Goal: Task Accomplishment & Management: Complete application form

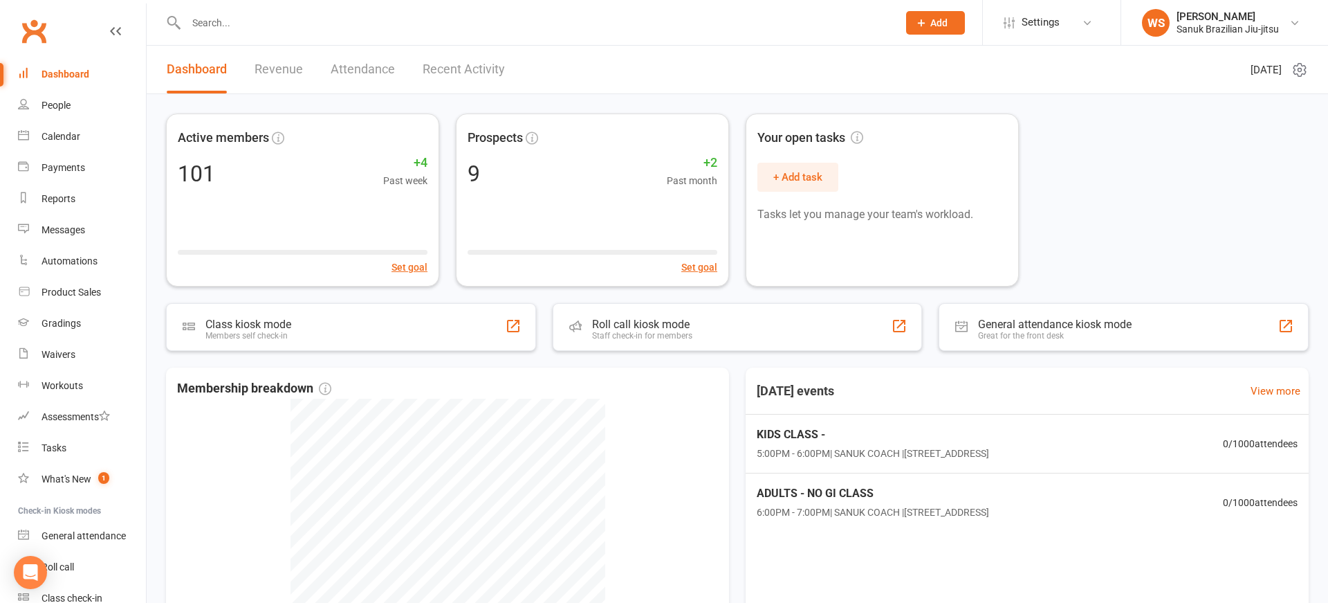
click at [254, 70] on div "Dashboard Revenue Attendance Recent Activity" at bounding box center [336, 70] width 378 height 48
click at [259, 69] on link "Revenue" at bounding box center [279, 70] width 48 height 48
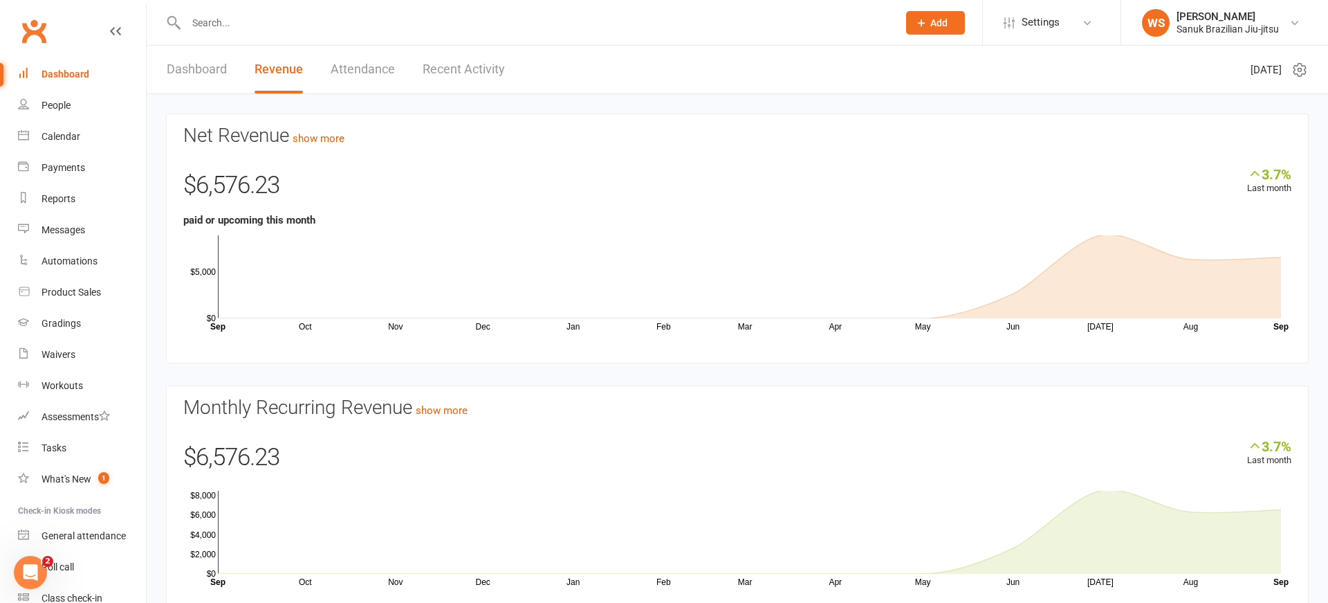
click at [270, 26] on input "text" at bounding box center [535, 22] width 706 height 19
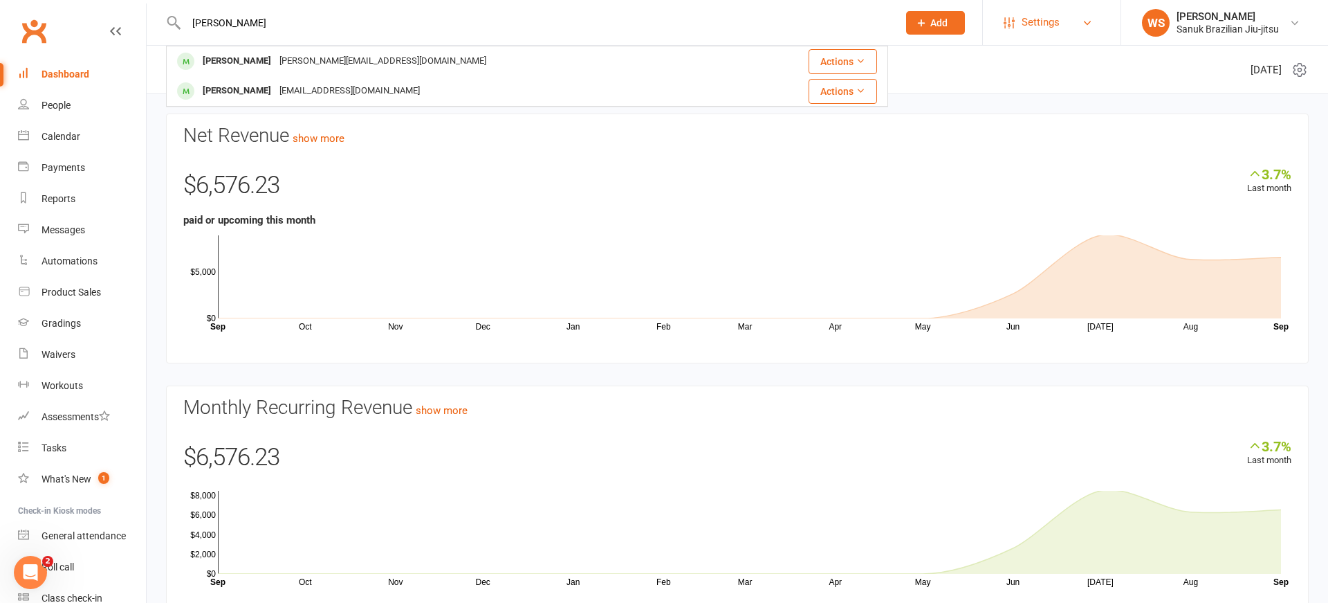
type input "[PERSON_NAME]"
click at [1058, 22] on span "Settings" at bounding box center [1041, 22] width 38 height 31
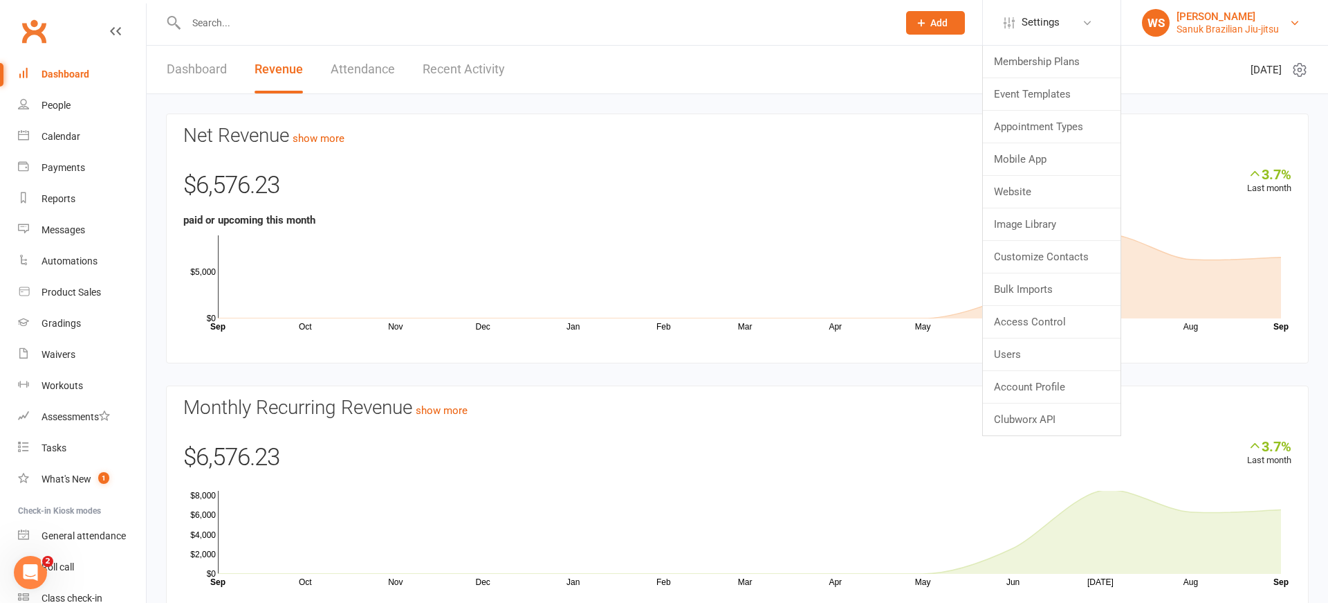
click at [1232, 26] on div "Sanuk Brazilian Jiu-jitsu" at bounding box center [1228, 29] width 102 height 12
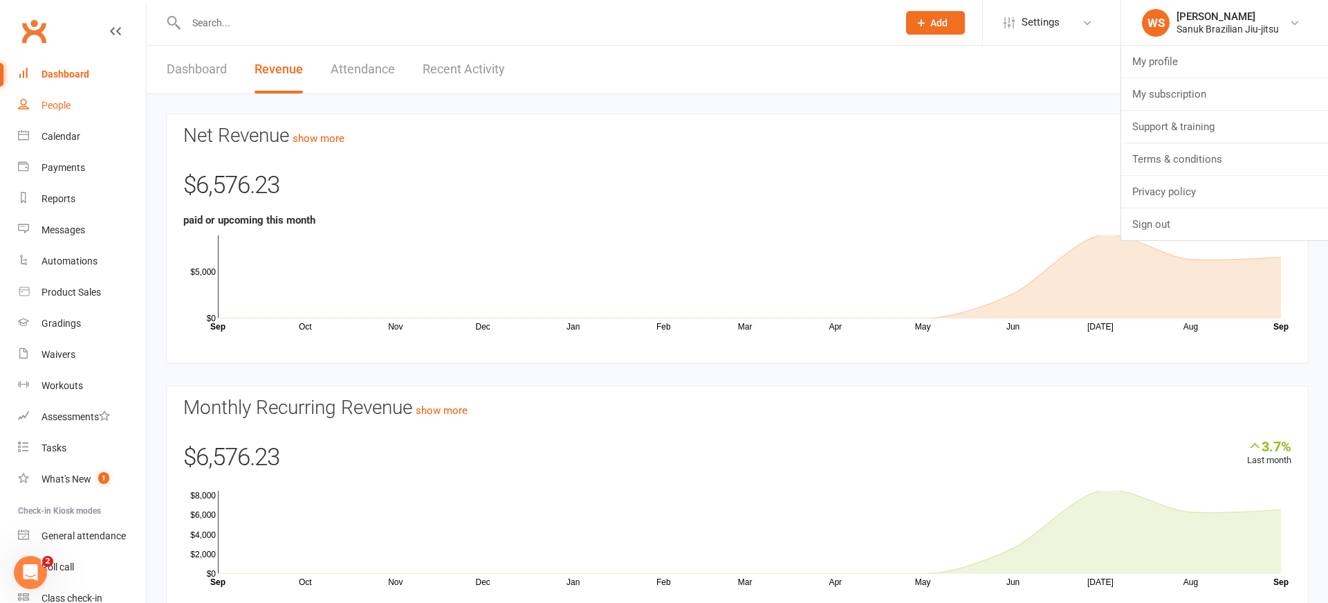
click at [73, 100] on link "People" at bounding box center [82, 105] width 128 height 31
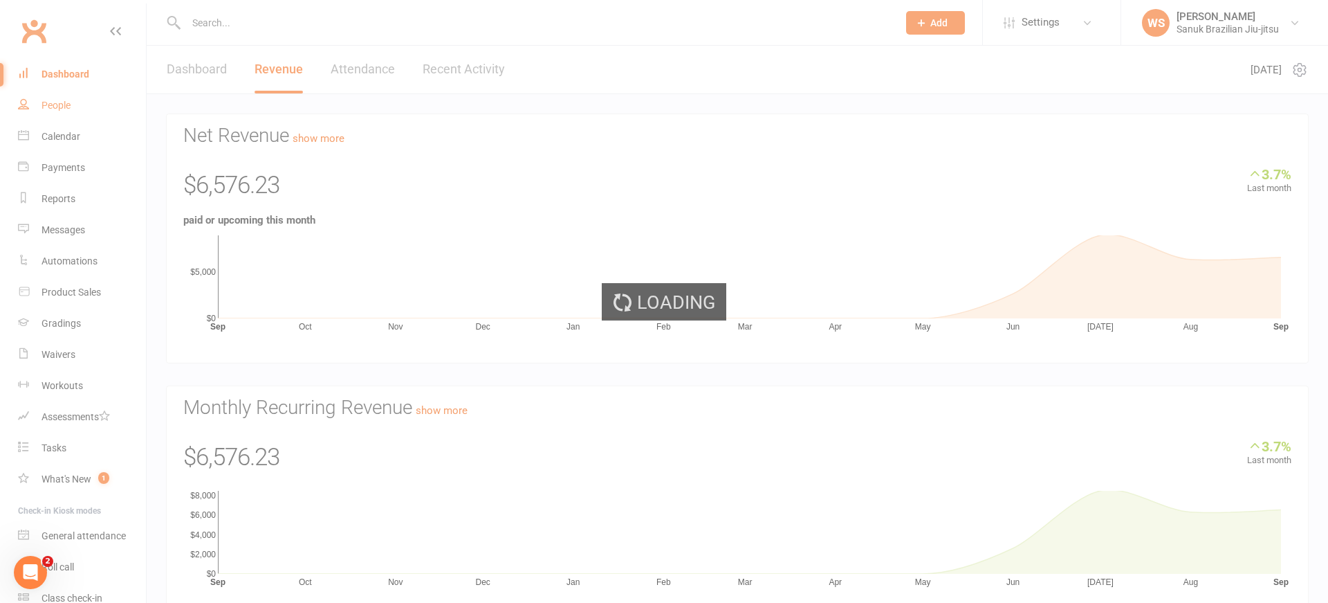
select select "100"
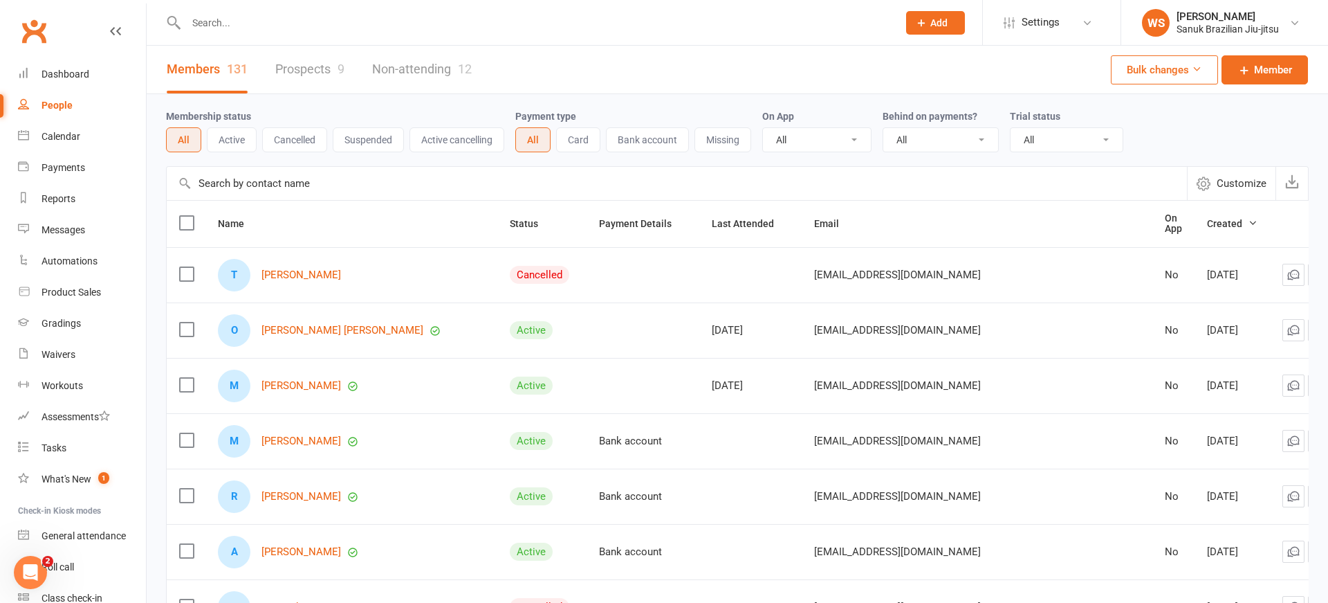
click at [1241, 189] on span "Customize" at bounding box center [1242, 183] width 50 height 17
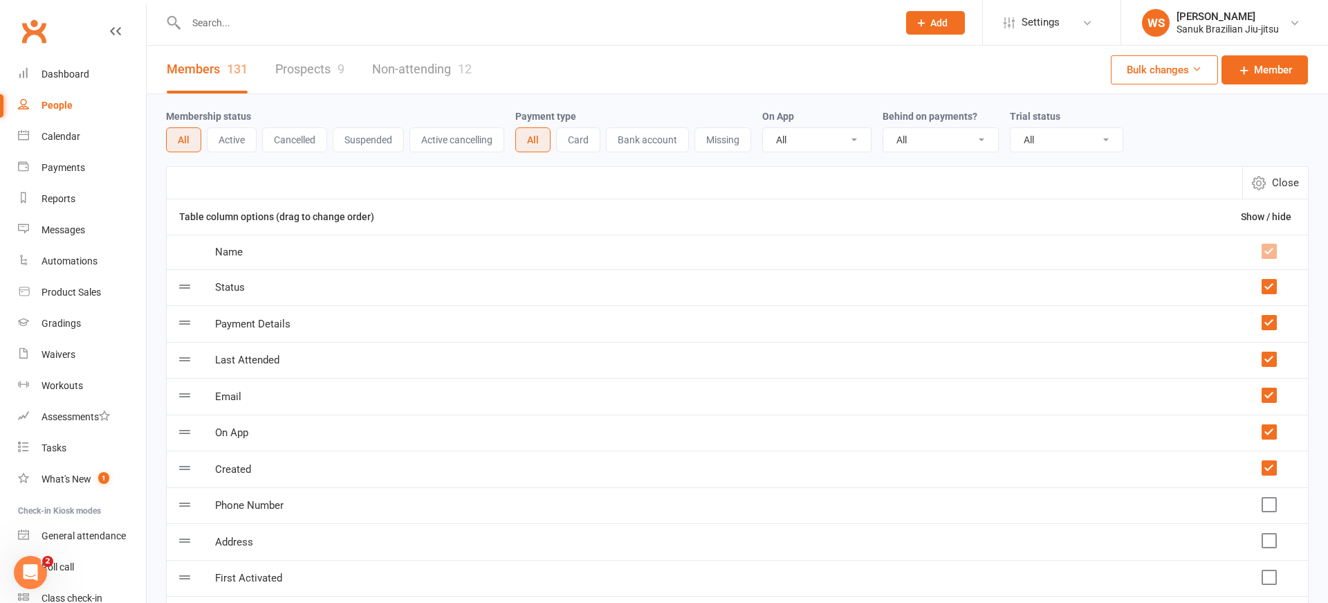
click at [547, 68] on div "Members 131 Prospects 9 Non-attending 12 Bulk changes Member" at bounding box center [738, 70] width 1182 height 48
click at [291, 140] on button "Cancelled" at bounding box center [294, 139] width 65 height 25
click at [1262, 190] on icon "button" at bounding box center [1259, 183] width 14 height 14
select select "100"
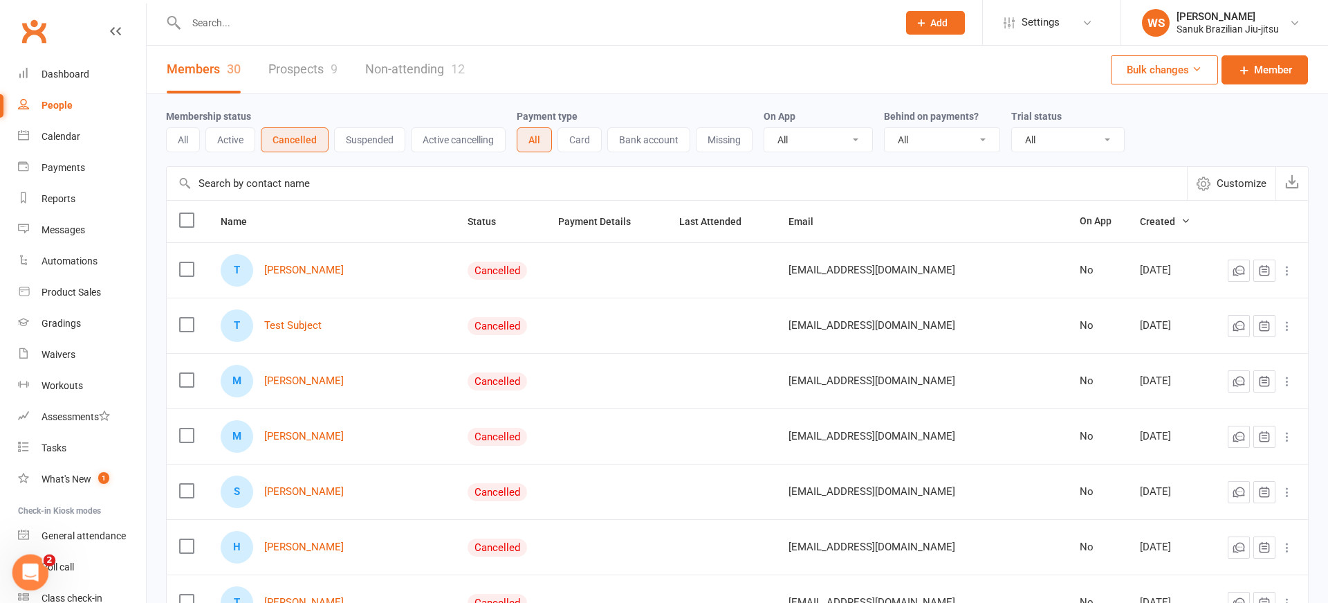
click at [33, 572] on icon "Open Intercom Messenger" at bounding box center [28, 570] width 23 height 23
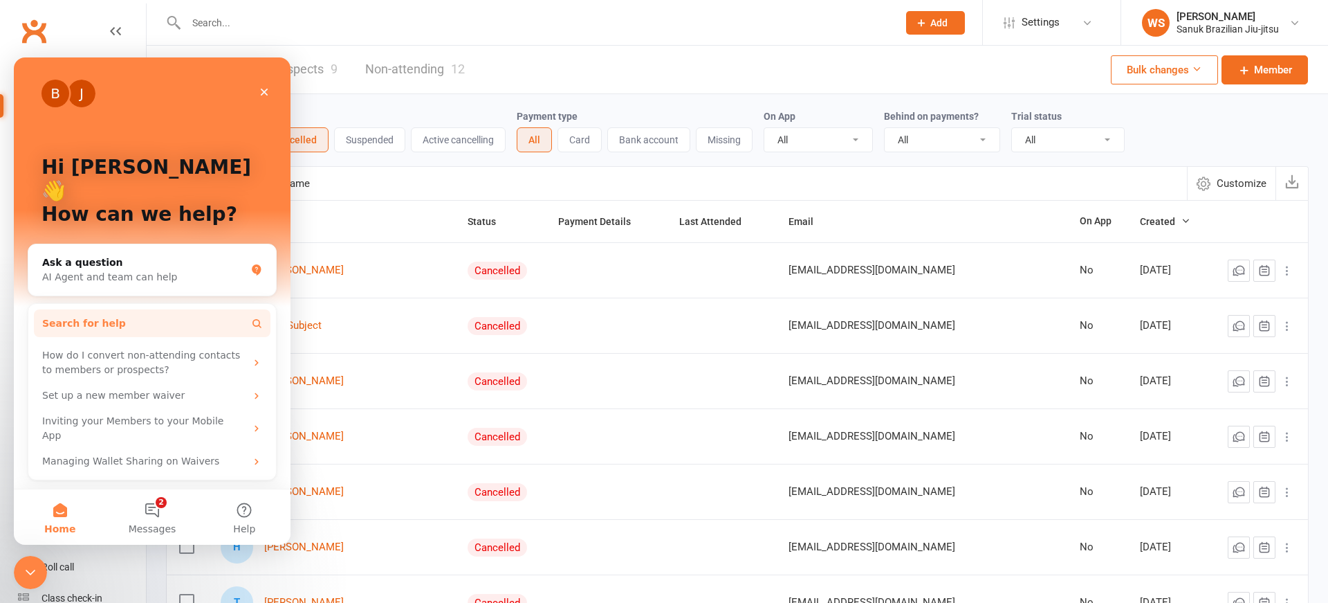
scroll to position [1, 0]
click at [113, 309] on button "Search for help" at bounding box center [152, 323] width 237 height 28
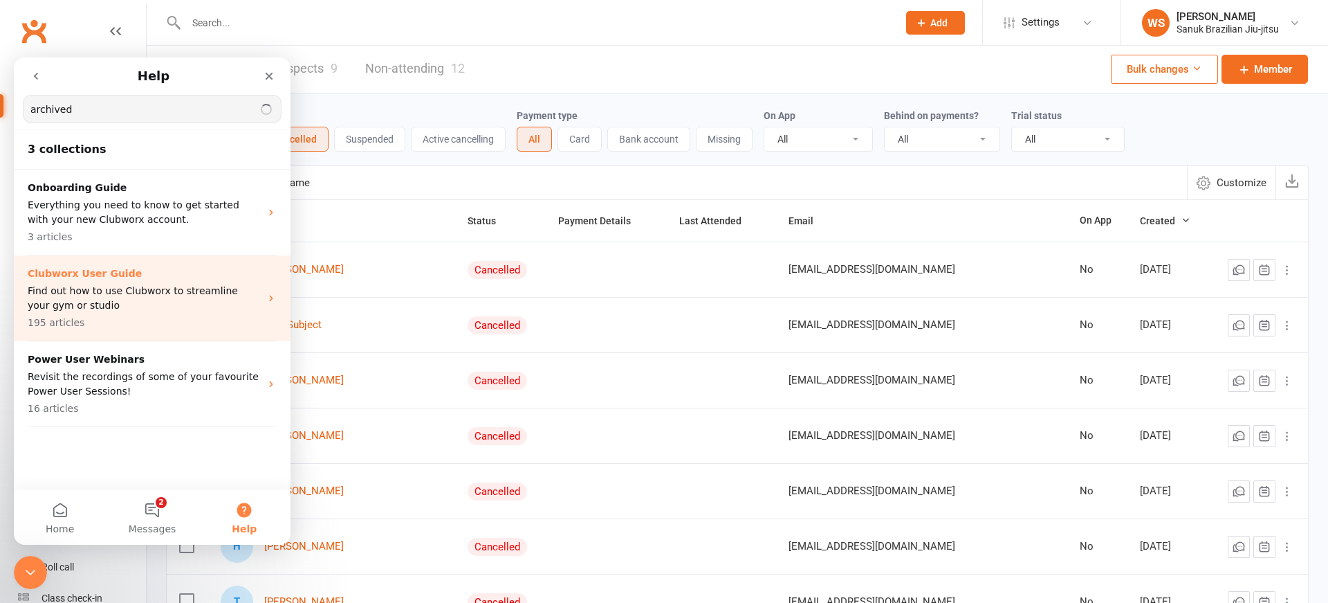
type input "archived"
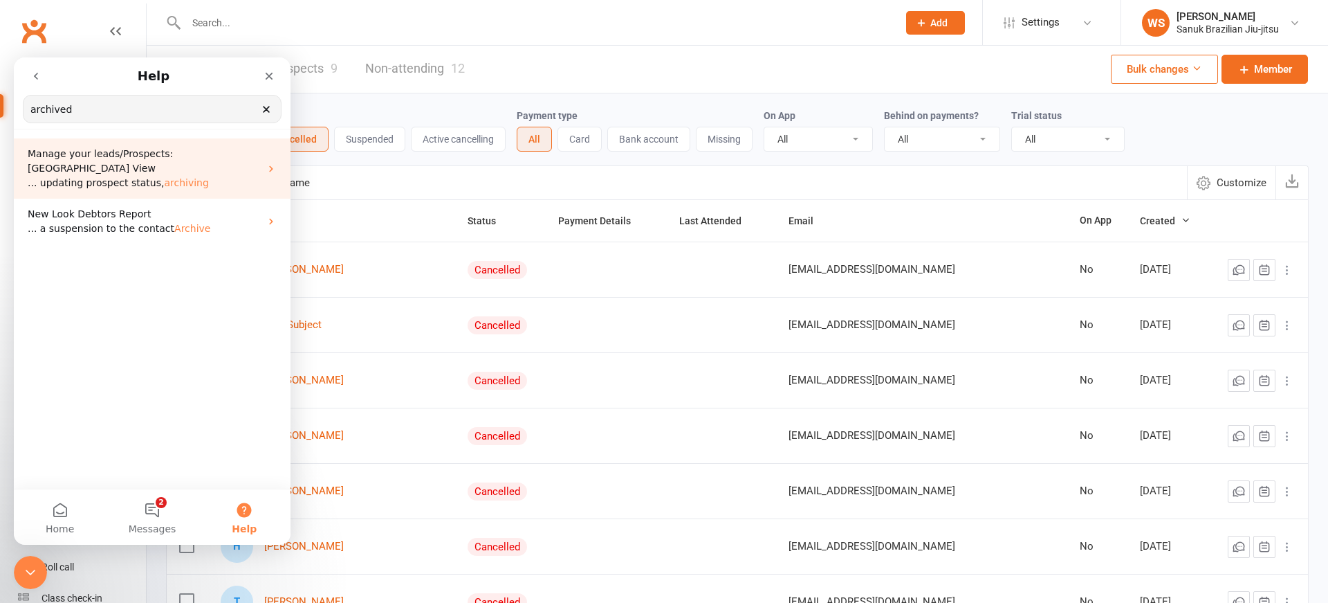
click at [183, 183] on span "archiving" at bounding box center [186, 182] width 44 height 11
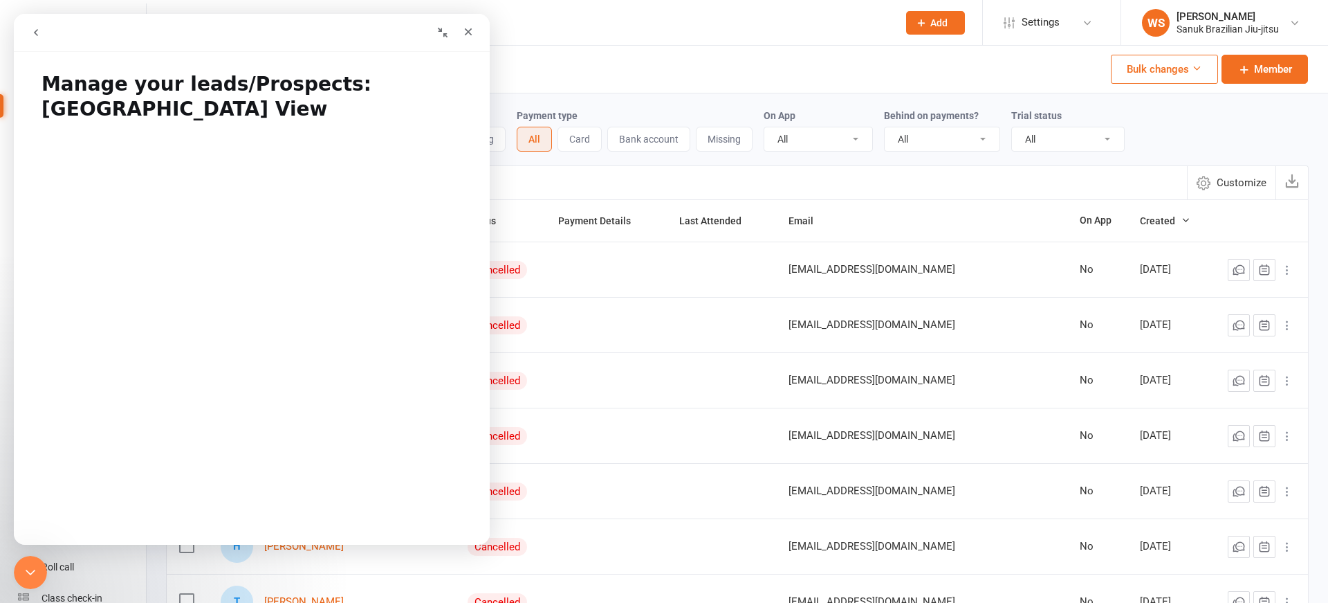
click at [45, 30] on button "go back" at bounding box center [36, 32] width 26 height 26
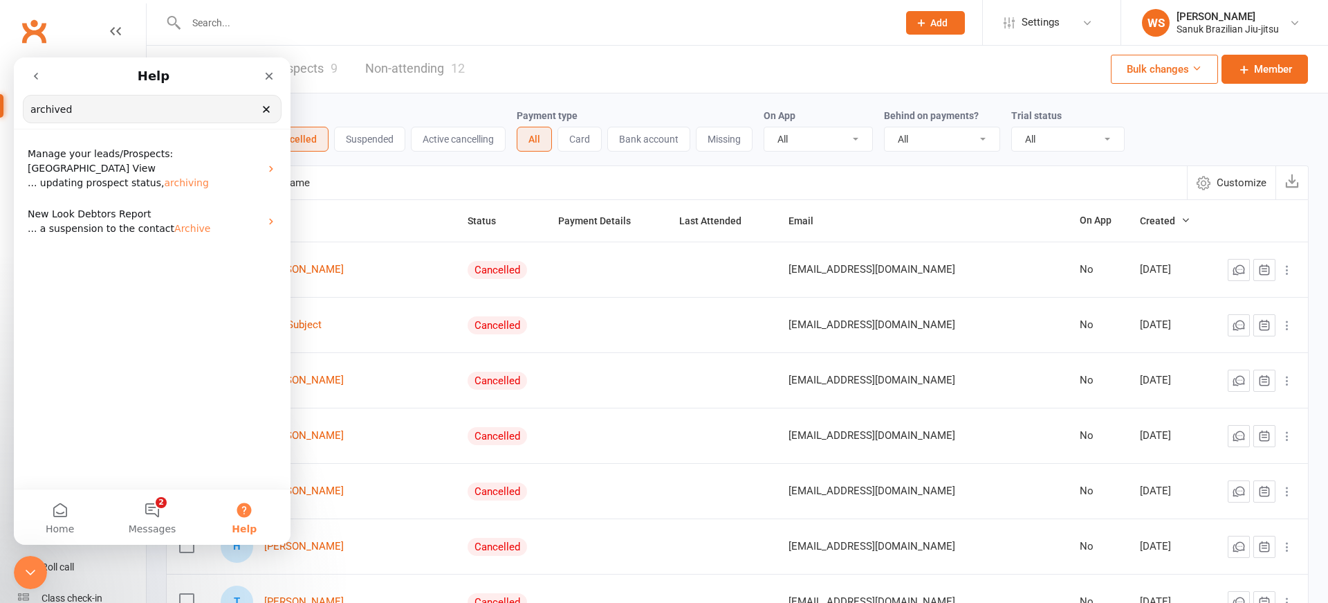
click at [95, 105] on input "archived" at bounding box center [152, 108] width 257 height 27
click at [156, 515] on button "2 Messages" at bounding box center [152, 516] width 92 height 55
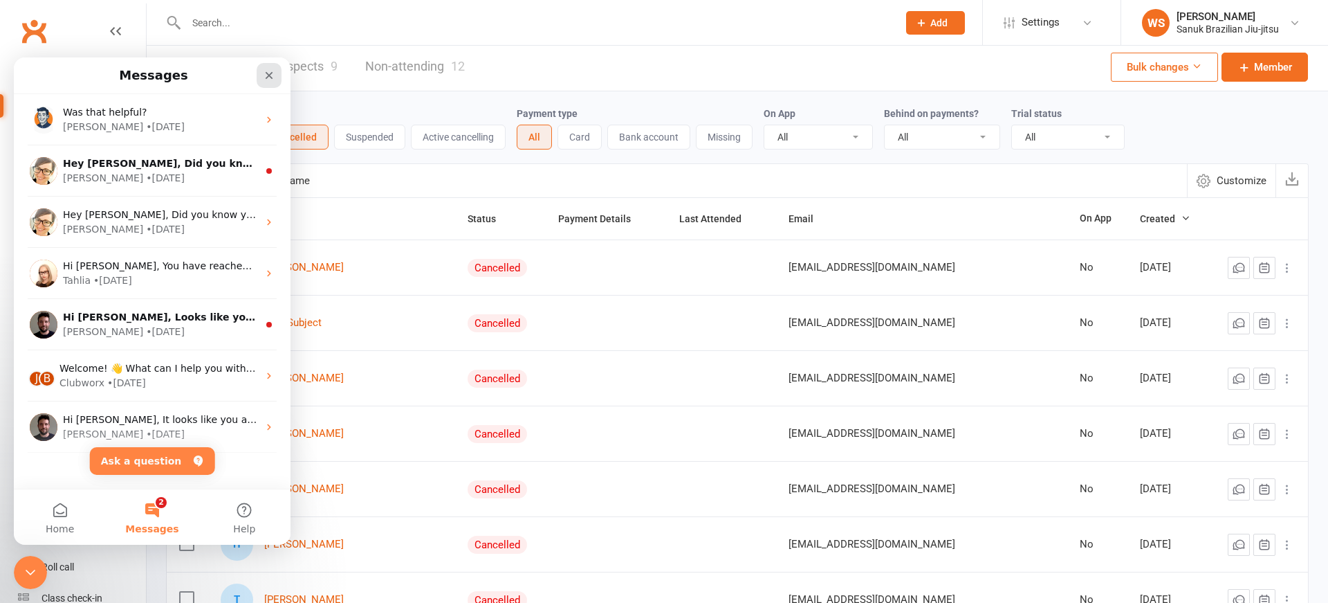
click at [270, 82] on div "Close" at bounding box center [269, 75] width 25 height 25
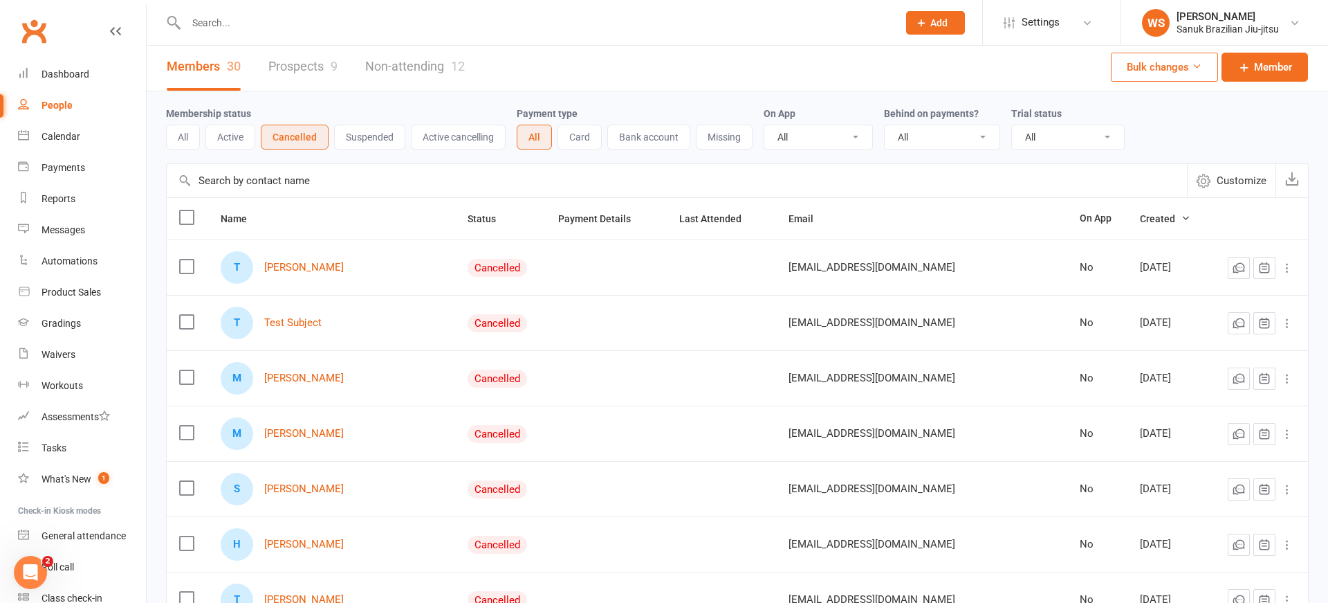
scroll to position [0, 0]
click at [68, 71] on div "Dashboard" at bounding box center [66, 73] width 48 height 11
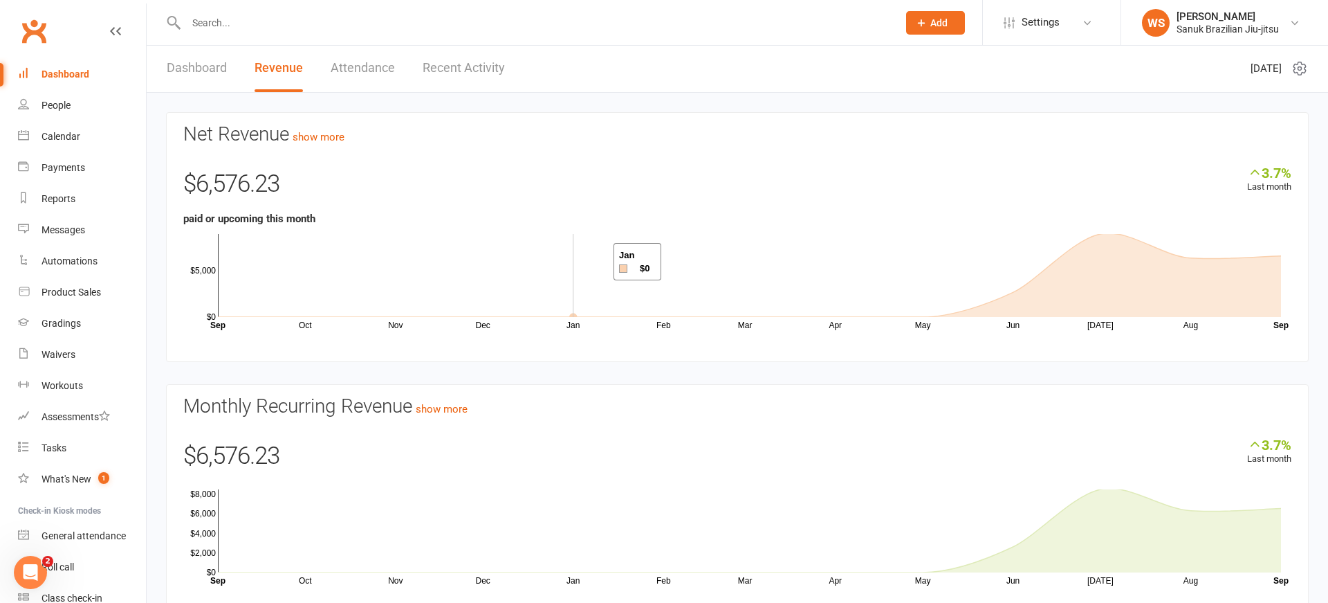
scroll to position [57, 0]
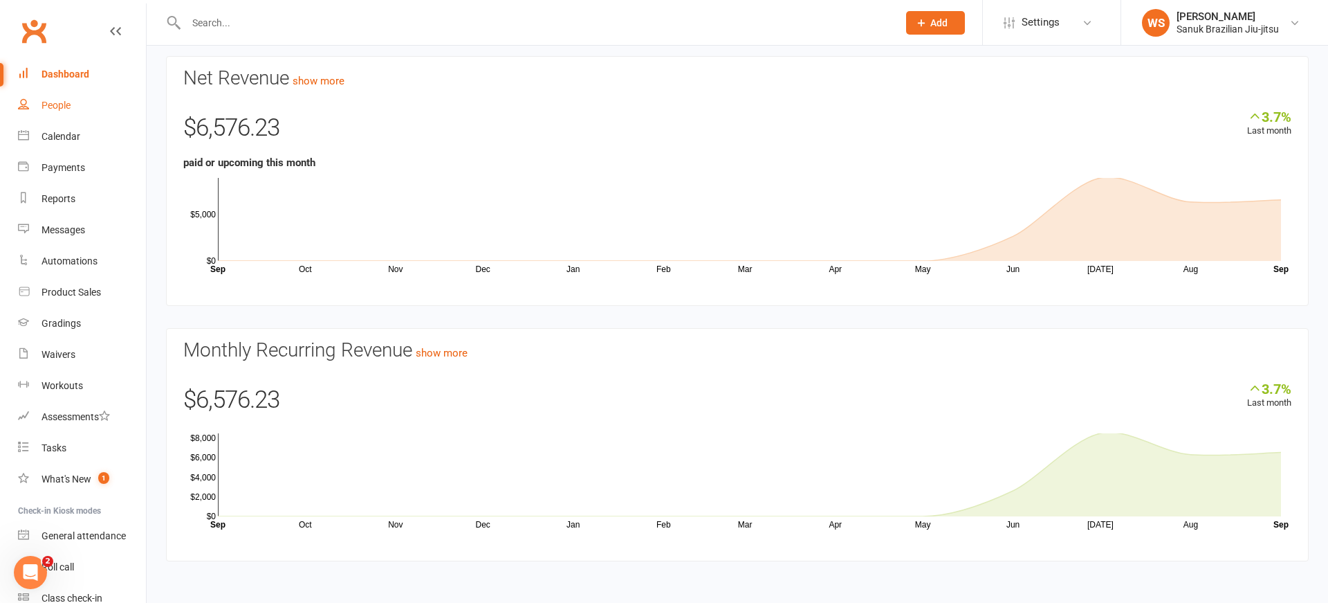
drag, startPoint x: 55, startPoint y: 104, endPoint x: 119, endPoint y: 124, distance: 66.5
click at [55, 104] on div "People" at bounding box center [56, 105] width 29 height 11
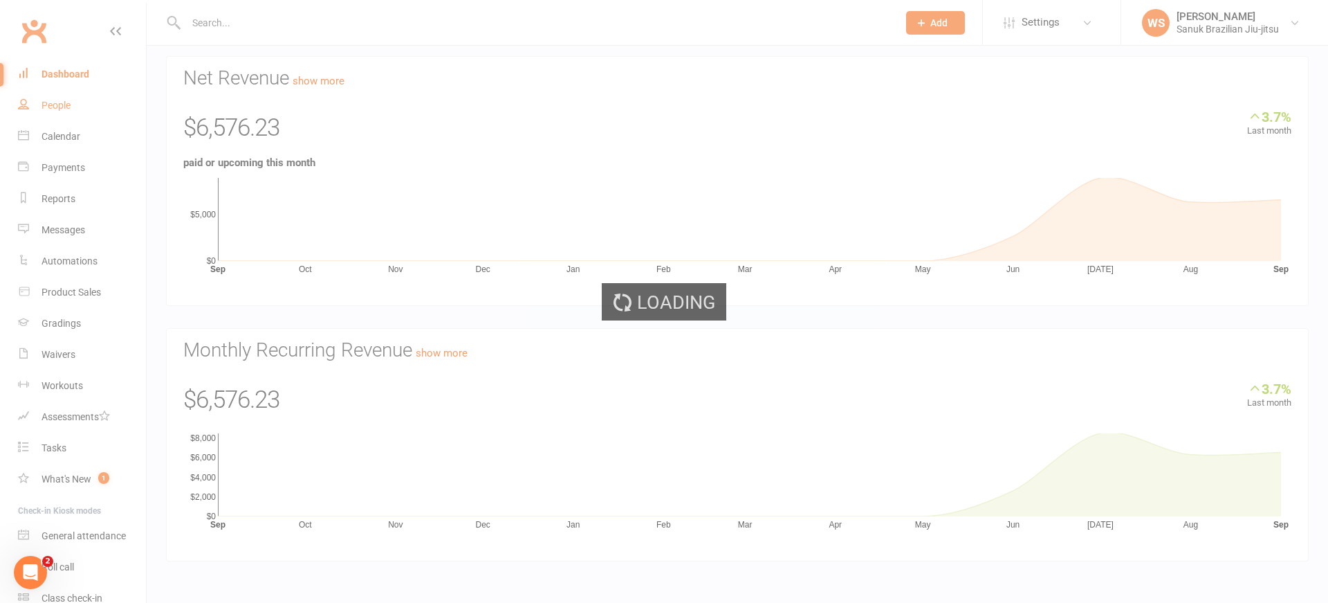
select select "100"
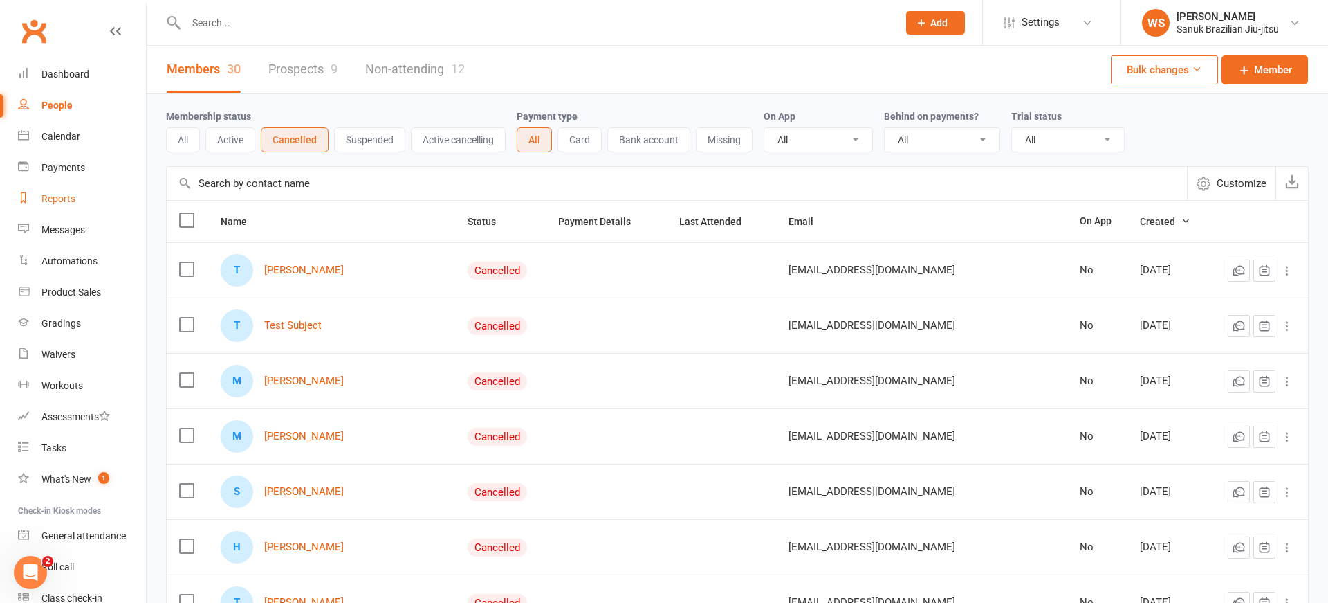
click at [66, 188] on link "Reports" at bounding box center [82, 198] width 128 height 31
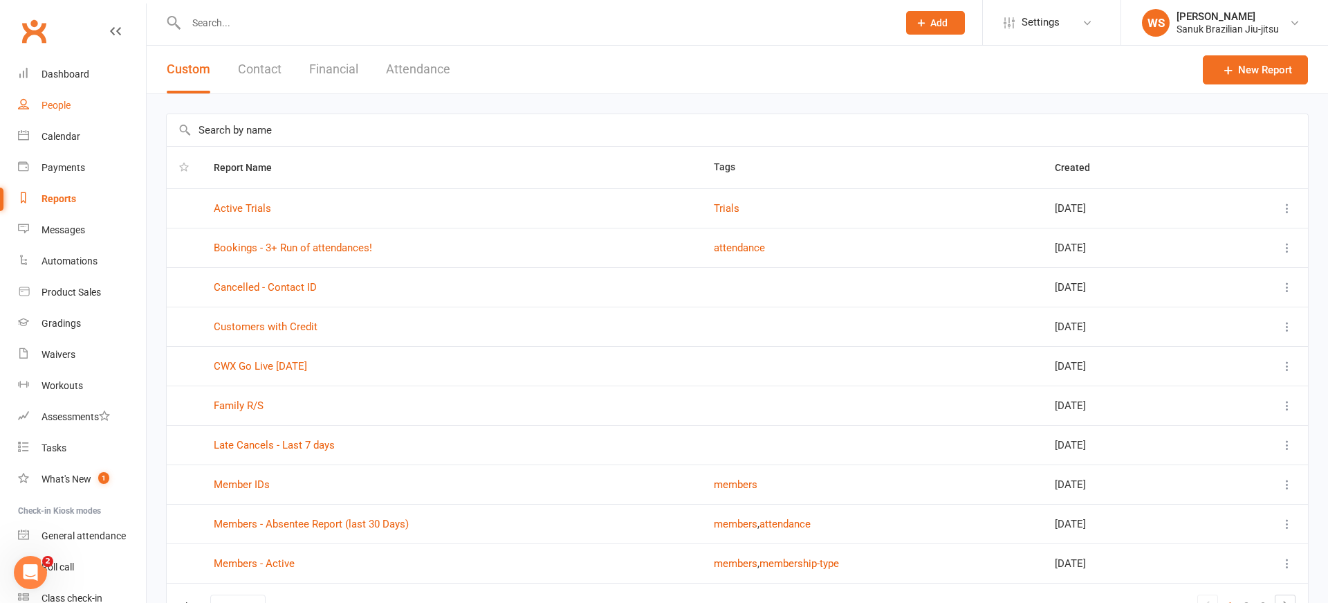
click at [55, 104] on div "People" at bounding box center [56, 105] width 29 height 11
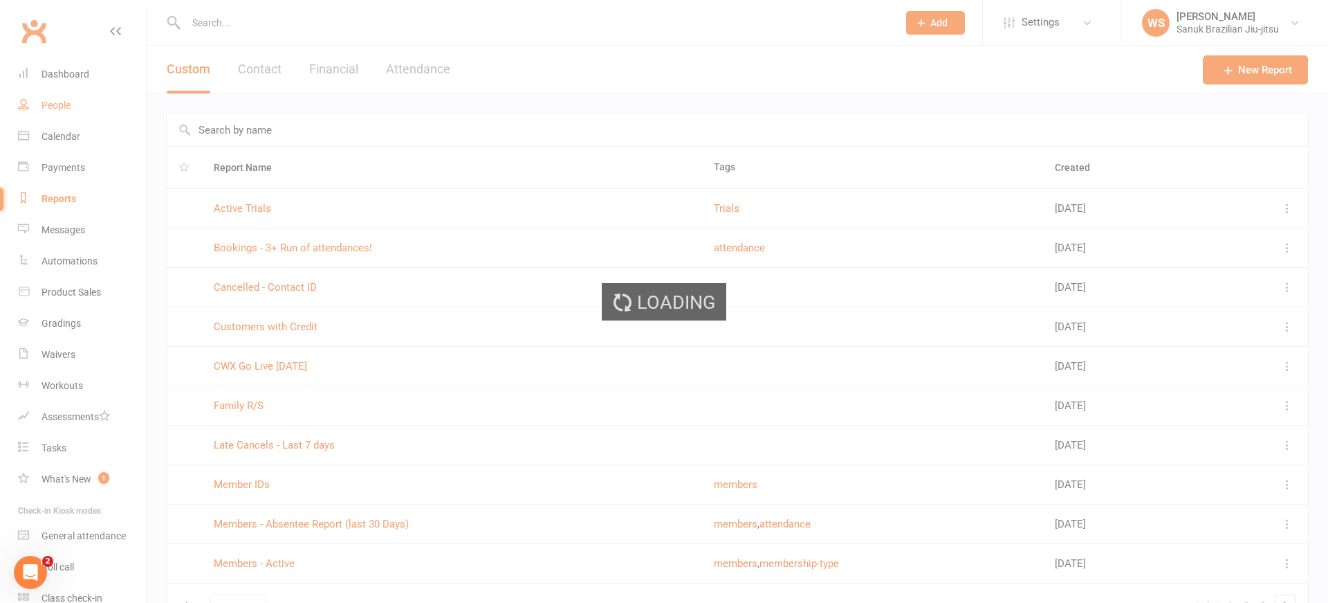
select select "100"
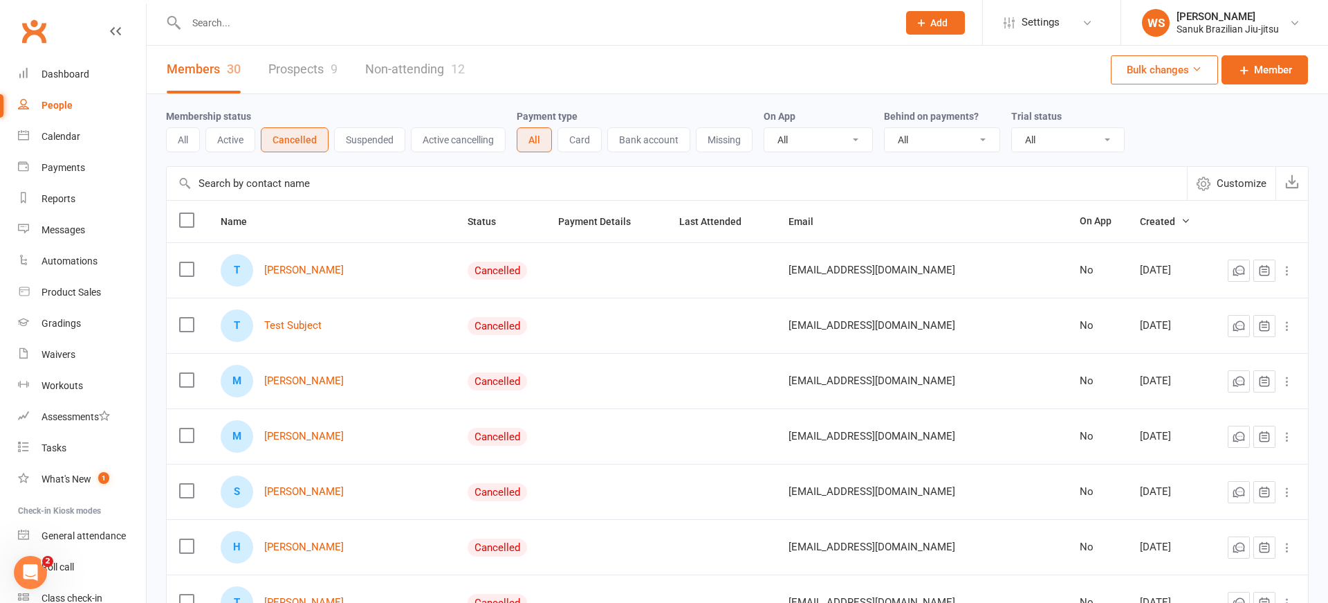
click at [459, 145] on button "Active cancelling" at bounding box center [458, 139] width 95 height 25
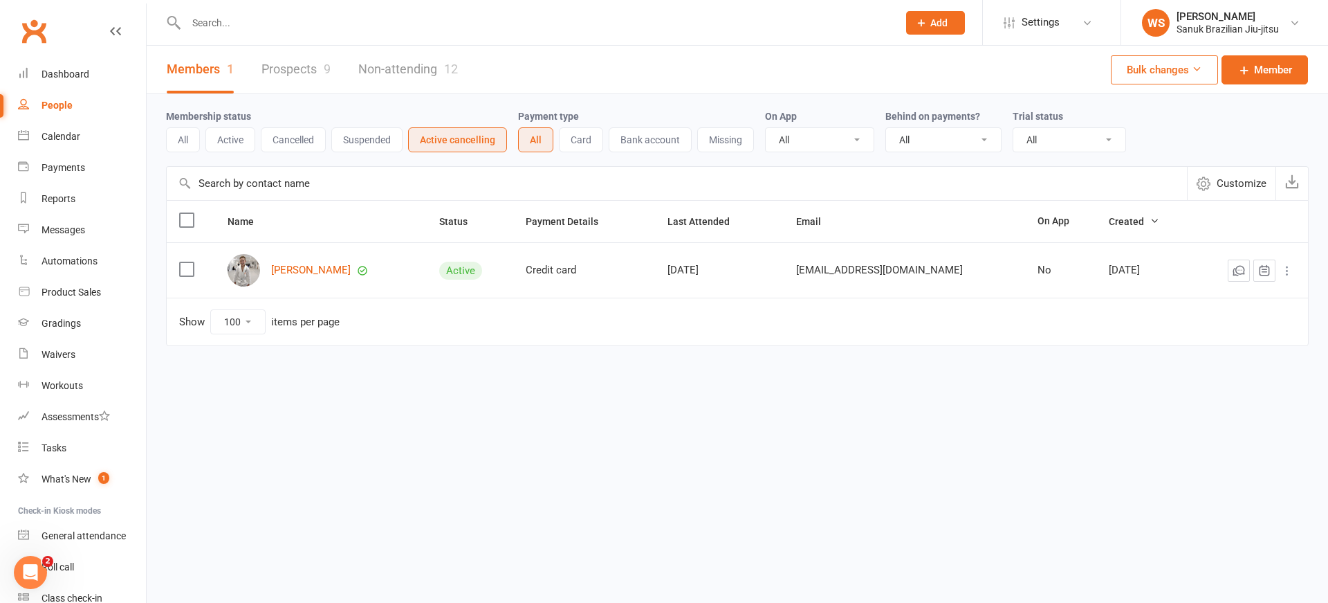
click at [189, 139] on button "All" at bounding box center [183, 139] width 34 height 25
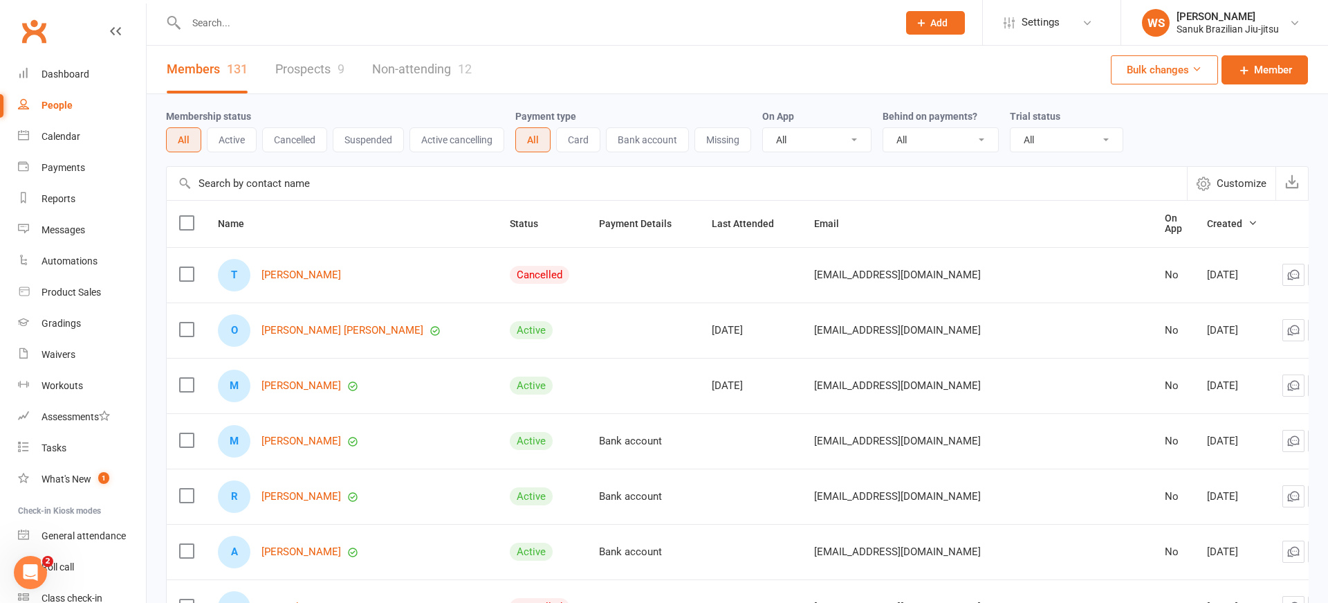
click at [282, 187] on input "text" at bounding box center [677, 183] width 1020 height 33
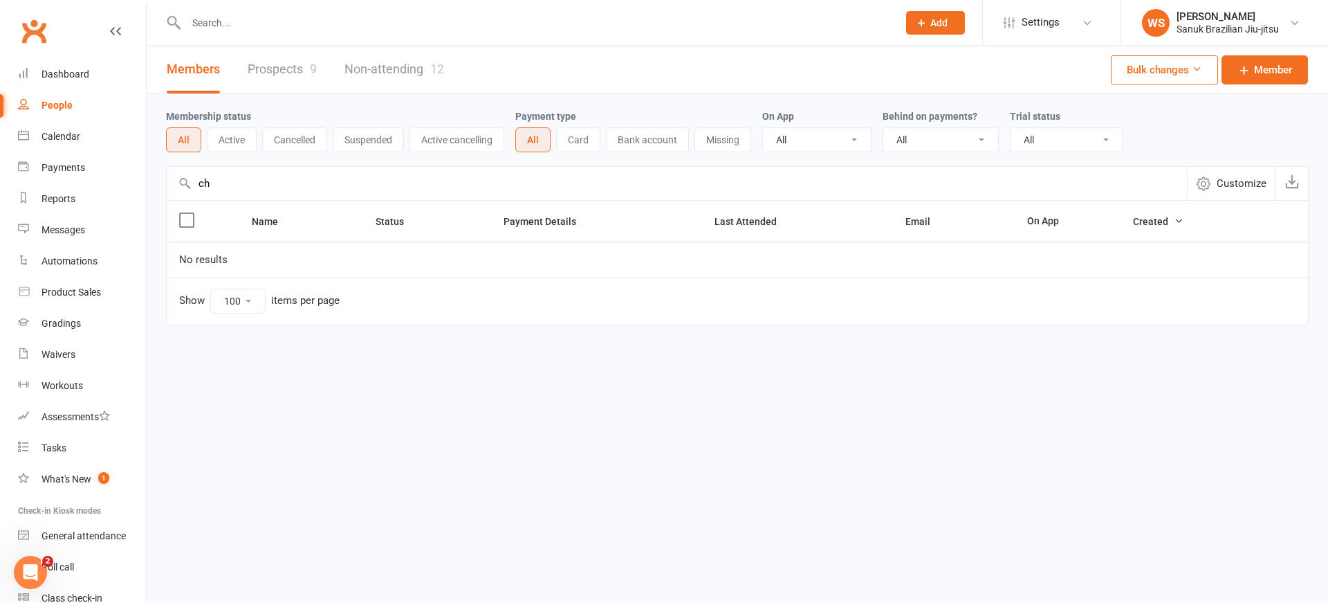
type input "c"
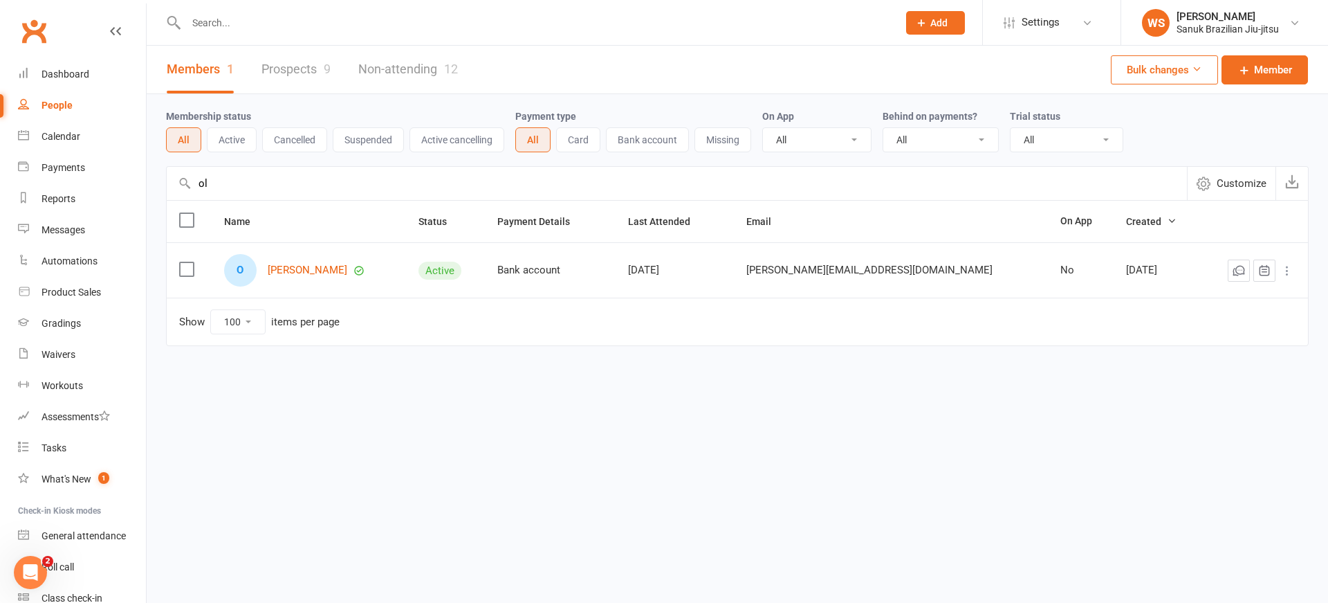
type input "o"
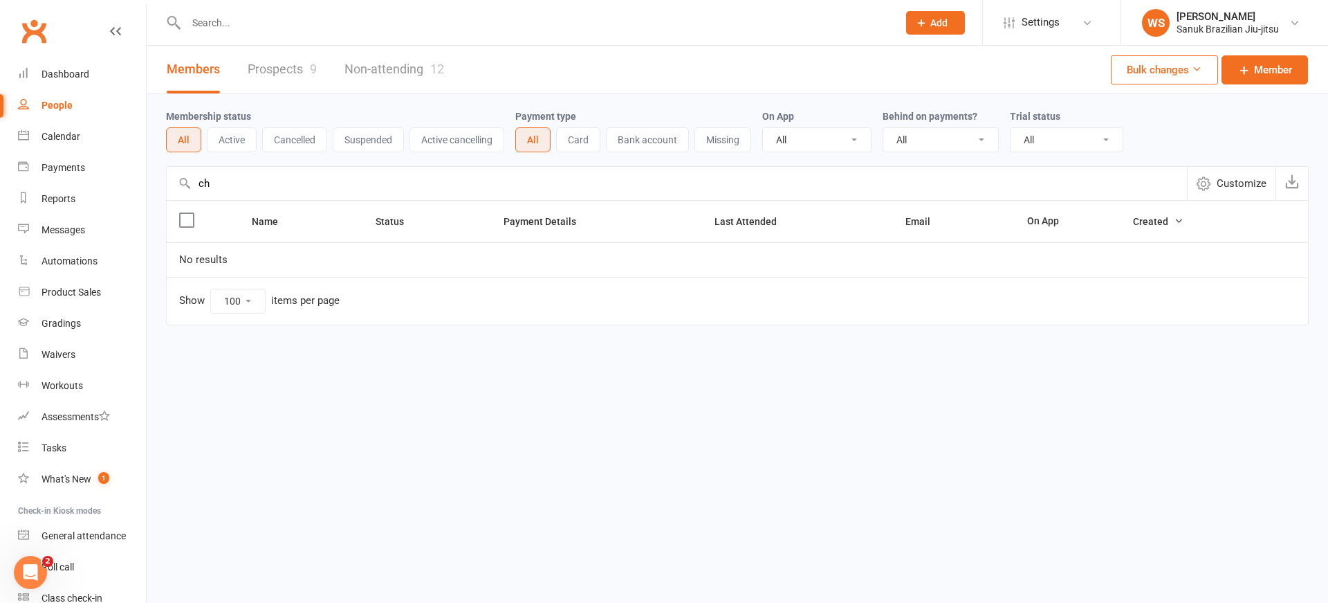
type input "c"
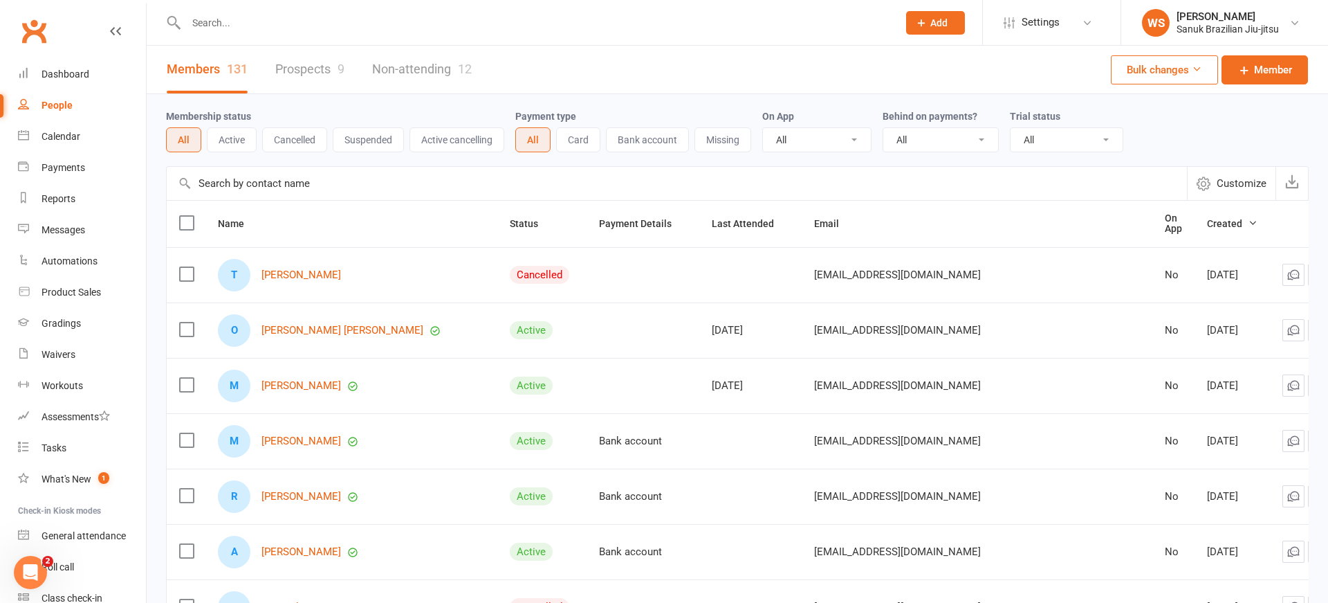
click at [273, 26] on input "text" at bounding box center [535, 22] width 706 height 19
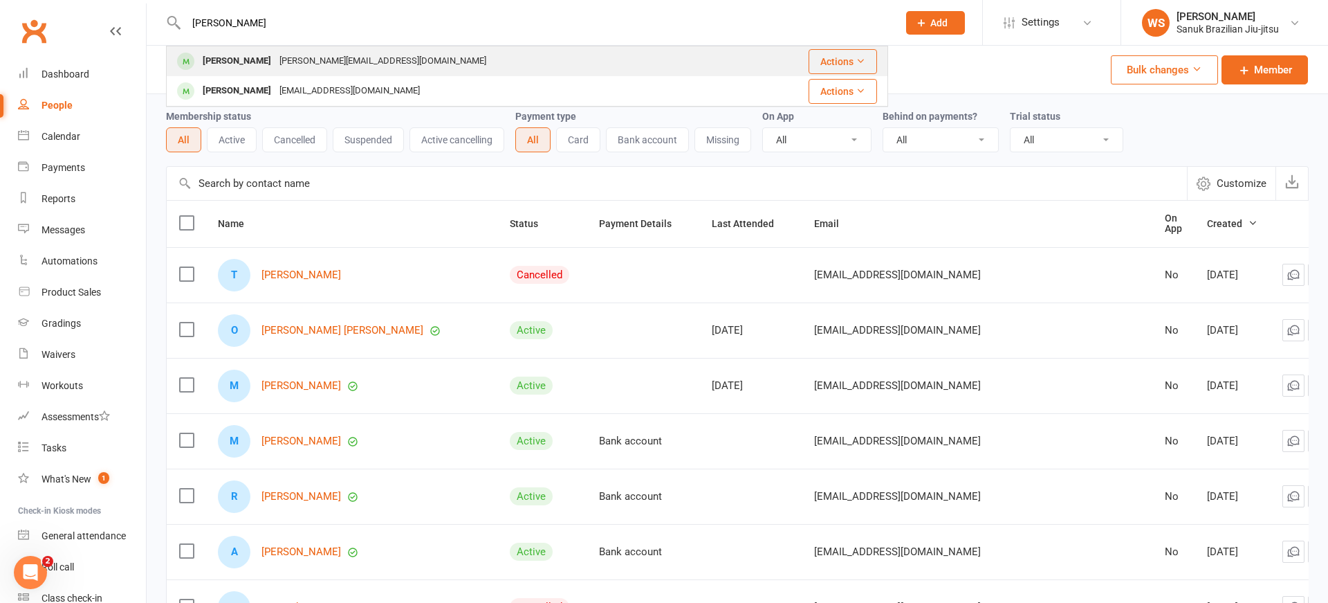
type input "[PERSON_NAME]"
click at [275, 65] on div "[PERSON_NAME][EMAIL_ADDRESS][DOMAIN_NAME]" at bounding box center [382, 61] width 215 height 20
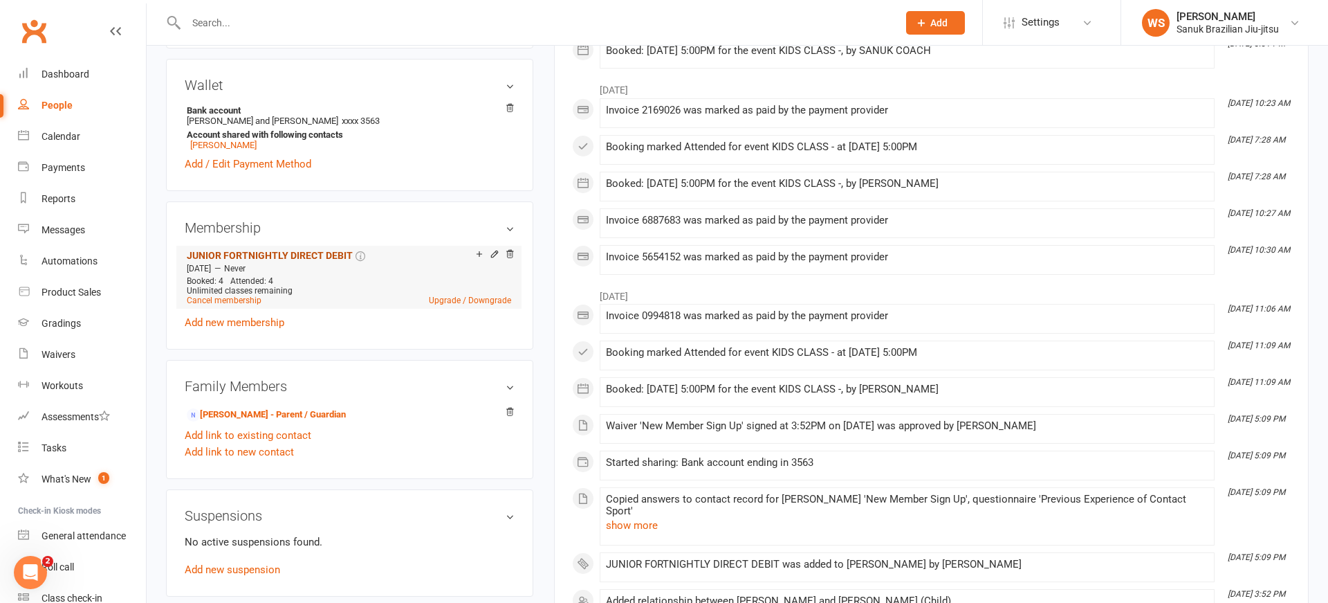
scroll to position [407, 0]
click at [265, 443] on link "Add link to existing contact" at bounding box center [248, 434] width 127 height 17
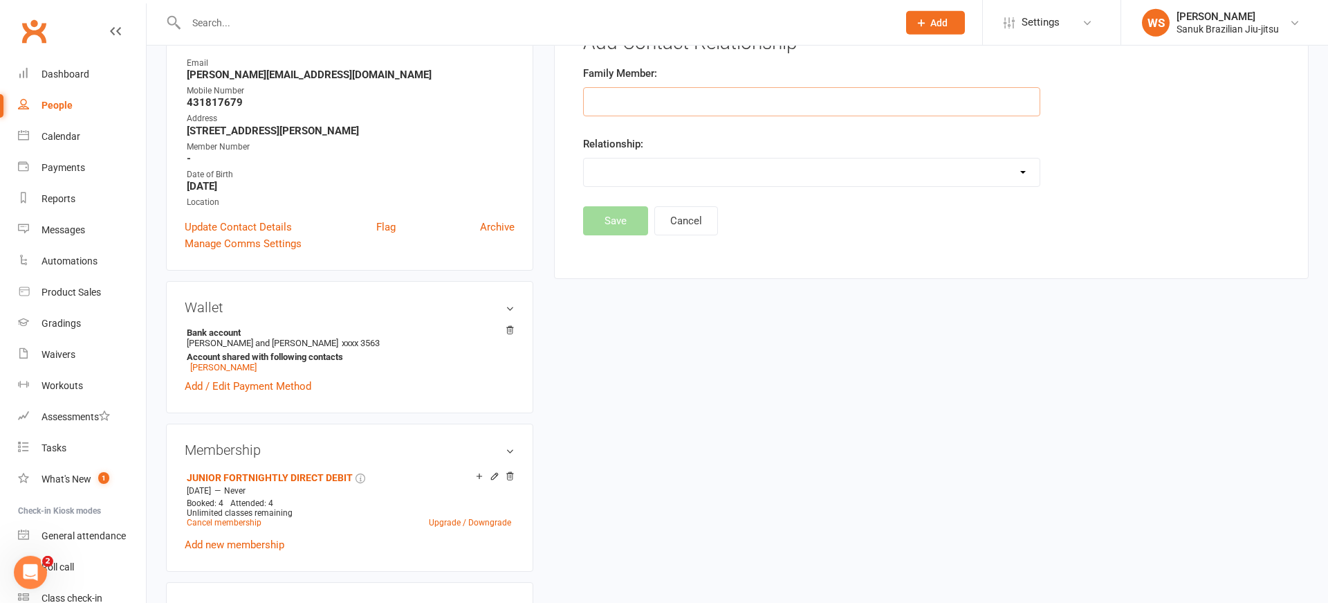
scroll to position [162, 0]
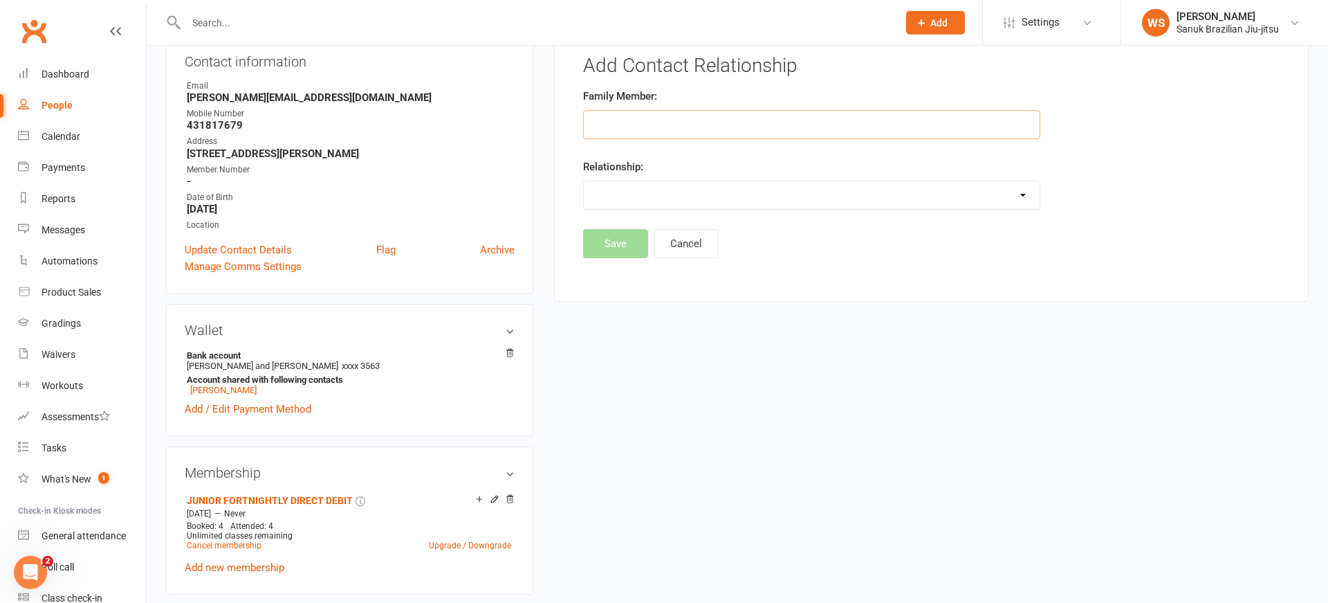
click at [653, 118] on input "text" at bounding box center [812, 124] width 458 height 29
type input "[PERSON_NAME]"
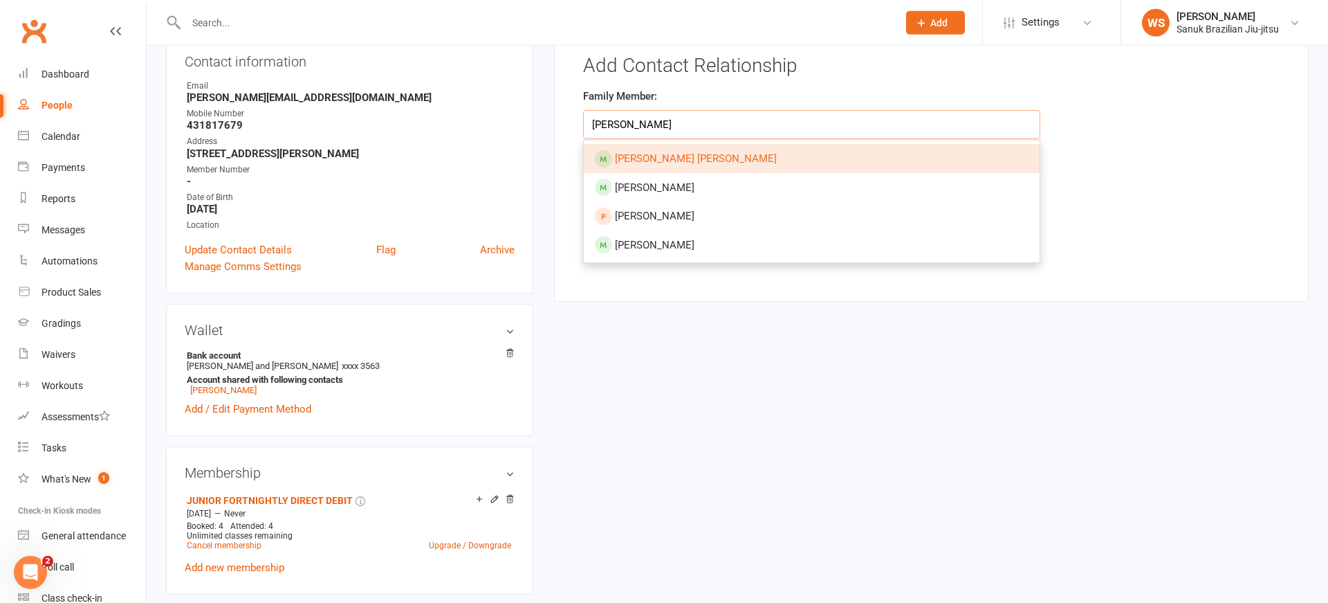
drag, startPoint x: 664, startPoint y: 129, endPoint x: 548, endPoint y: 124, distance: 116.3
click at [583, 124] on input "[PERSON_NAME]" at bounding box center [812, 124] width 458 height 29
click at [695, 122] on input "[PERSON_NAME]" at bounding box center [812, 124] width 458 height 29
click at [683, 106] on div "Family Member: [PERSON_NAME] [PERSON_NAME] [PERSON_NAME] [PERSON_NAME]" at bounding box center [812, 113] width 458 height 51
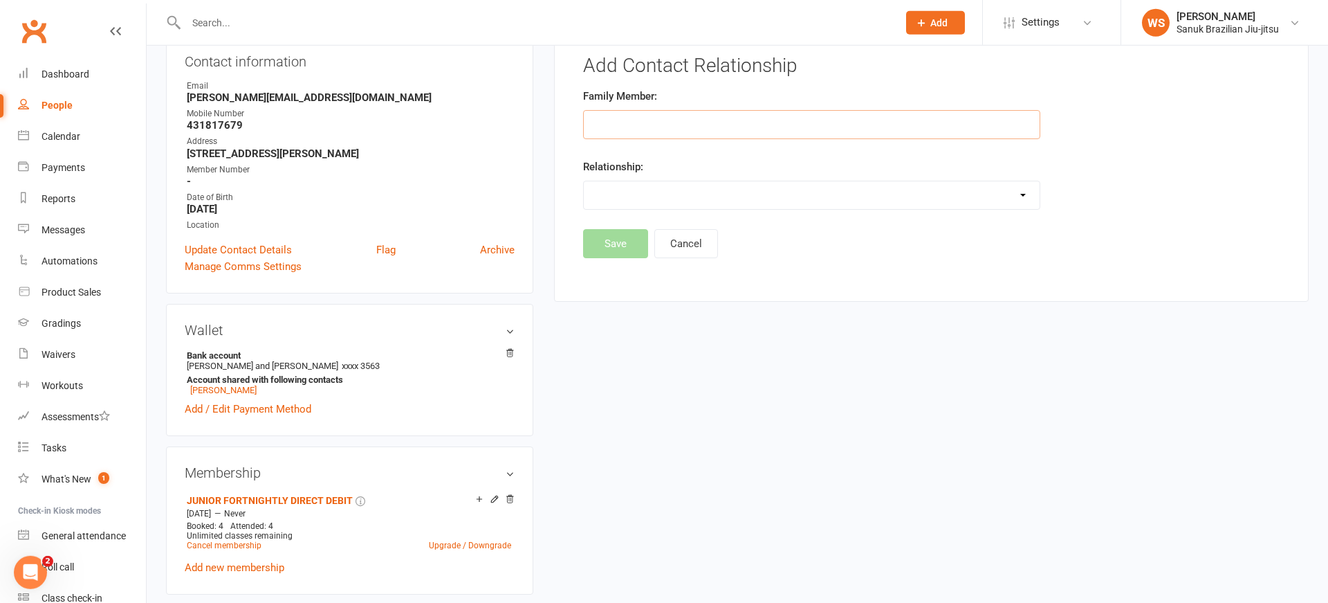
click at [672, 124] on input "text" at bounding box center [812, 124] width 458 height 29
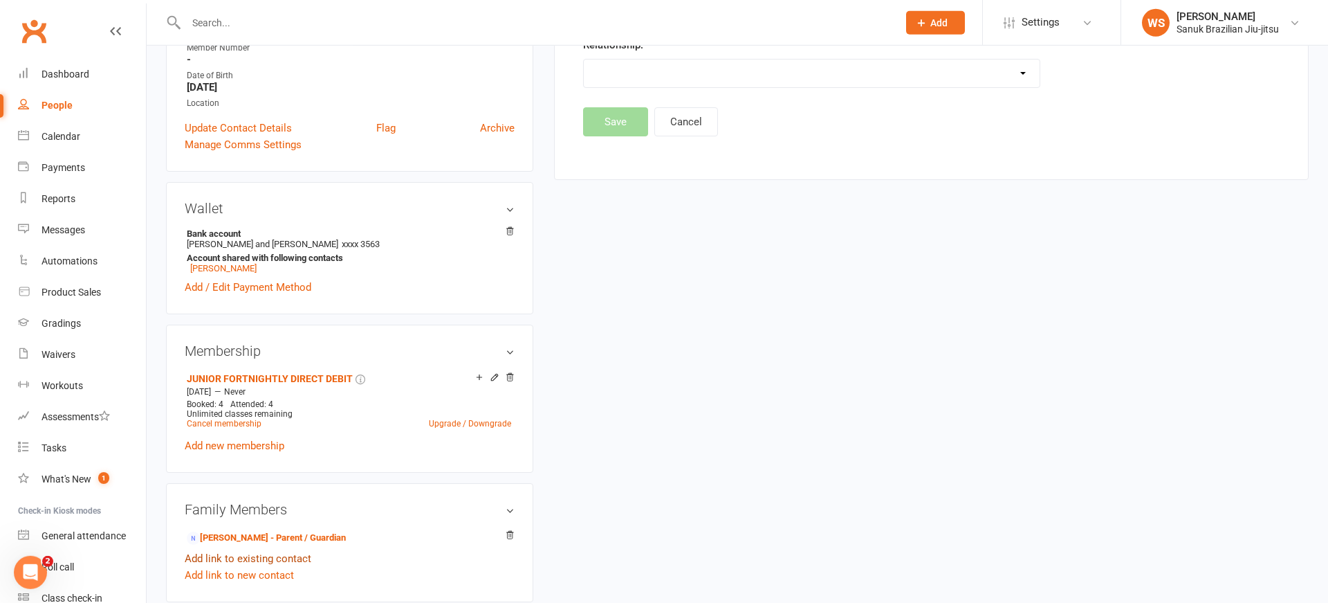
scroll to position [314, 0]
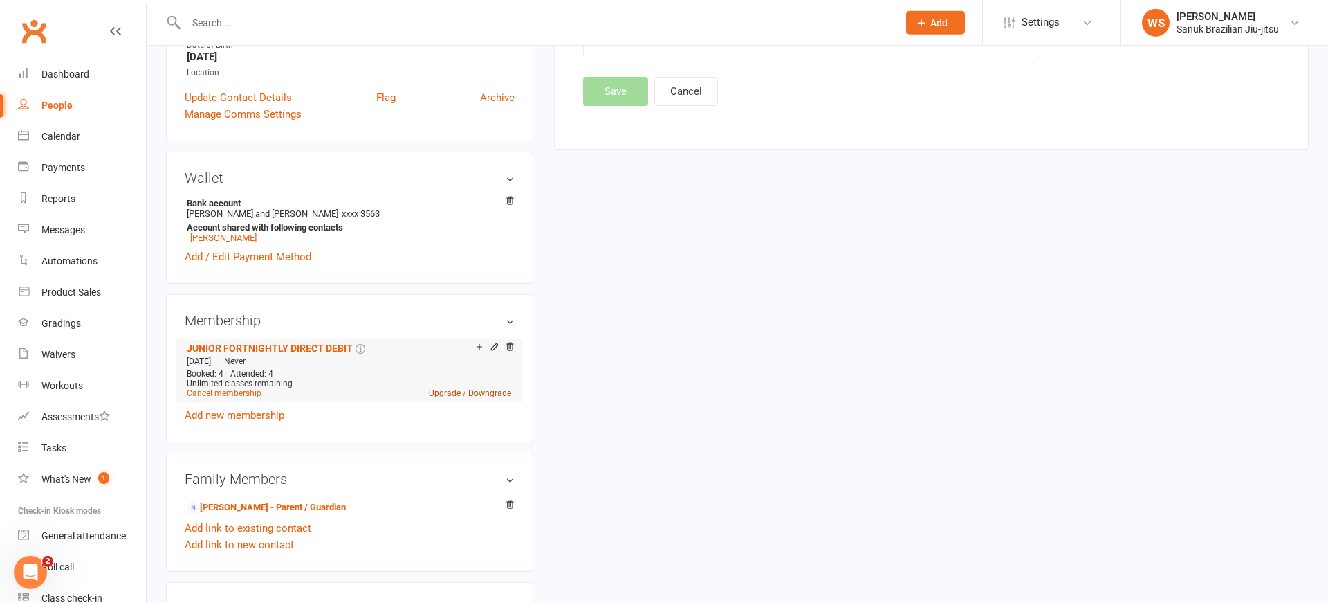
click at [454, 398] on link "Upgrade / Downgrade" at bounding box center [470, 393] width 82 height 10
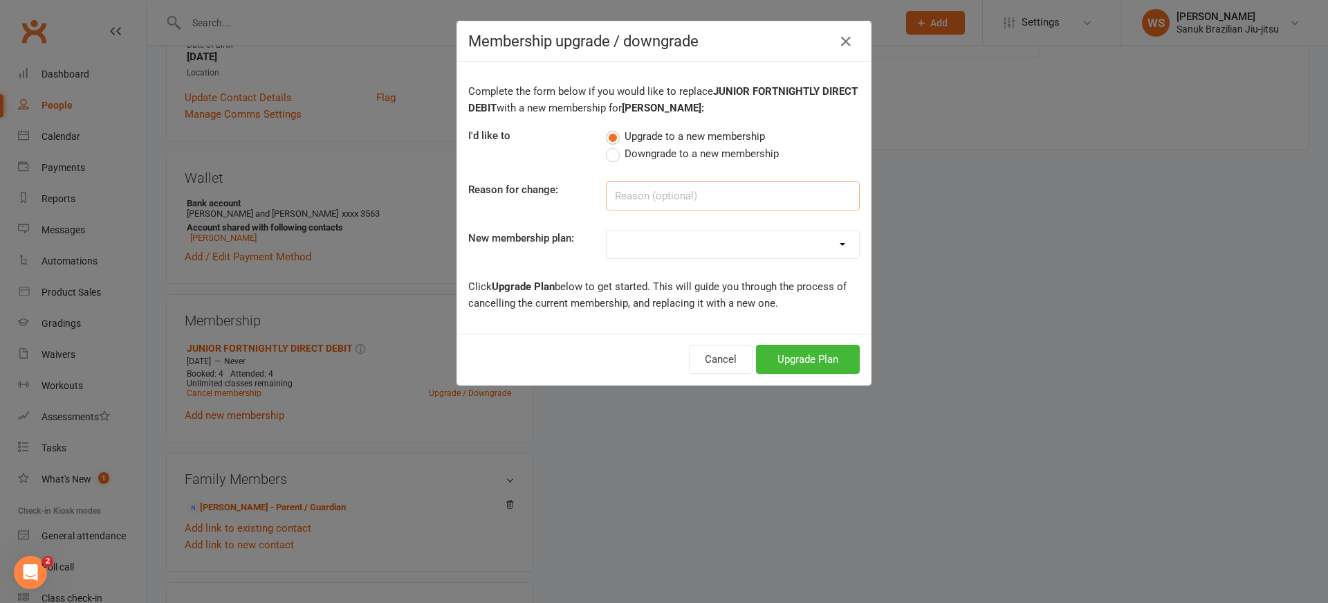
click at [740, 196] on input at bounding box center [733, 195] width 254 height 29
type input "Brother has started gtraining with us again"
click at [850, 44] on icon "button" at bounding box center [846, 41] width 17 height 17
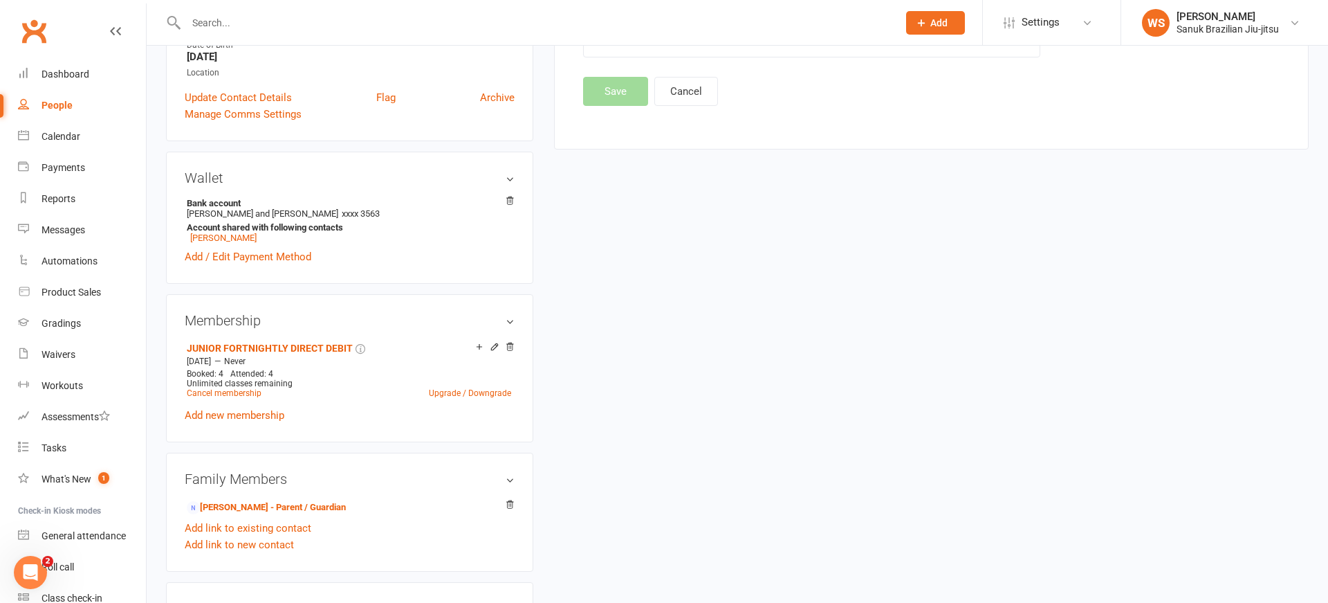
scroll to position [353, 0]
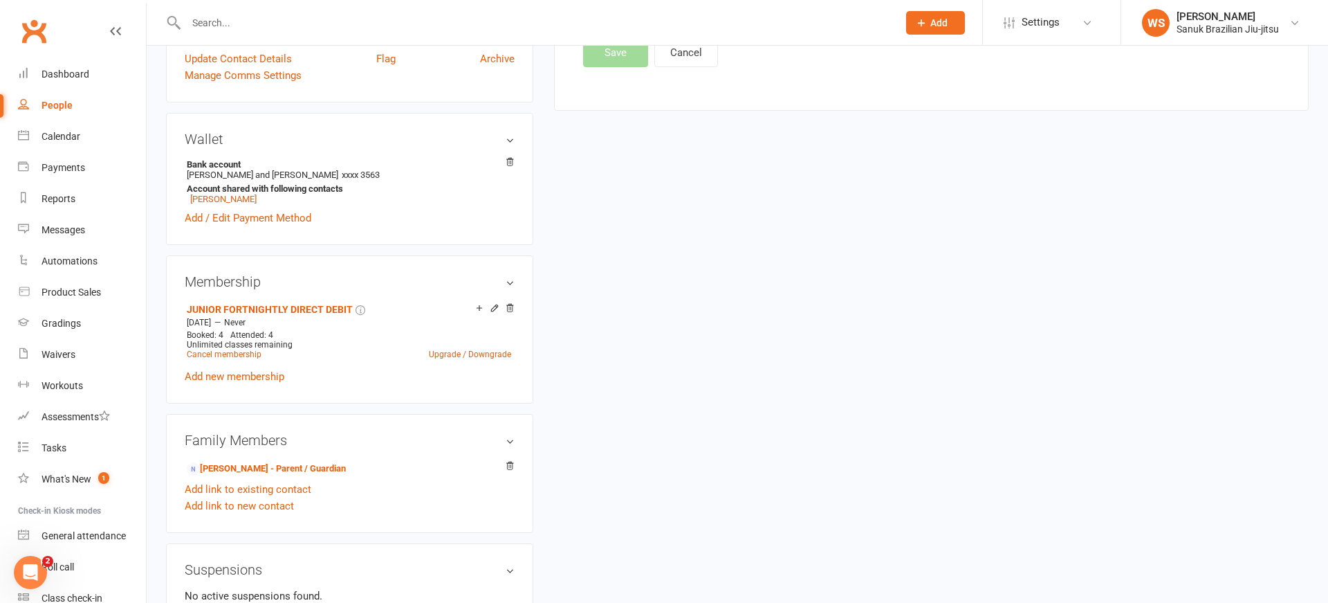
click at [249, 514] on link "Add link to new contact" at bounding box center [239, 505] width 109 height 17
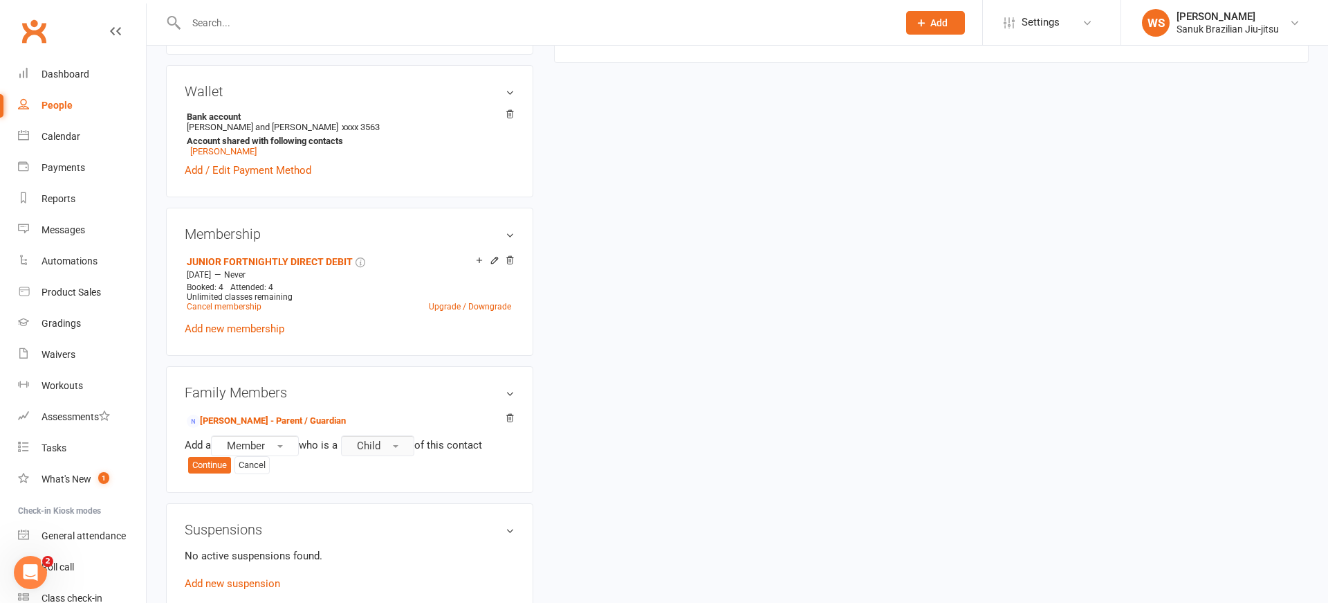
scroll to position [408, 0]
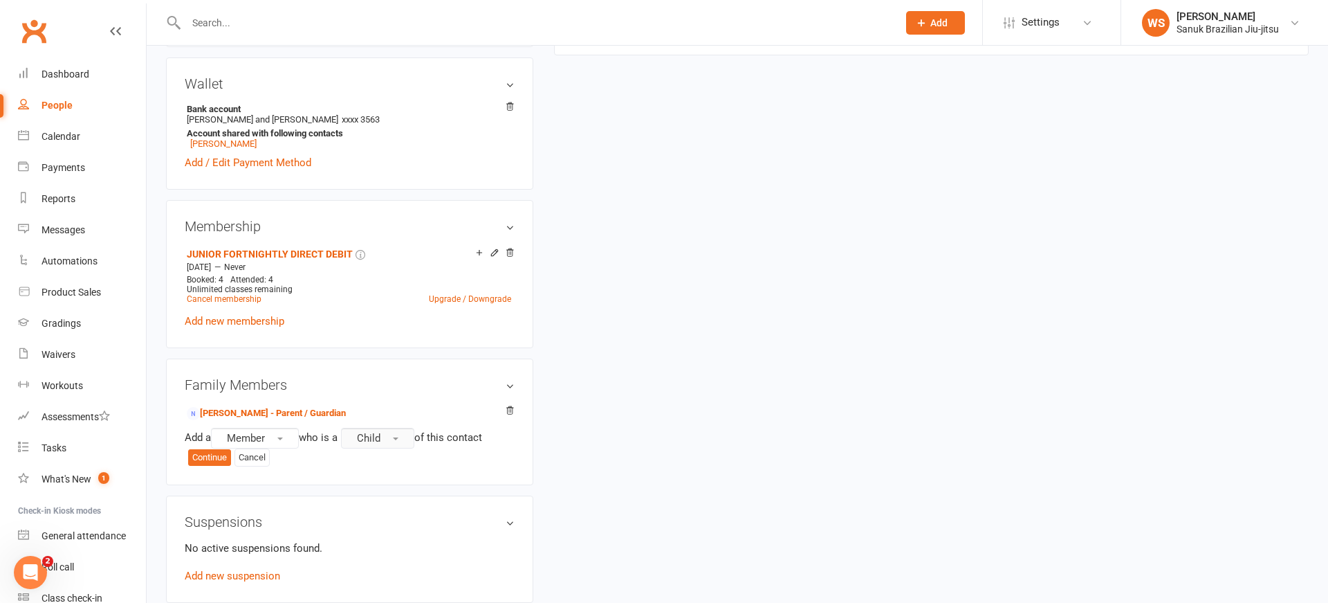
click at [380, 443] on span "Child" at bounding box center [369, 438] width 24 height 12
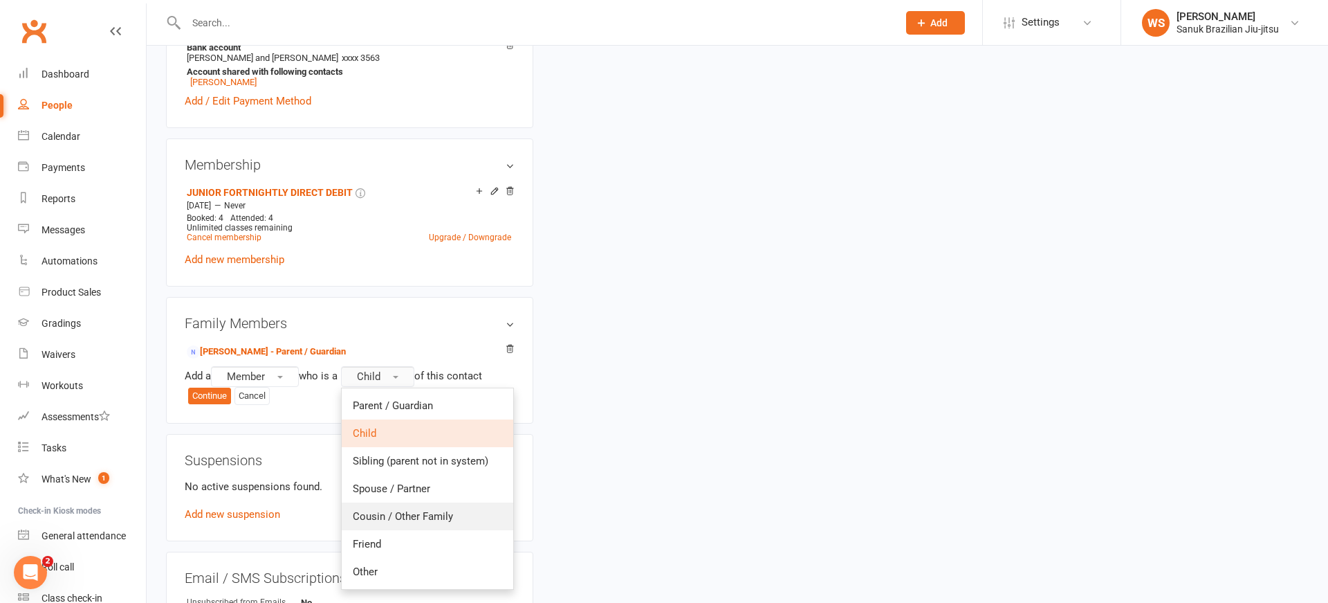
scroll to position [472, 0]
click at [406, 465] on span "Sibling (parent not in system)" at bounding box center [421, 458] width 136 height 12
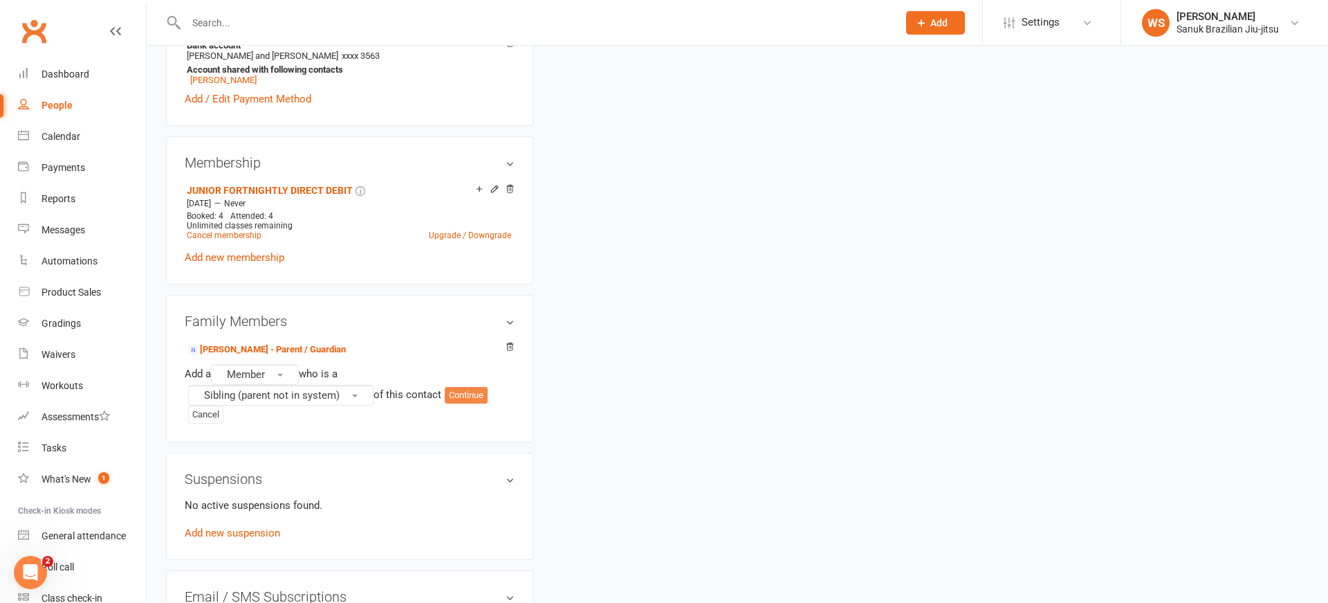
click at [461, 403] on button "Continue" at bounding box center [466, 395] width 43 height 17
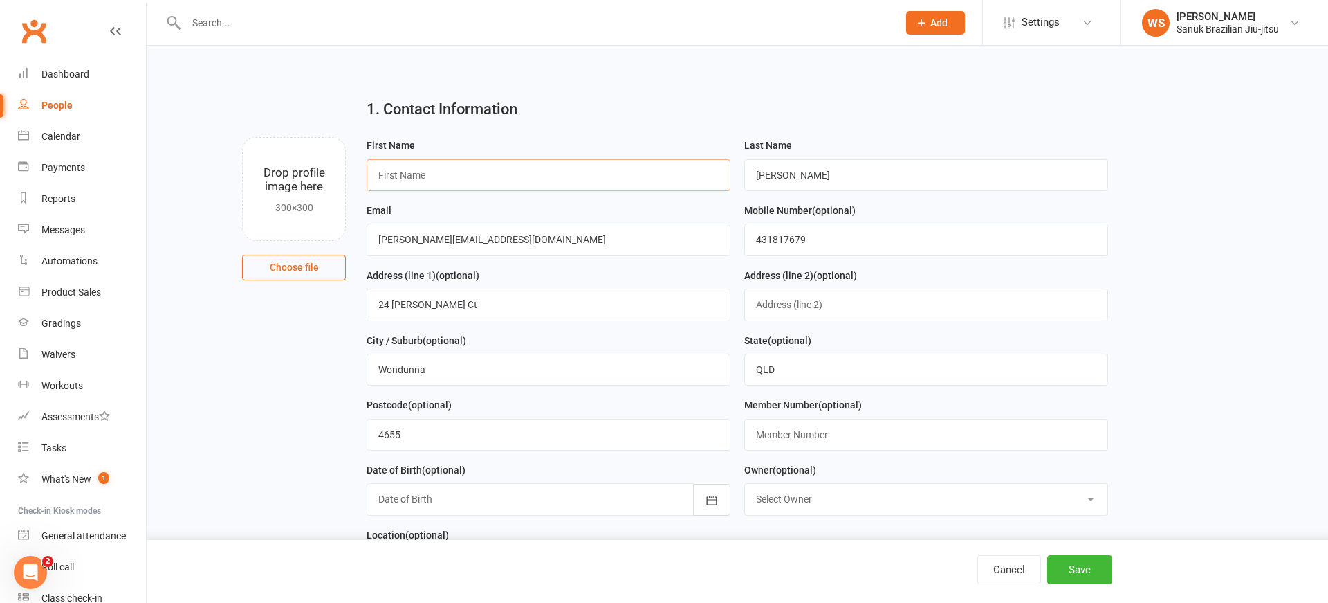
click at [447, 171] on input "text" at bounding box center [549, 175] width 364 height 32
type input "Chai"
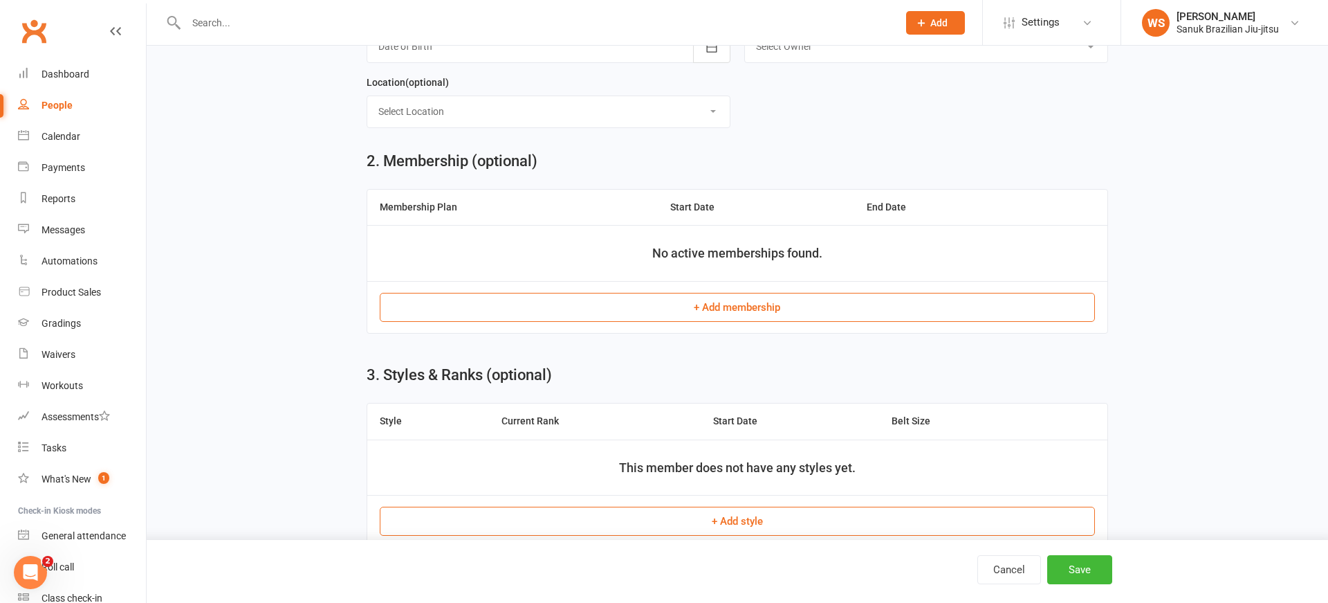
scroll to position [455, 0]
drag, startPoint x: 744, startPoint y: 329, endPoint x: 743, endPoint y: 314, distance: 15.3
click at [744, 329] on td "+ Add membership" at bounding box center [737, 305] width 740 height 52
click at [743, 311] on button "+ Add membership" at bounding box center [737, 305] width 715 height 29
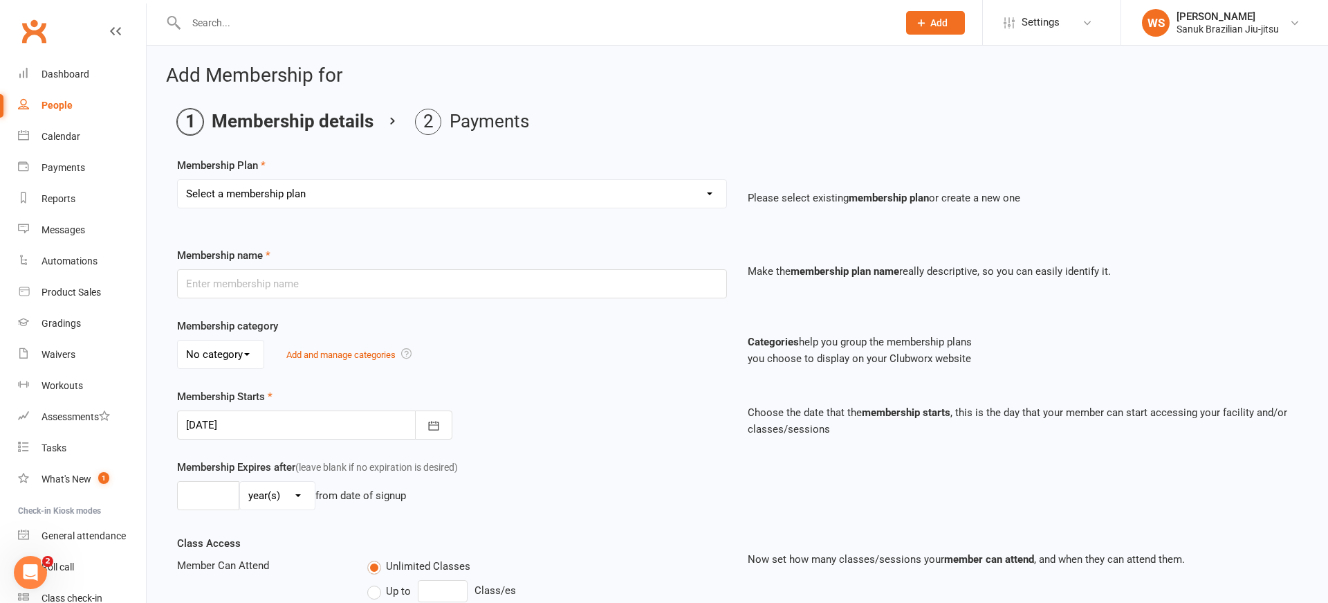
select select "2"
click option "JUNIOR FORTNIGHTLY DIRECT DEBIT" at bounding box center [0, 0] width 0 height 0
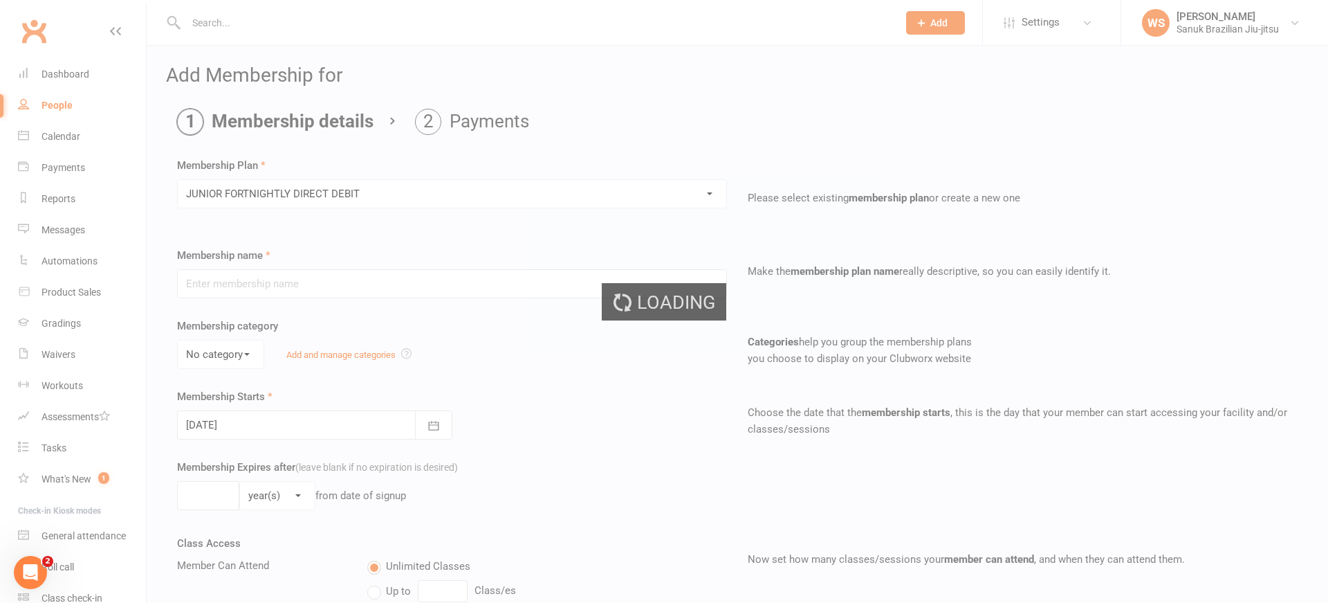
type input "JUNIOR FORTNIGHTLY DIRECT DEBIT"
select select "0"
type input "0"
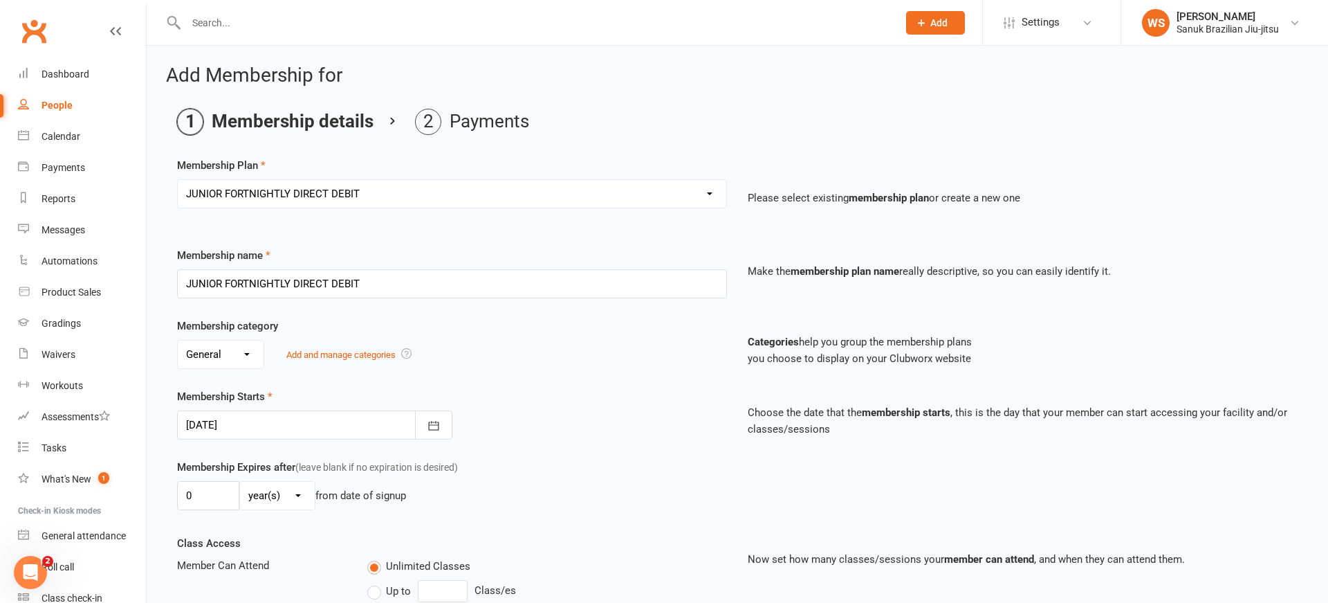
click at [254, 33] on div at bounding box center [527, 22] width 722 height 45
click at [249, 19] on input "text" at bounding box center [535, 22] width 706 height 19
type input "omari"
click at [240, 64] on div "[PERSON_NAME]" at bounding box center [237, 61] width 77 height 20
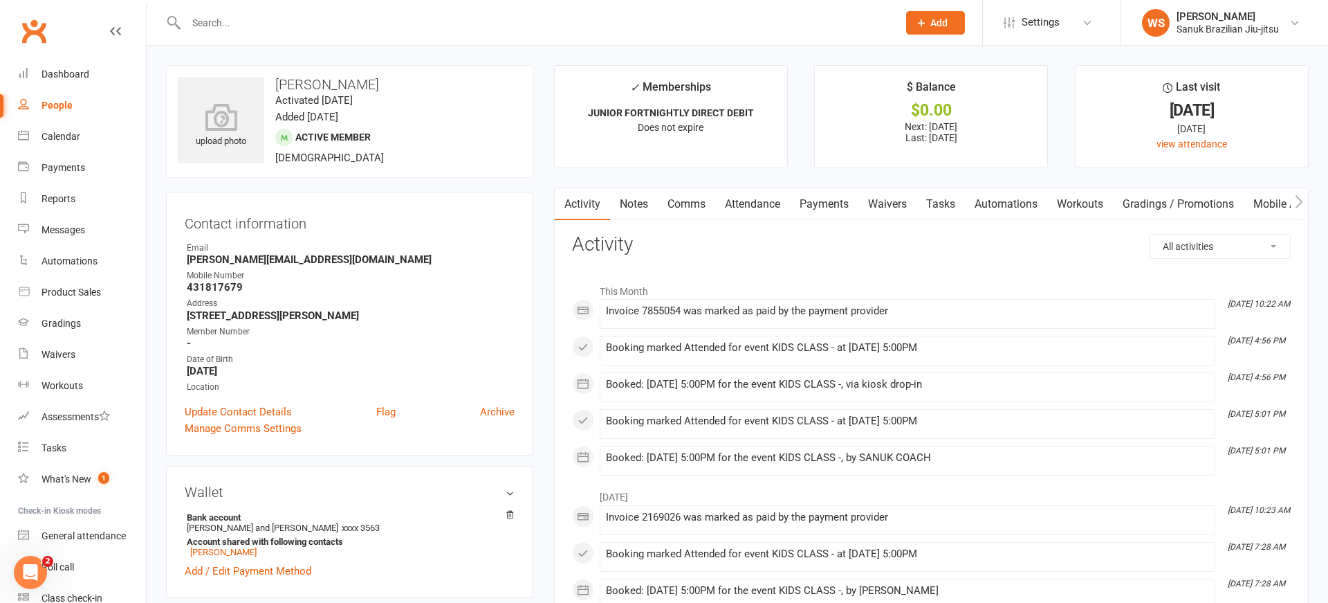
click at [832, 201] on link "Payments" at bounding box center [824, 204] width 68 height 32
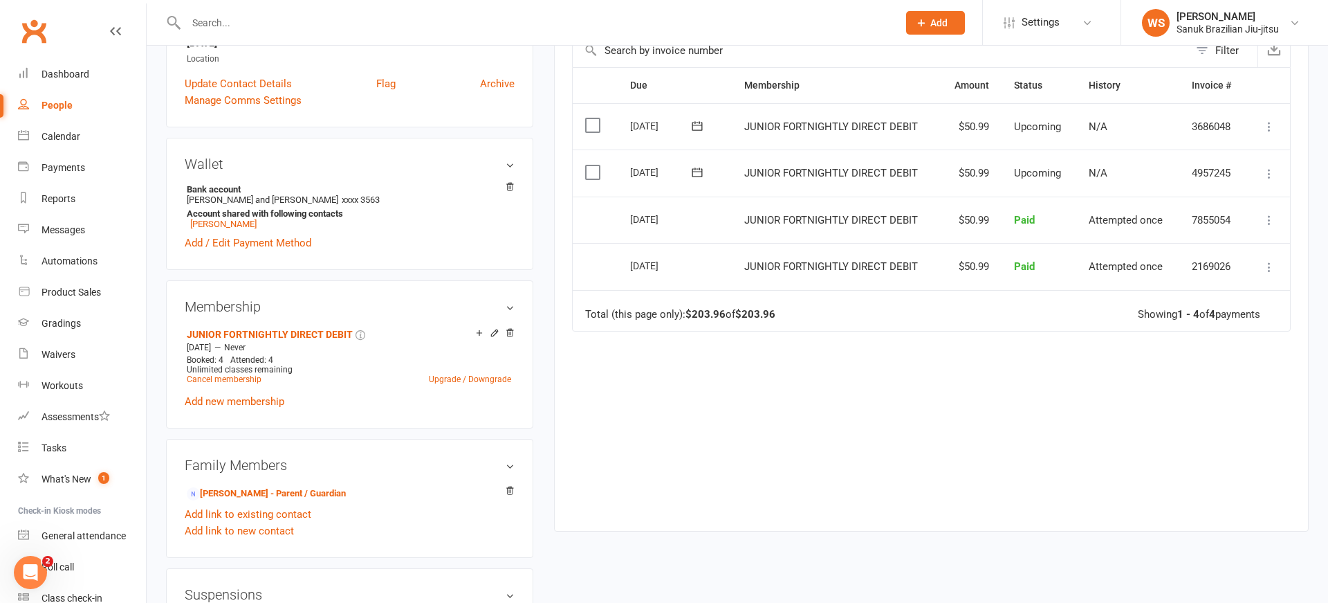
scroll to position [338, 0]
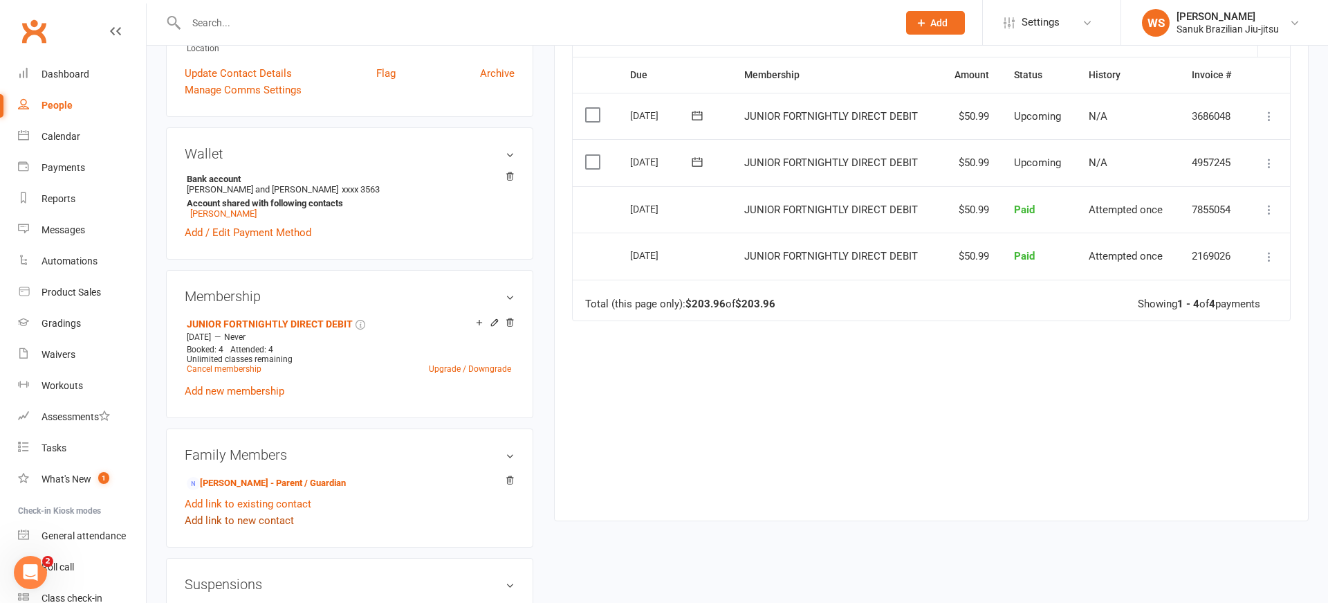
click at [246, 529] on link "Add link to new contact" at bounding box center [239, 520] width 109 height 17
click at [219, 535] on button "Continue" at bounding box center [209, 527] width 43 height 17
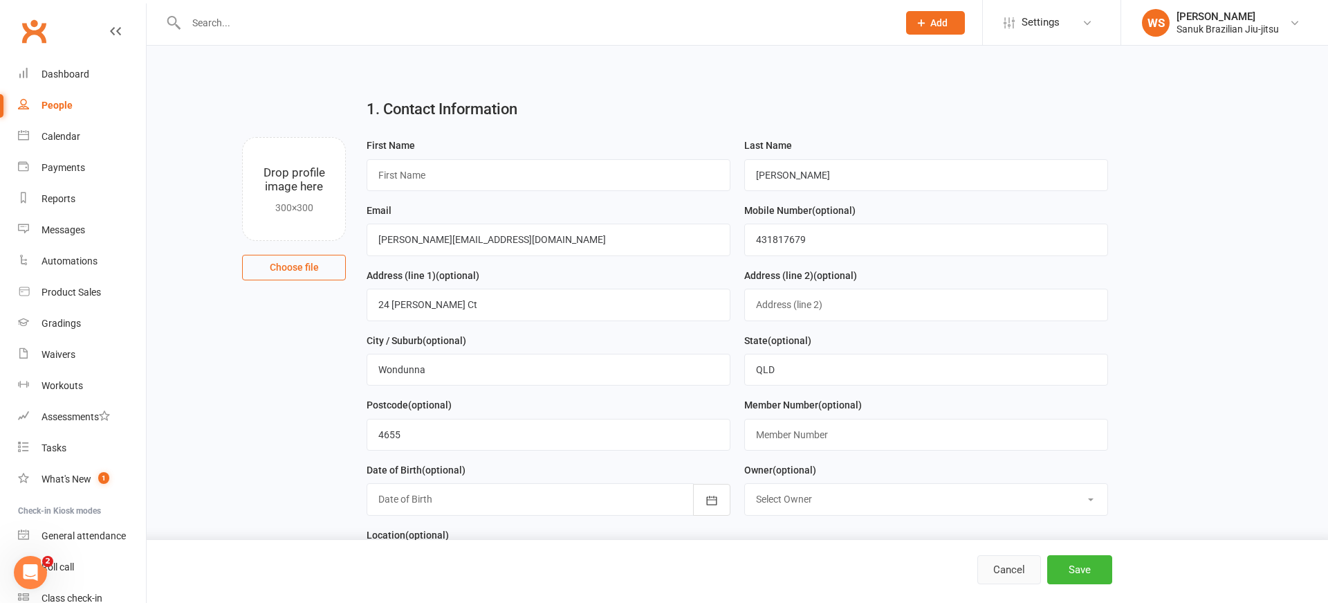
click at [1009, 562] on button "Cancel" at bounding box center [1010, 569] width 64 height 29
select select "100"
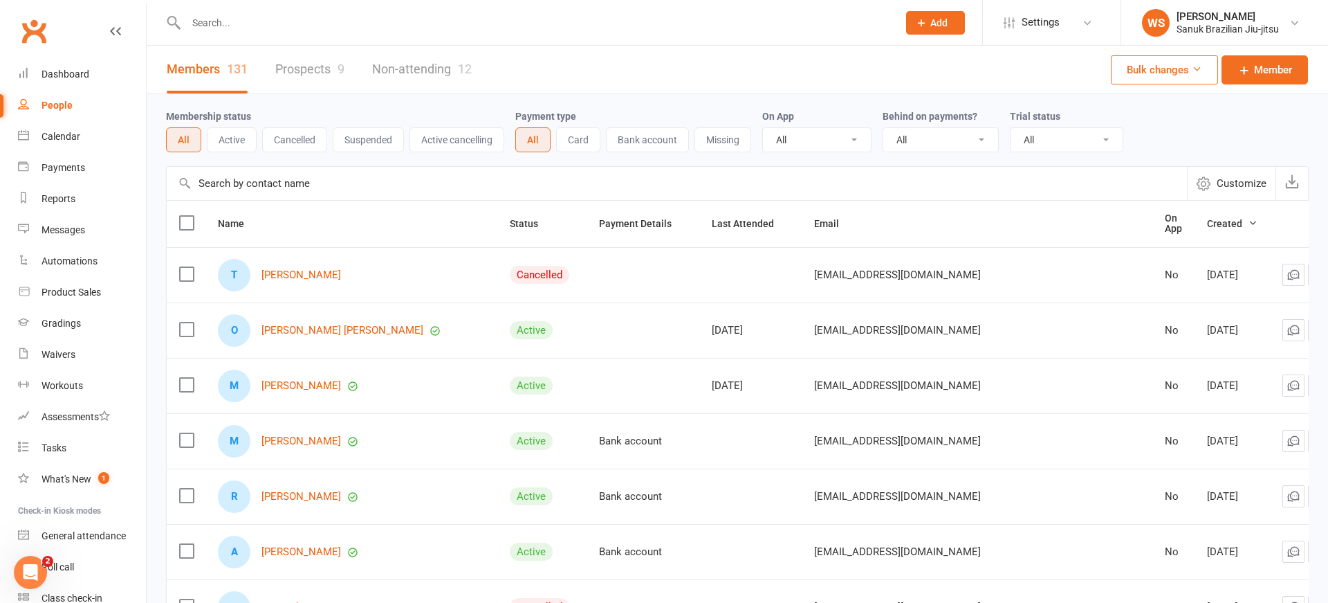
click at [256, 22] on input "text" at bounding box center [535, 22] width 706 height 19
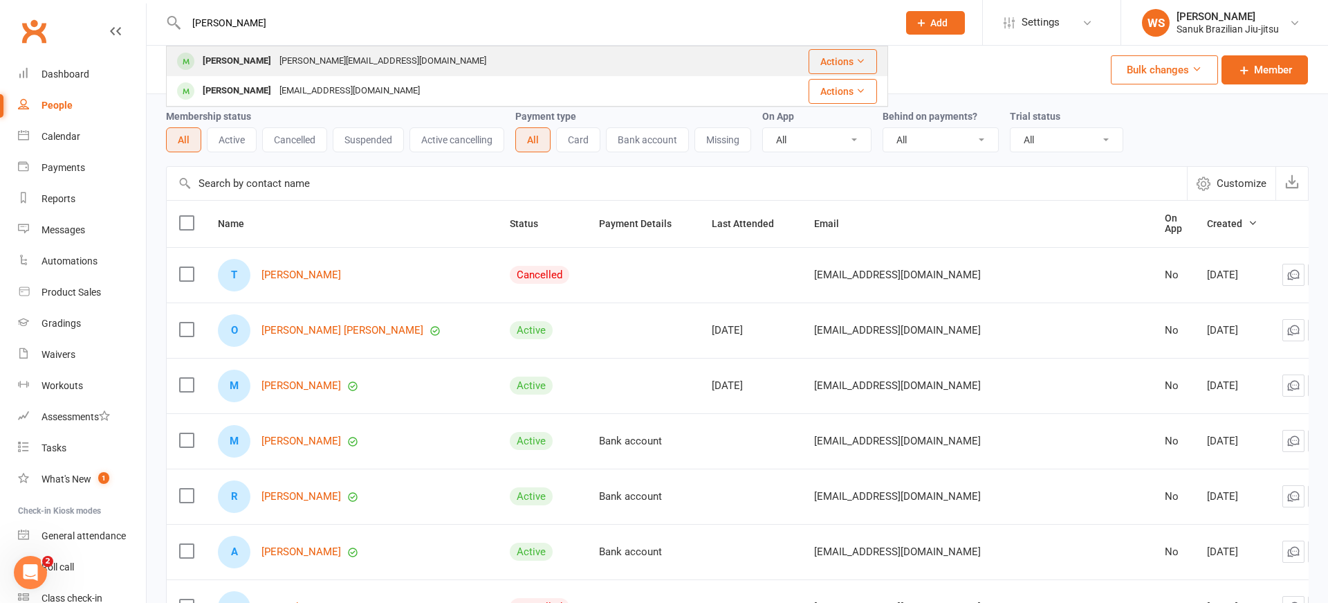
type input "[PERSON_NAME]"
click at [275, 62] on div "[PERSON_NAME][EMAIL_ADDRESS][DOMAIN_NAME]" at bounding box center [382, 61] width 215 height 20
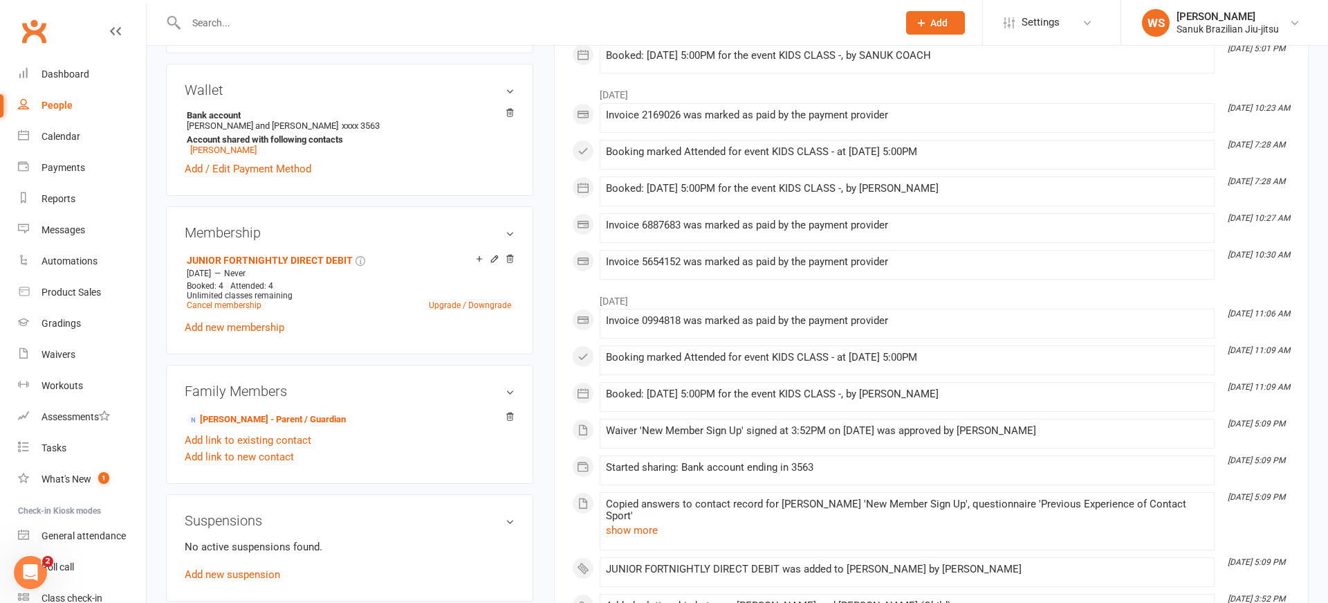
scroll to position [418, 0]
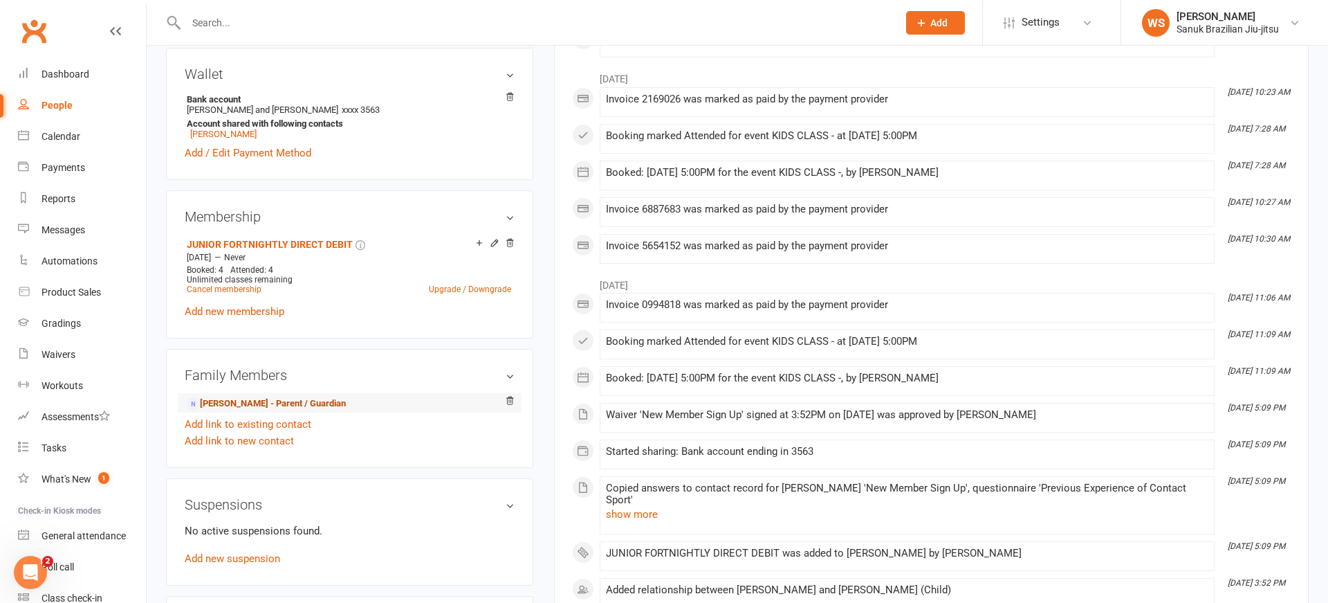
click at [228, 411] on link "[PERSON_NAME] - Parent / Guardian" at bounding box center [266, 403] width 159 height 15
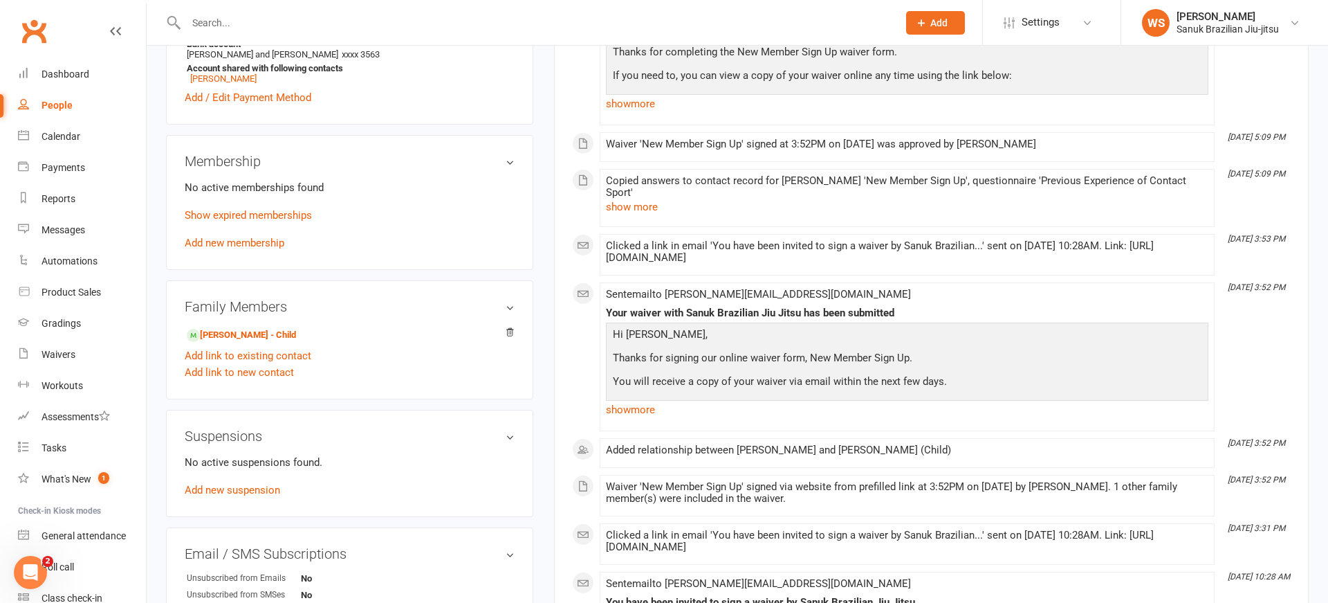
scroll to position [443, 0]
click at [240, 377] on link "Add link to new contact" at bounding box center [239, 371] width 109 height 17
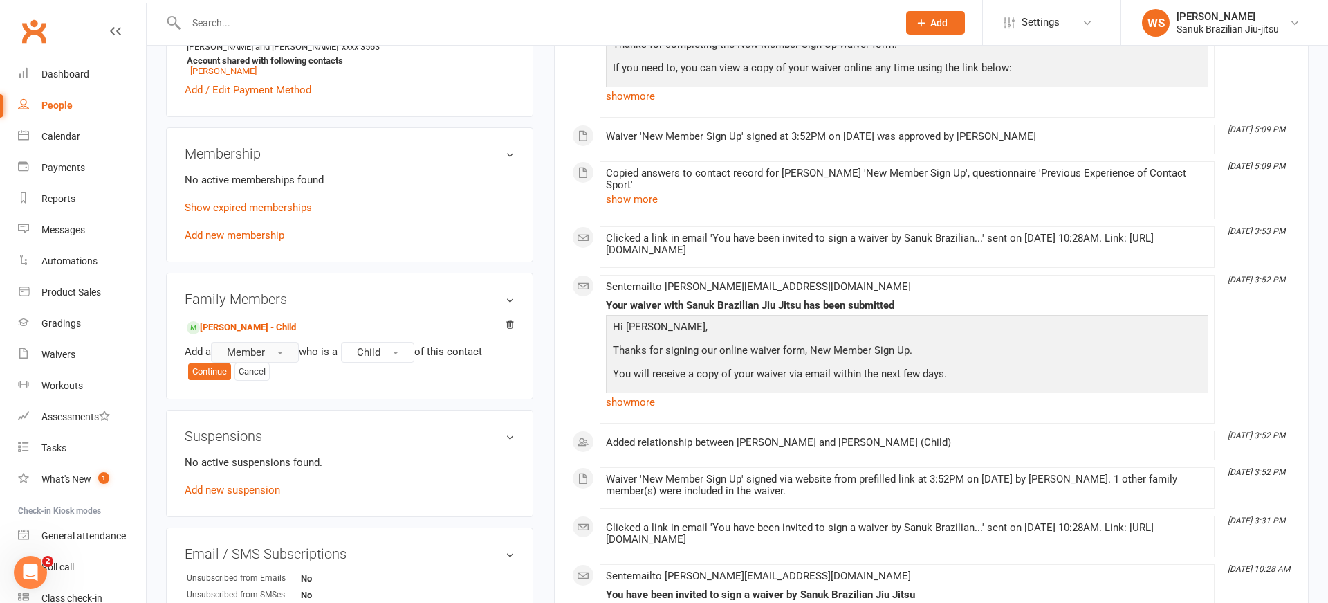
scroll to position [452, 0]
click at [212, 376] on button "Continue" at bounding box center [209, 369] width 43 height 17
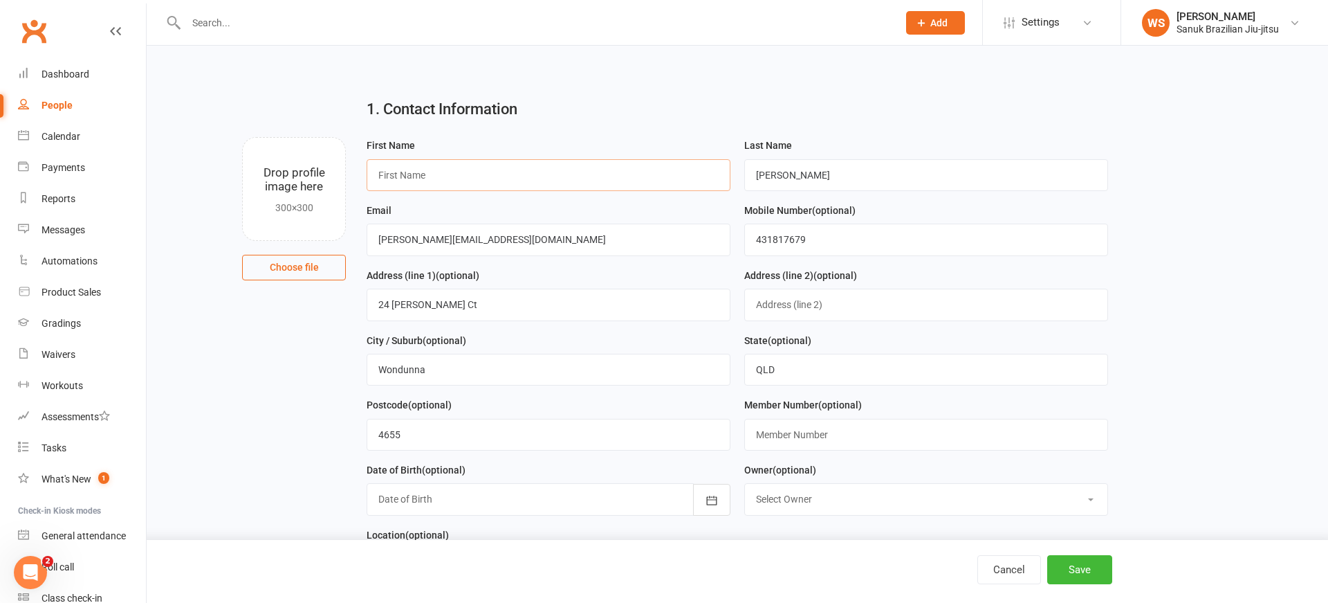
click at [506, 187] on input "text" at bounding box center [549, 175] width 364 height 32
click at [509, 182] on input "text" at bounding box center [549, 175] width 364 height 32
type input "Chai"
drag, startPoint x: 802, startPoint y: 174, endPoint x: 726, endPoint y: 171, distance: 76.1
click at [744, 171] on input "[PERSON_NAME]" at bounding box center [926, 175] width 364 height 32
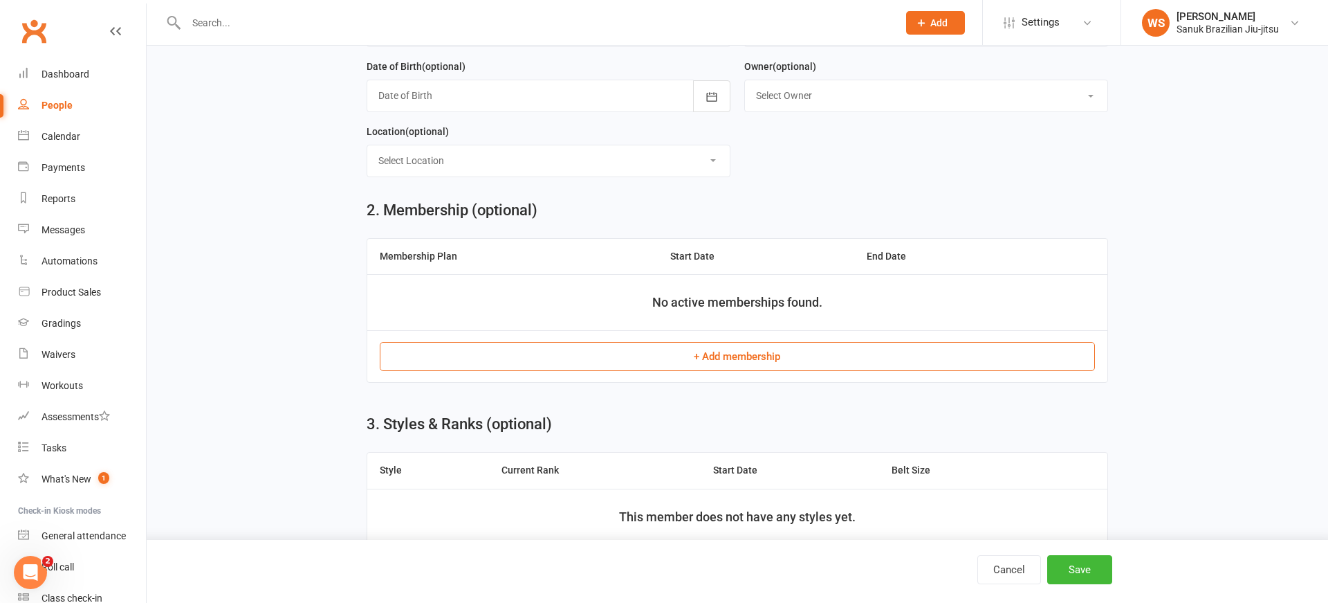
scroll to position [407, 0]
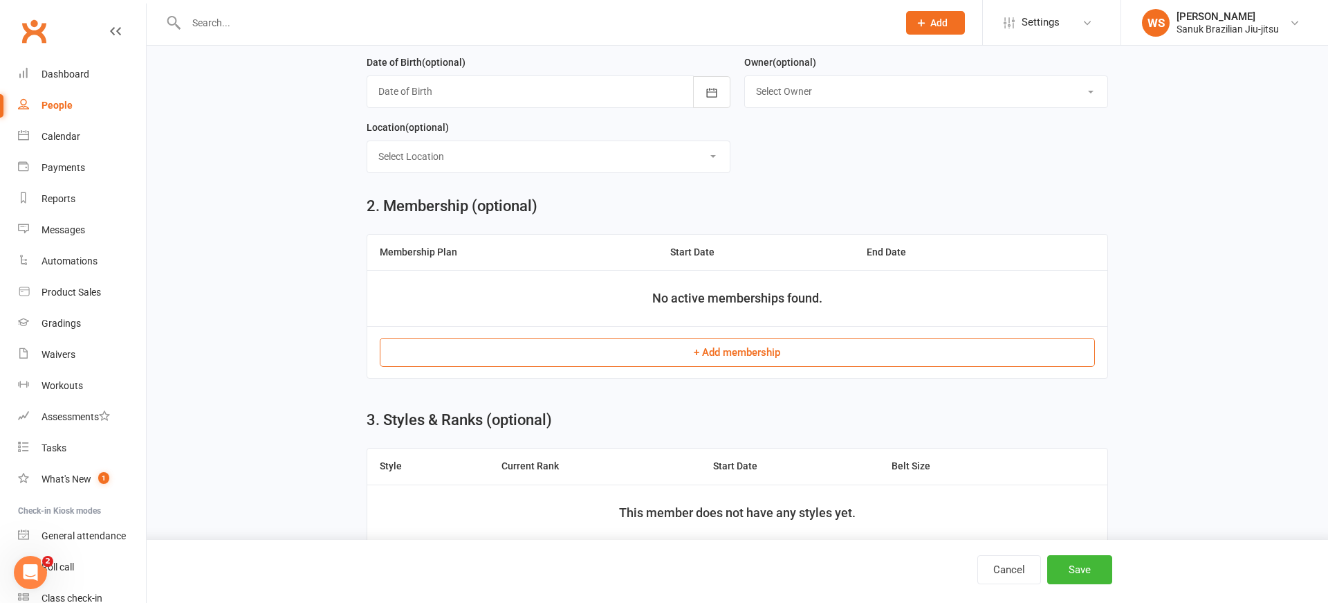
type input "[PERSON_NAME]"
click at [708, 351] on button "+ Add membership" at bounding box center [737, 352] width 715 height 29
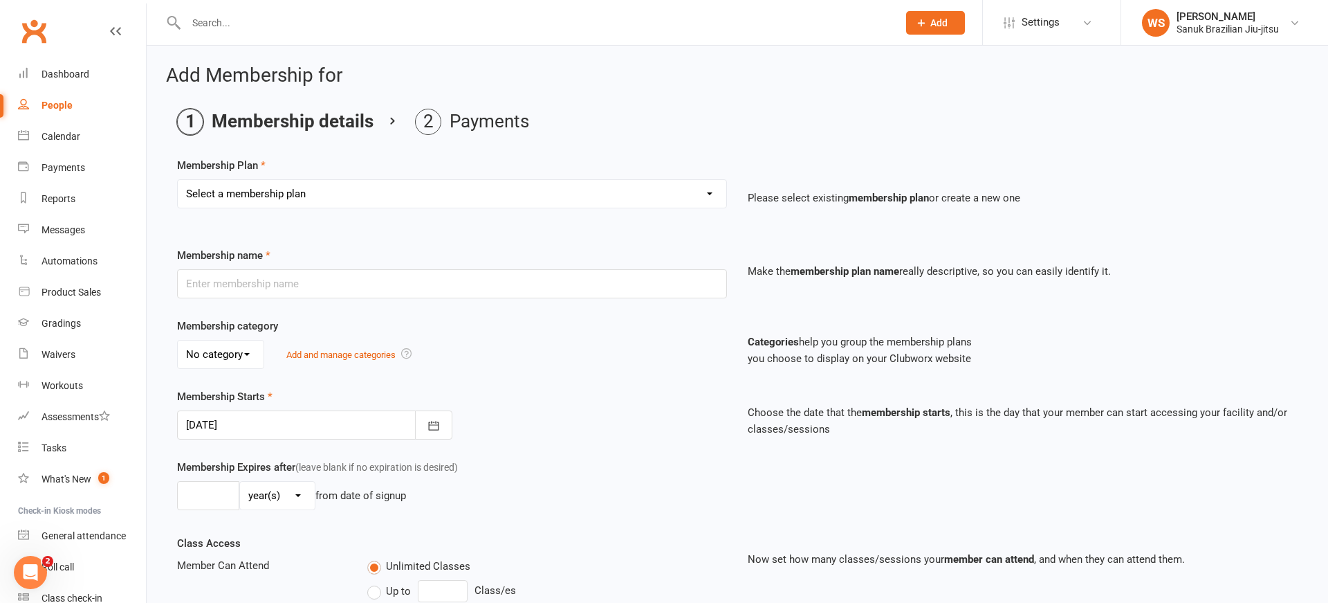
select select "2"
click option "JUNIOR FORTNIGHTLY DIRECT DEBIT" at bounding box center [0, 0] width 0 height 0
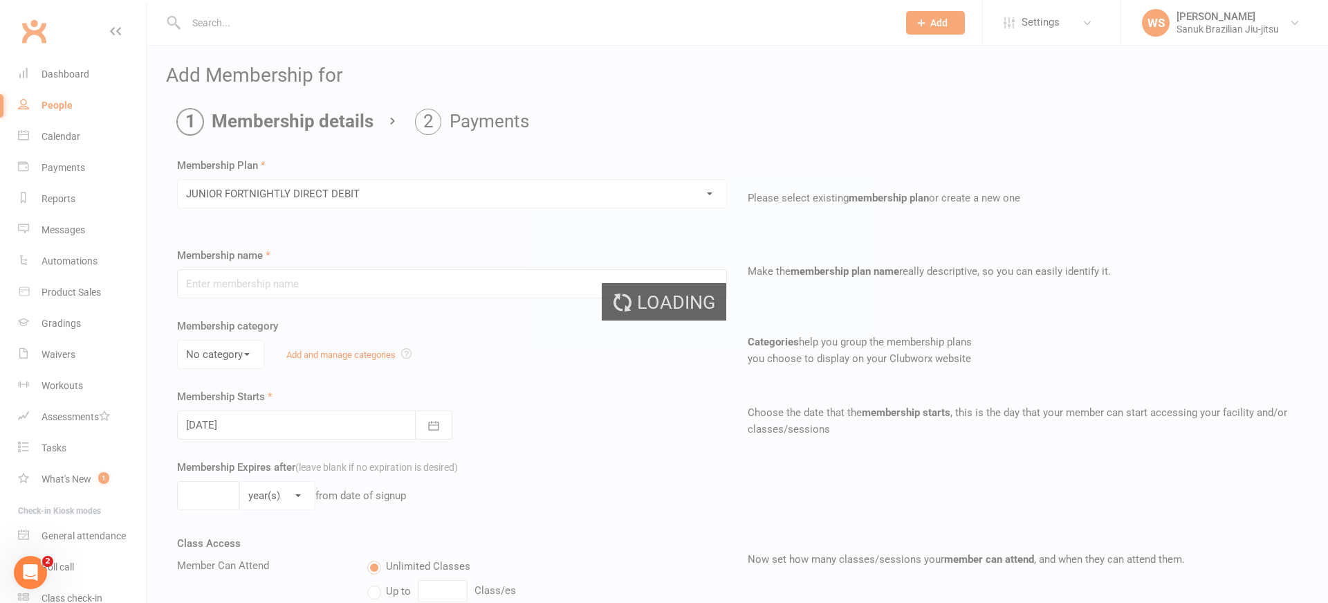
type input "JUNIOR FORTNIGHTLY DIRECT DEBIT"
select select "0"
type input "0"
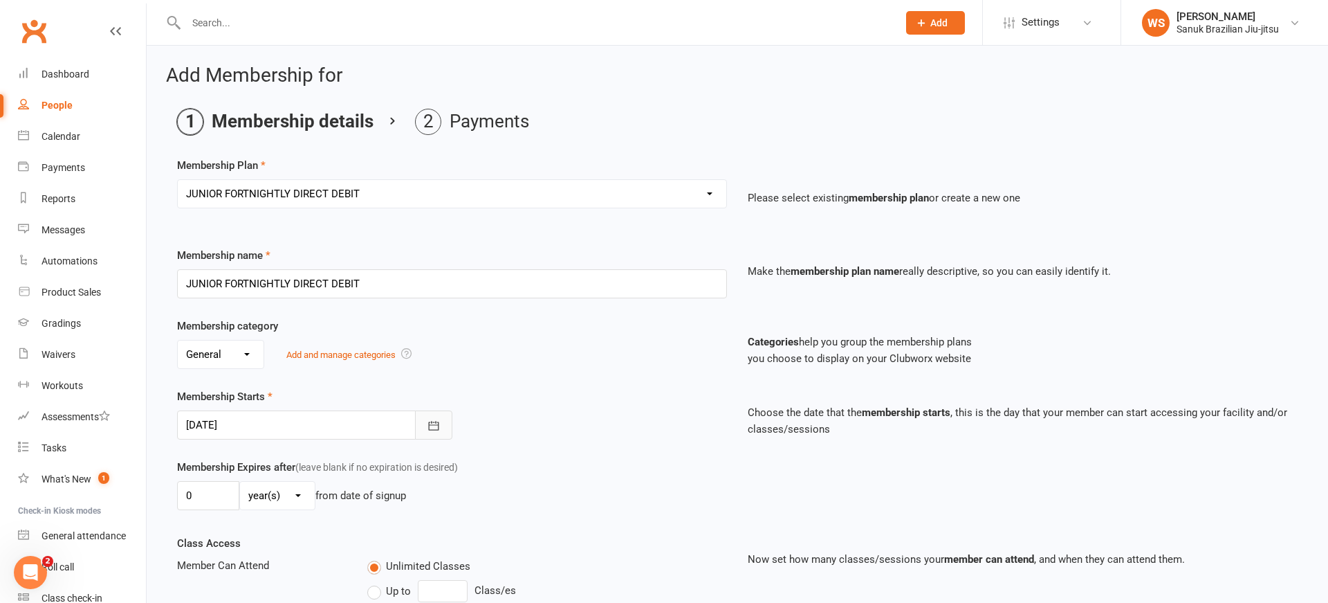
click at [430, 422] on icon "button" at bounding box center [433, 425] width 10 height 9
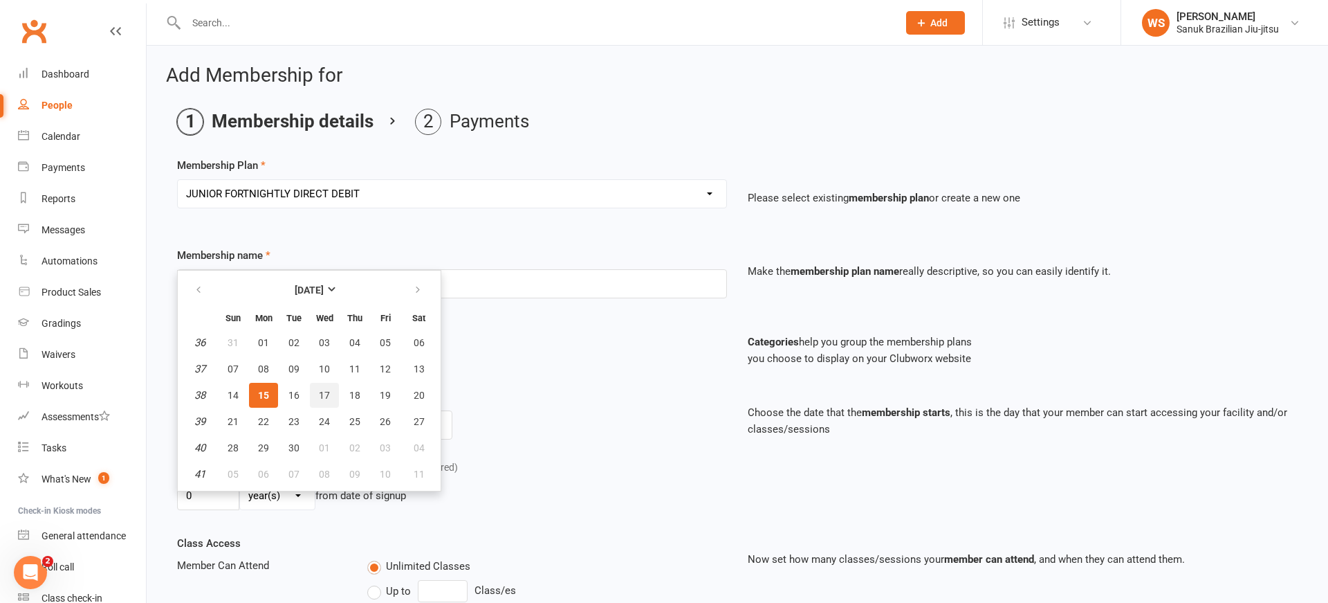
click at [328, 395] on span "17" at bounding box center [324, 394] width 11 height 11
type input "[DATE]"
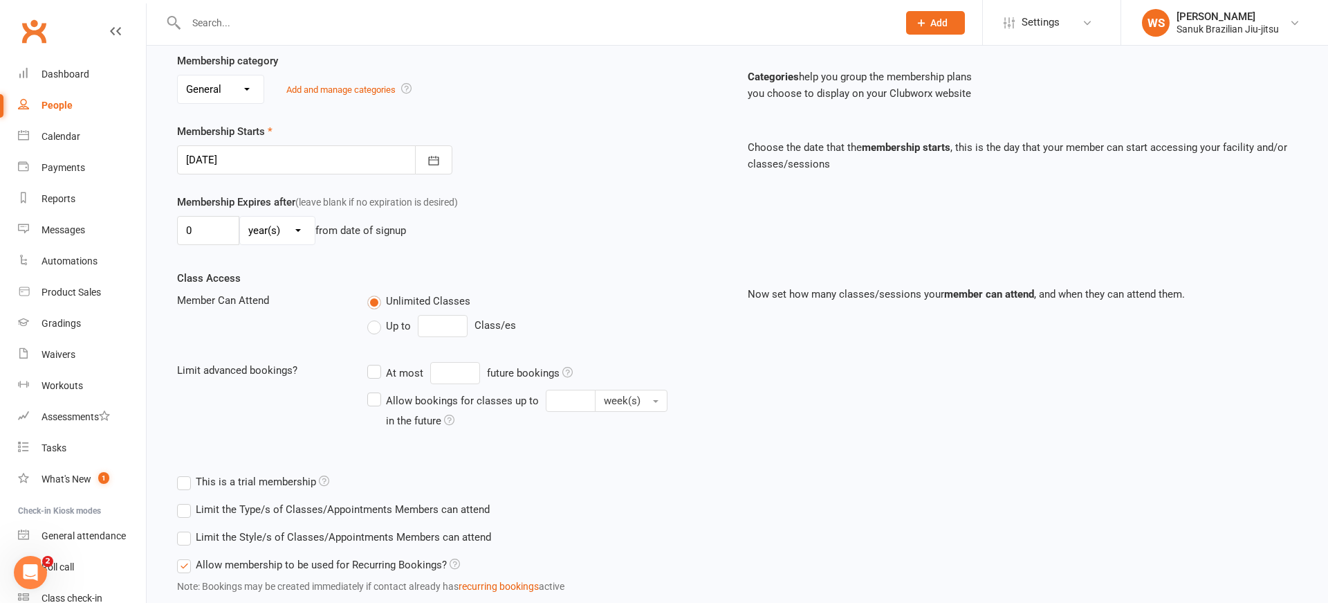
scroll to position [357, 0]
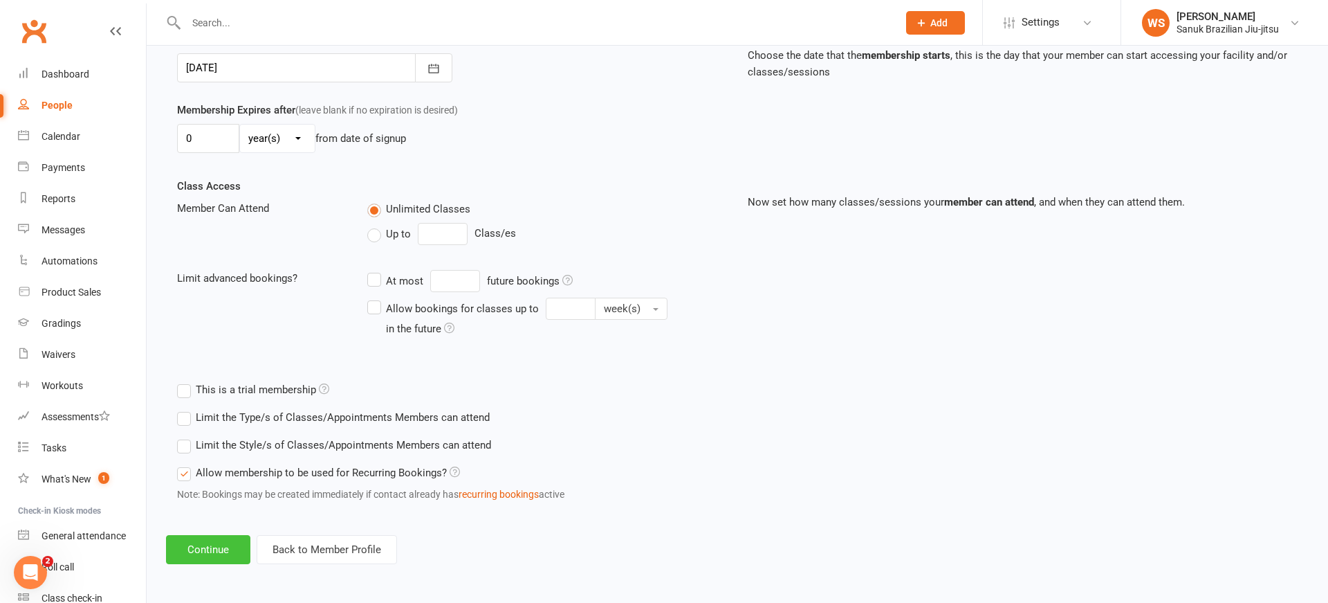
click at [200, 551] on button "Continue" at bounding box center [208, 549] width 84 height 29
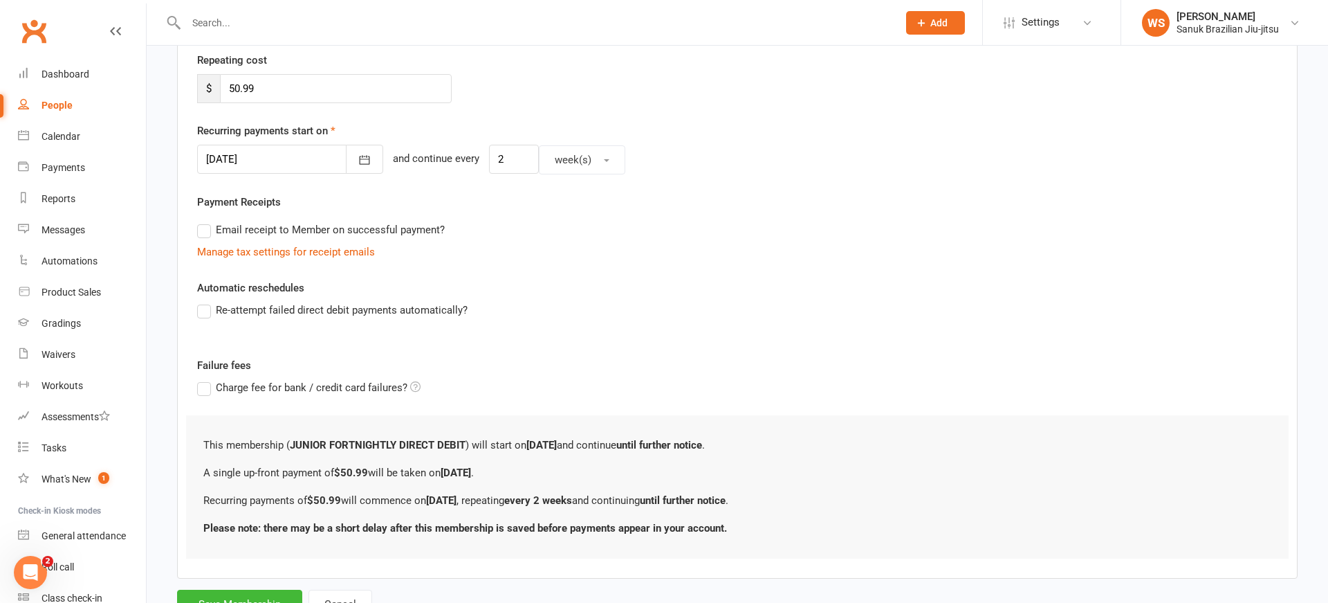
scroll to position [320, 0]
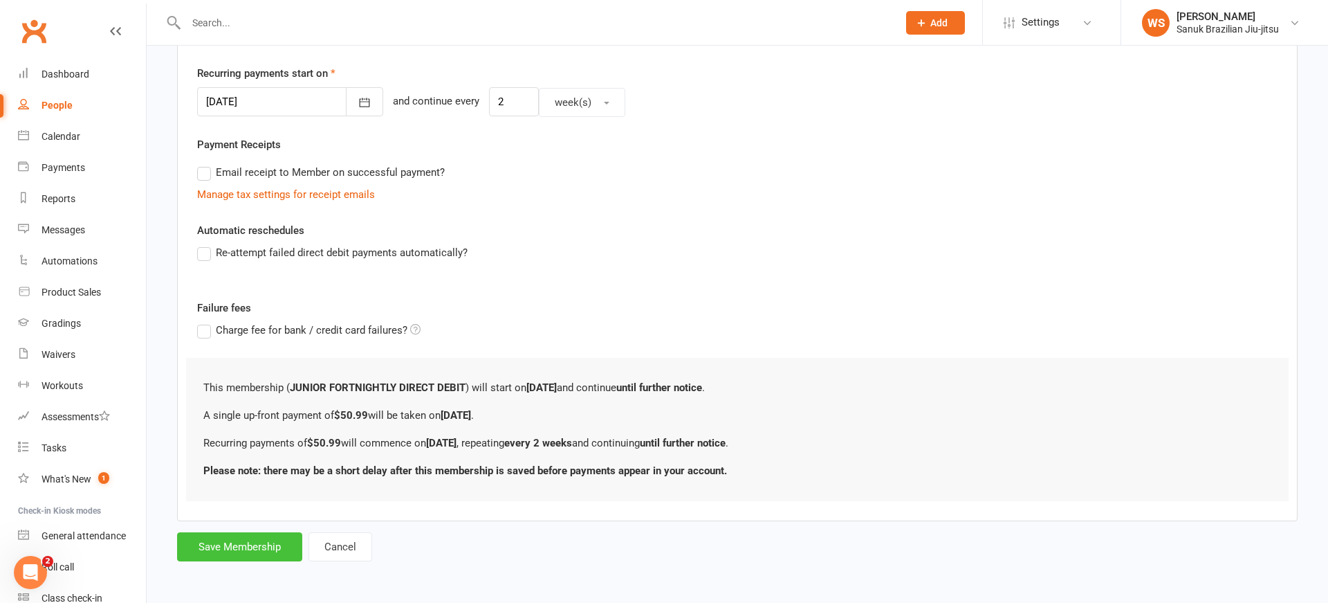
click at [235, 549] on button "Save Membership" at bounding box center [239, 546] width 125 height 29
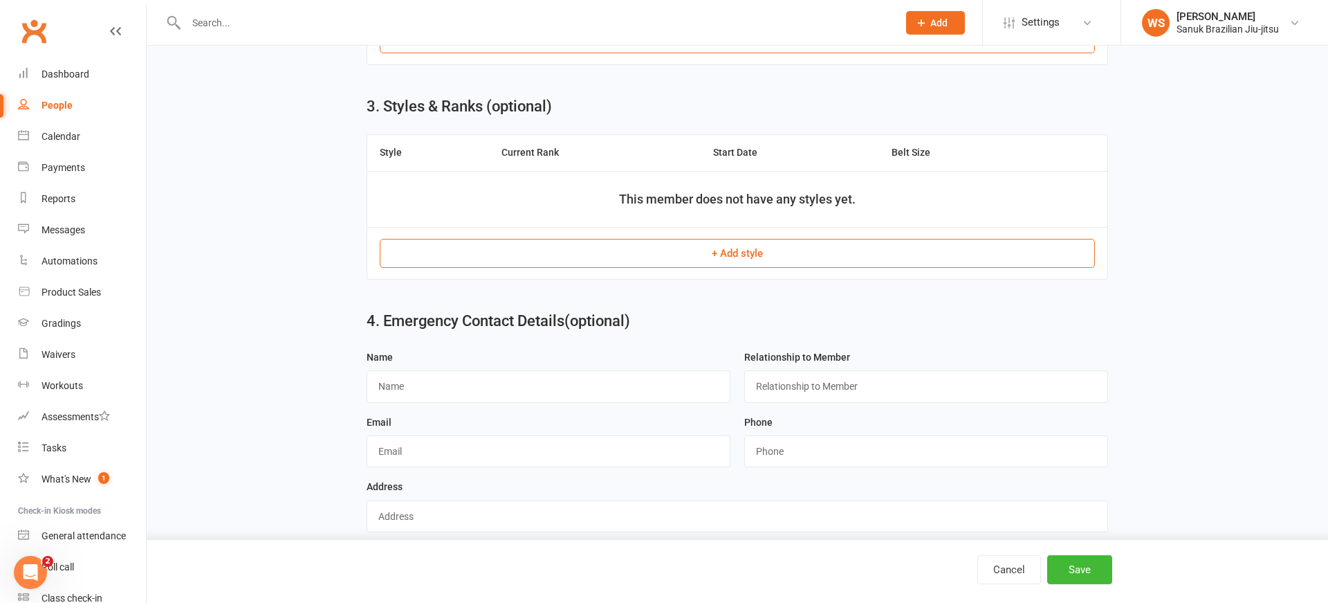
scroll to position [731, 0]
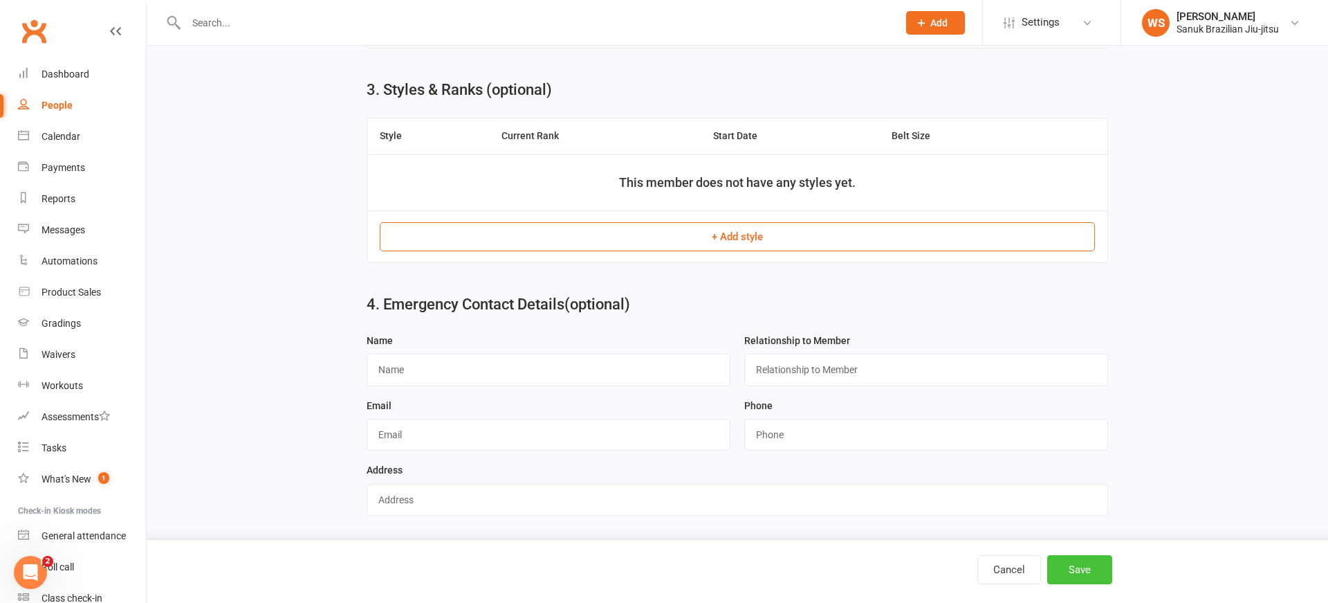
click at [1081, 569] on button "Save" at bounding box center [1079, 569] width 65 height 29
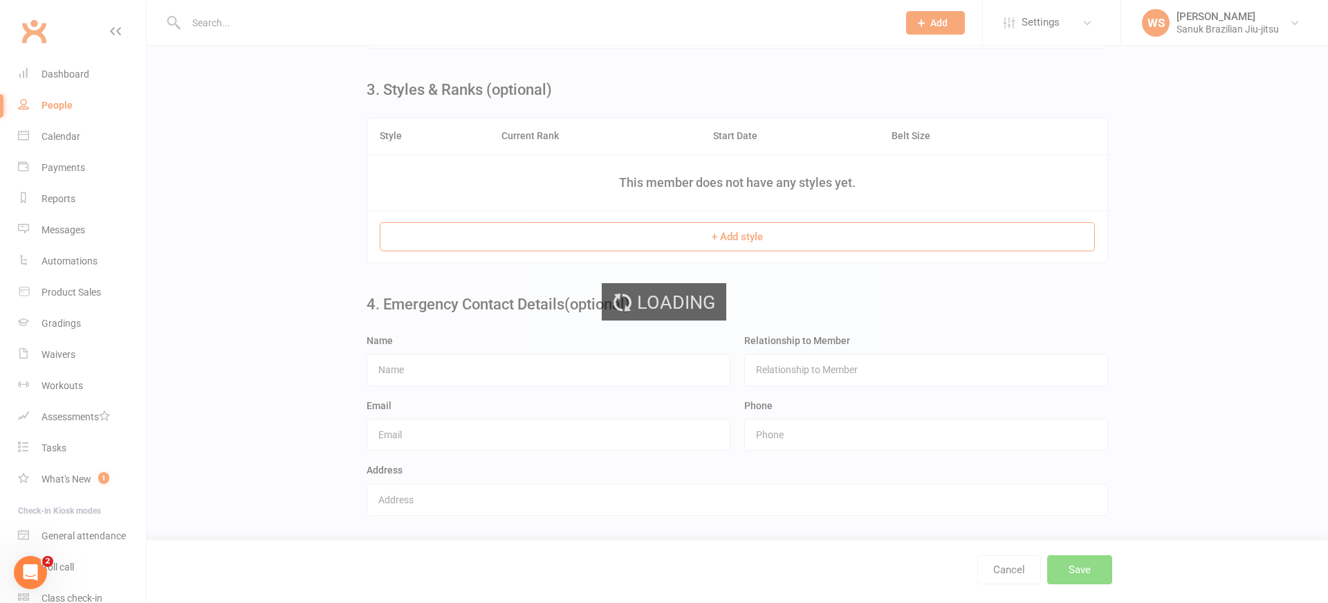
scroll to position [0, 0]
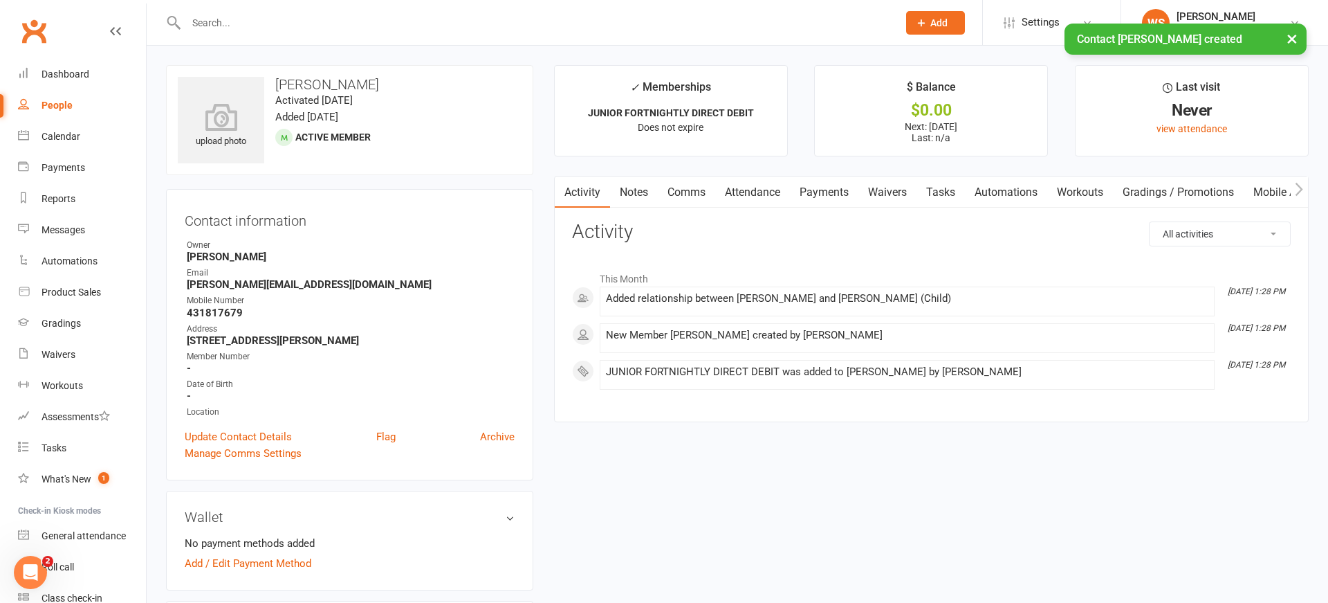
click at [882, 190] on link "Waivers" at bounding box center [888, 192] width 58 height 32
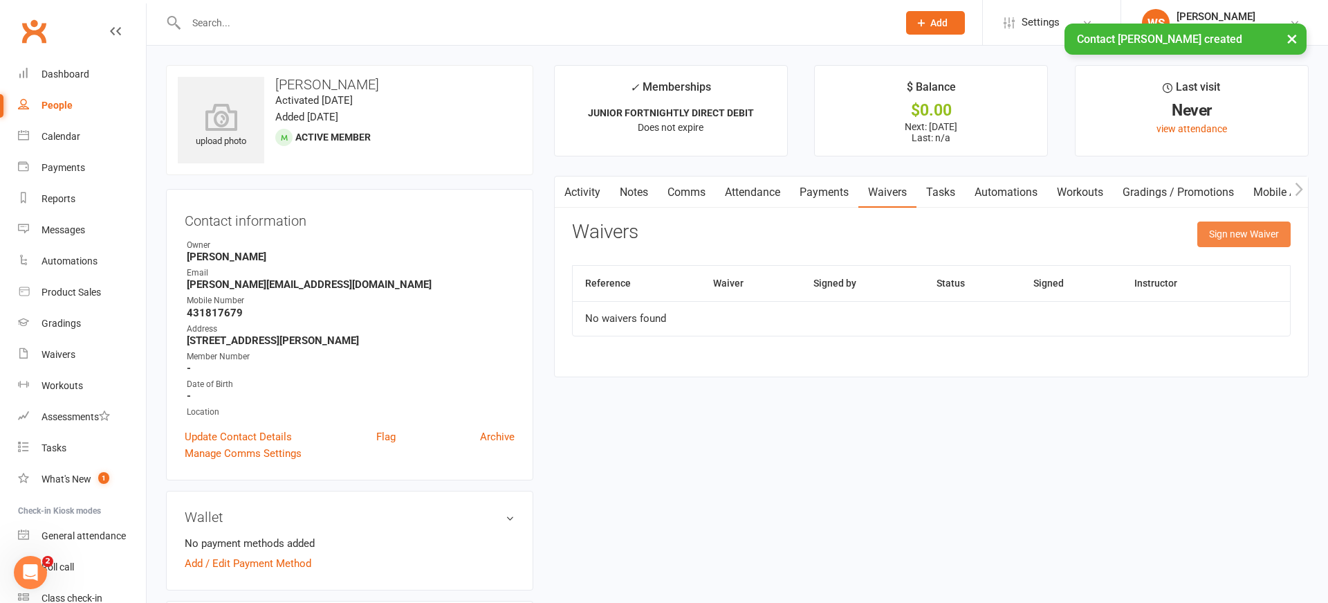
drag, startPoint x: 1229, startPoint y: 239, endPoint x: 1183, endPoint y: 241, distance: 45.7
click at [1227, 239] on button "Sign new Waiver" at bounding box center [1244, 233] width 93 height 25
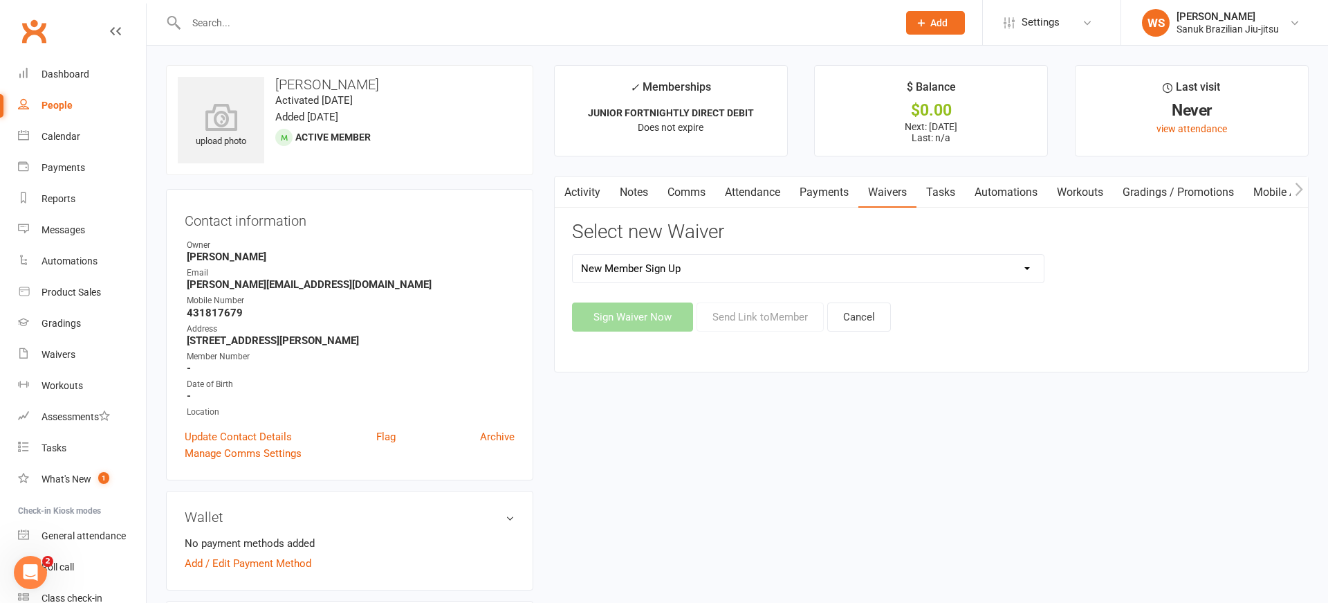
click option "New Member Sign Up" at bounding box center [0, 0] width 0 height 0
click at [639, 317] on button "Sign Waiver Now" at bounding box center [632, 316] width 121 height 29
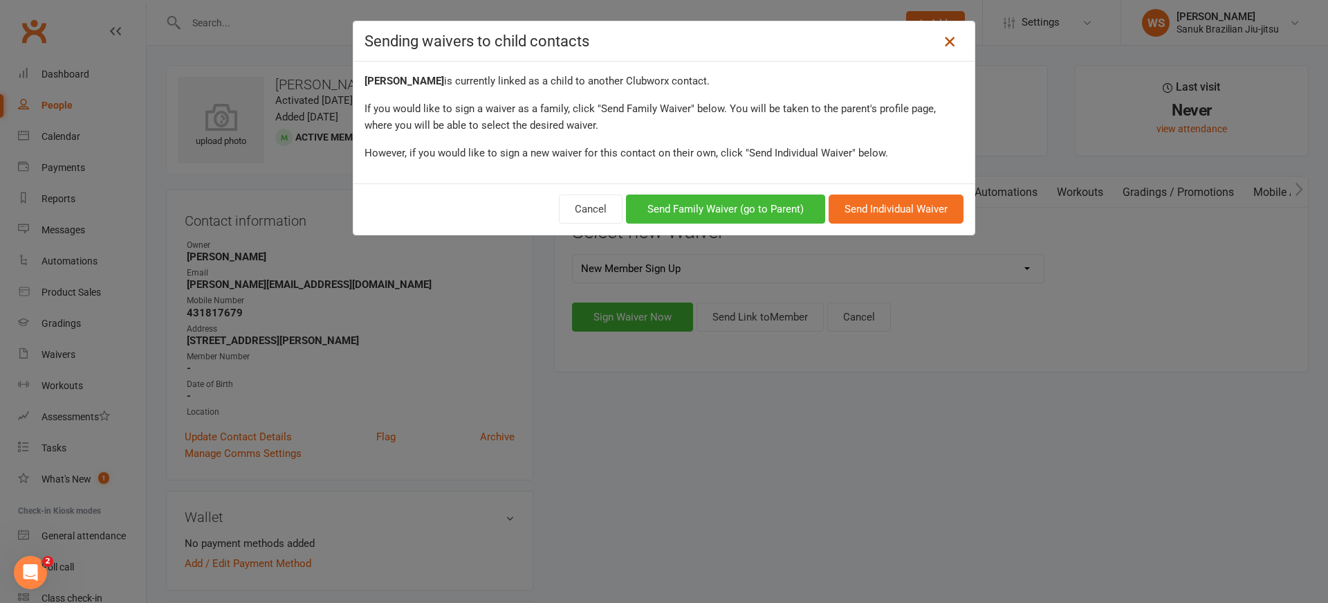
click at [948, 43] on icon at bounding box center [950, 41] width 17 height 17
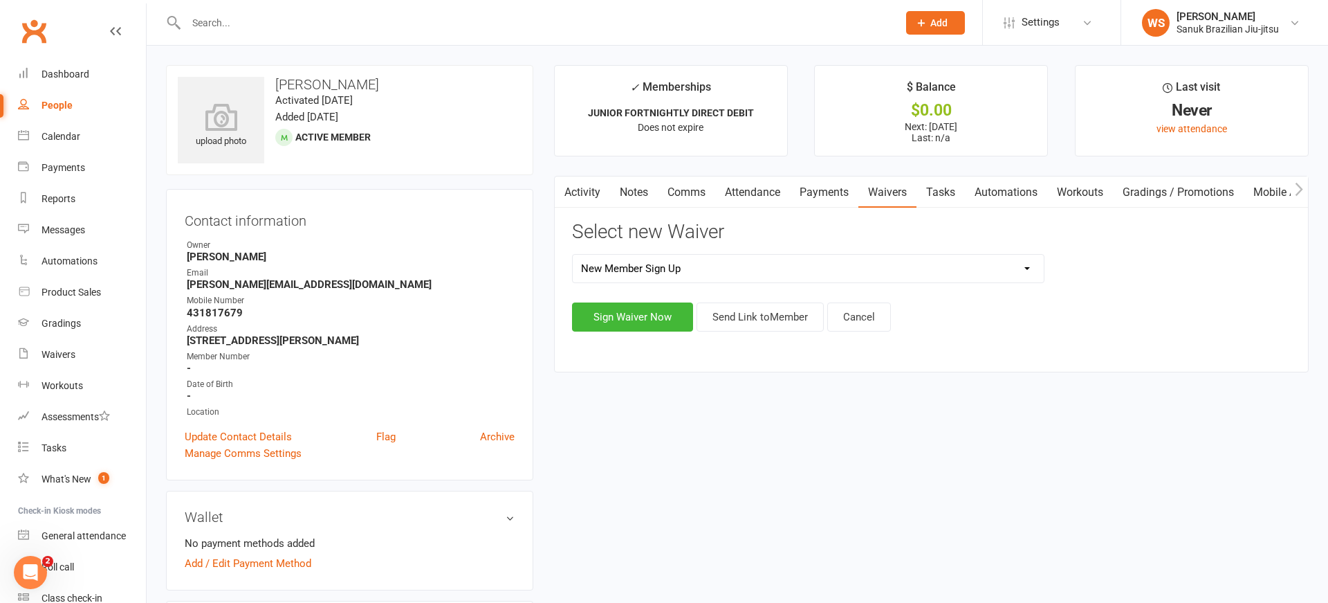
select select "14616"
click option "READY TO TRAIN WAIVER" at bounding box center [0, 0] width 0 height 0
click at [679, 314] on button "Sign Waiver Now" at bounding box center [632, 316] width 121 height 29
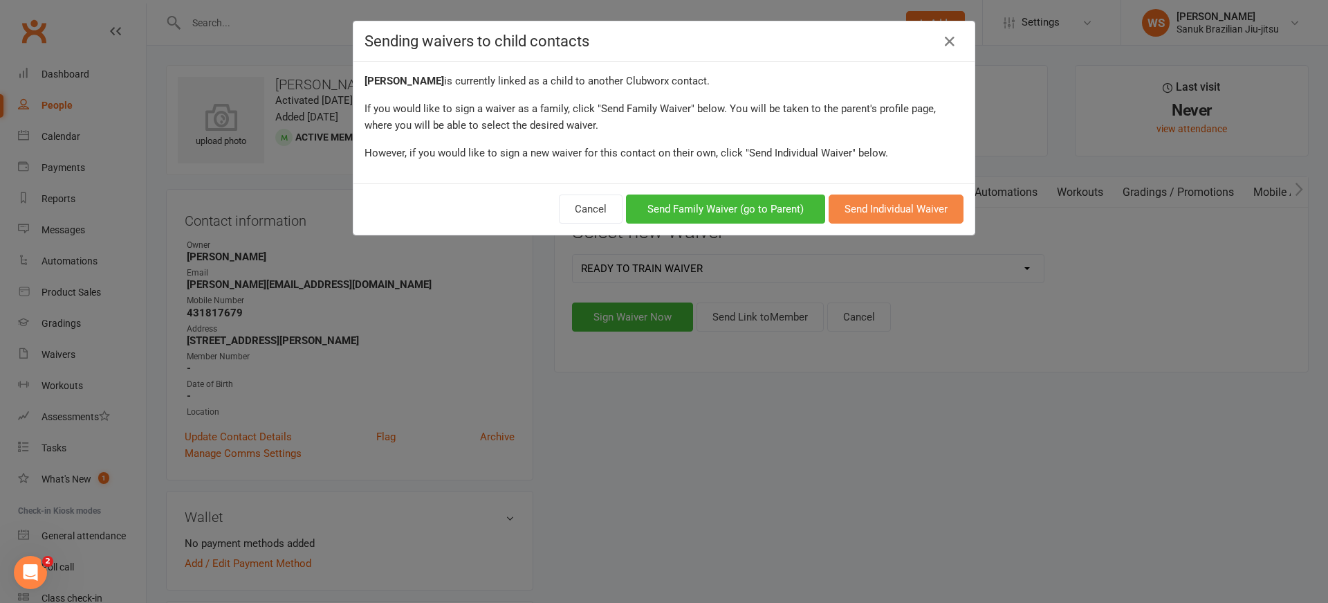
click at [894, 212] on button "Send Individual Waiver" at bounding box center [896, 208] width 135 height 29
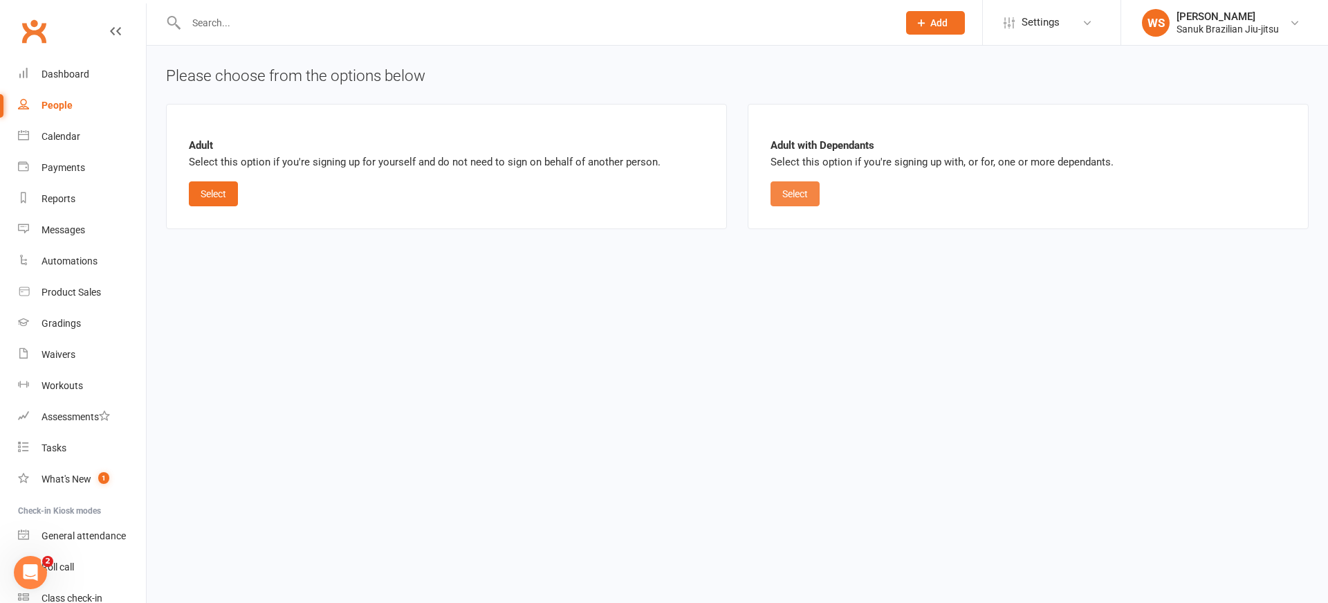
click at [792, 191] on button "Select" at bounding box center [795, 193] width 49 height 25
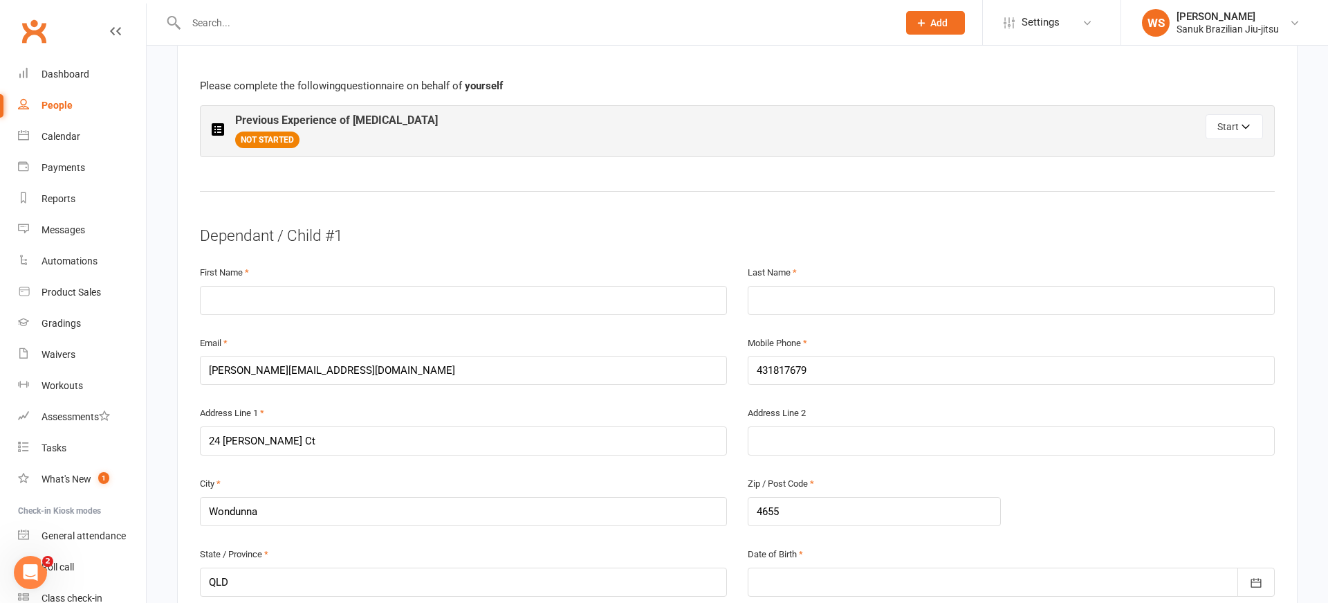
scroll to position [768, 0]
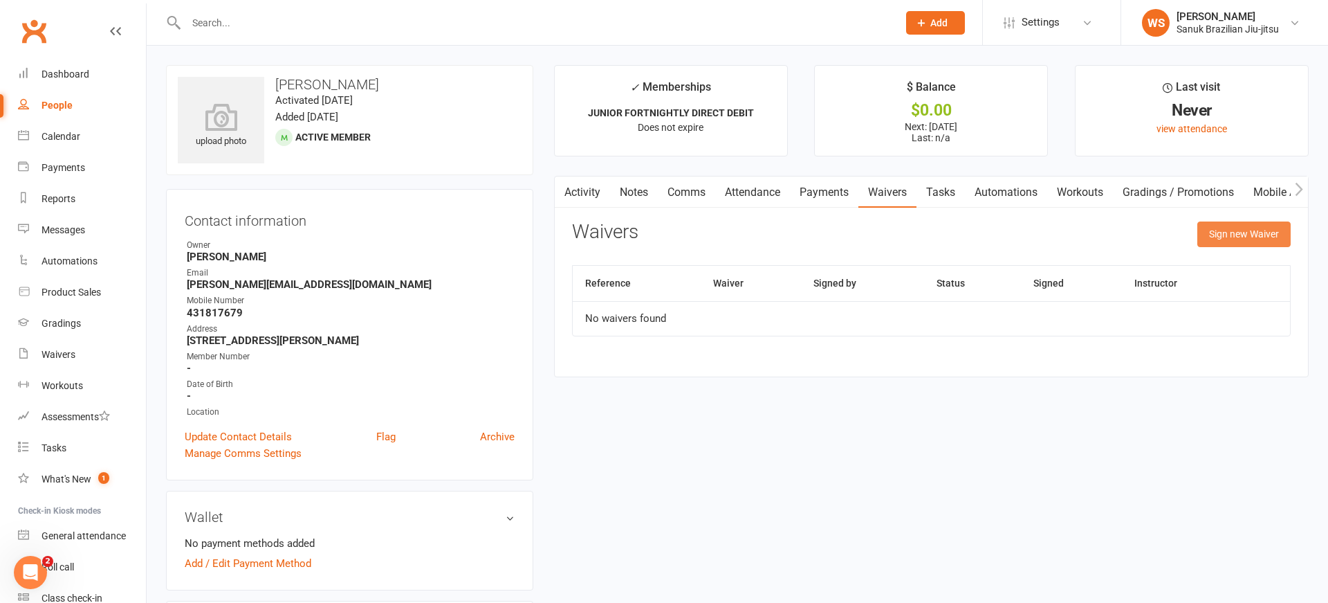
click at [1243, 237] on button "Sign new Waiver" at bounding box center [1244, 233] width 93 height 25
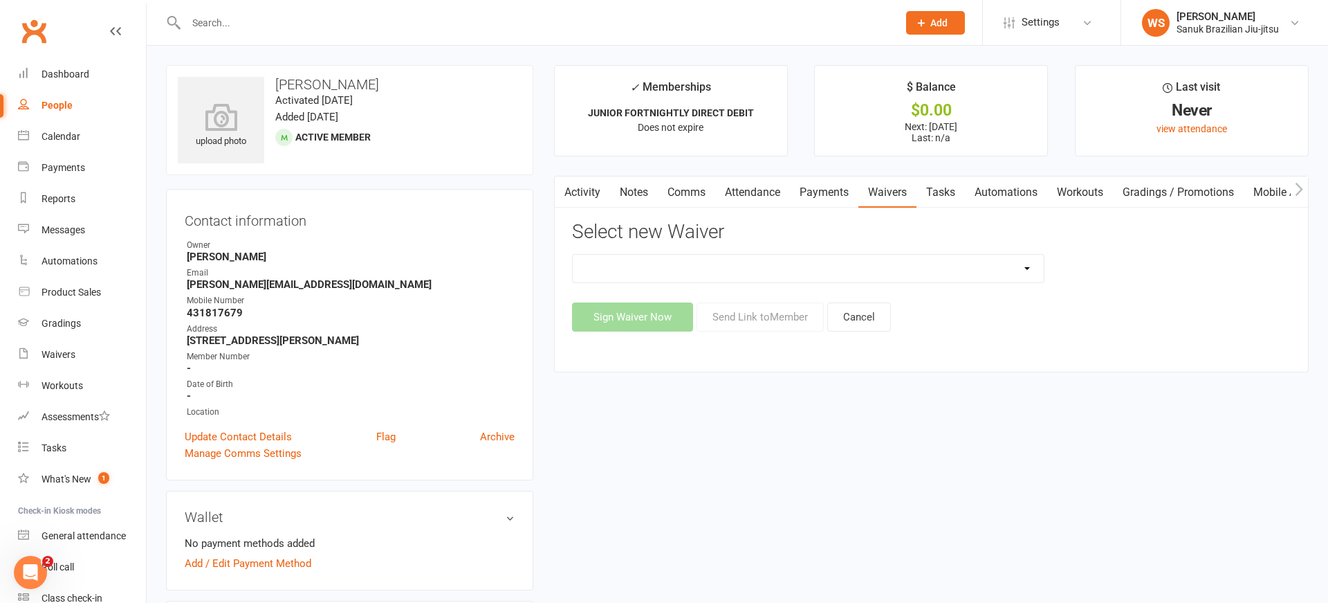
select select "13683"
click option "New Member Sign Up" at bounding box center [0, 0] width 0 height 0
click at [660, 320] on button "Sign Waiver Now" at bounding box center [632, 316] width 121 height 29
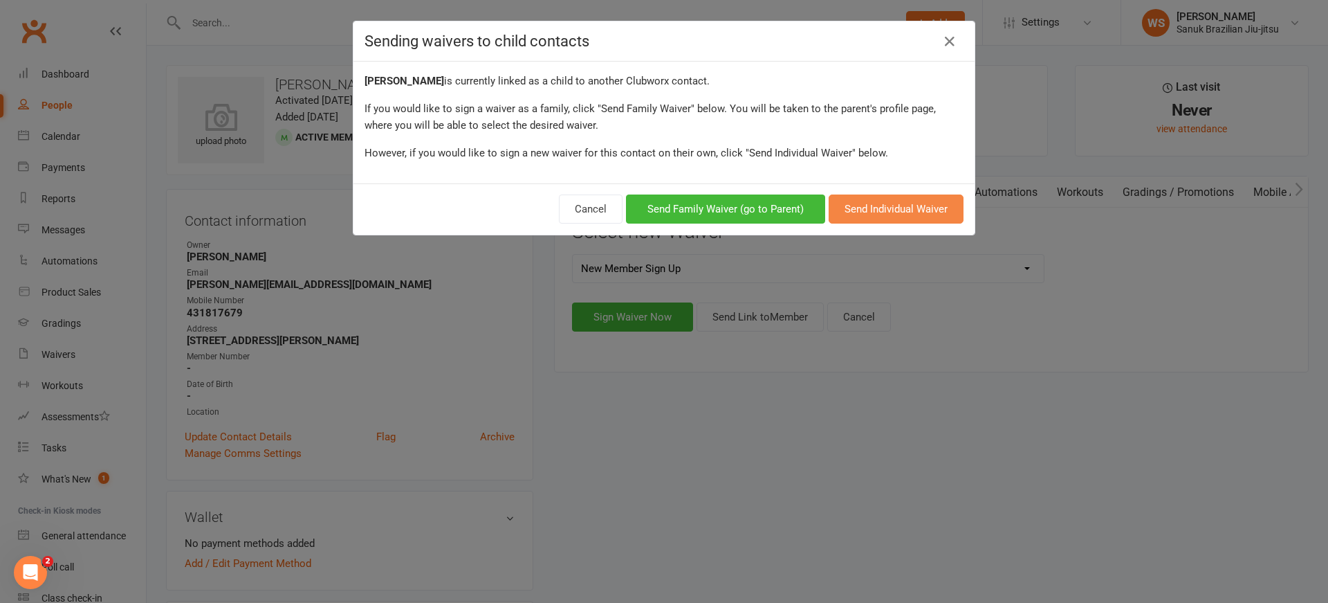
click at [869, 212] on button "Send Individual Waiver" at bounding box center [896, 208] width 135 height 29
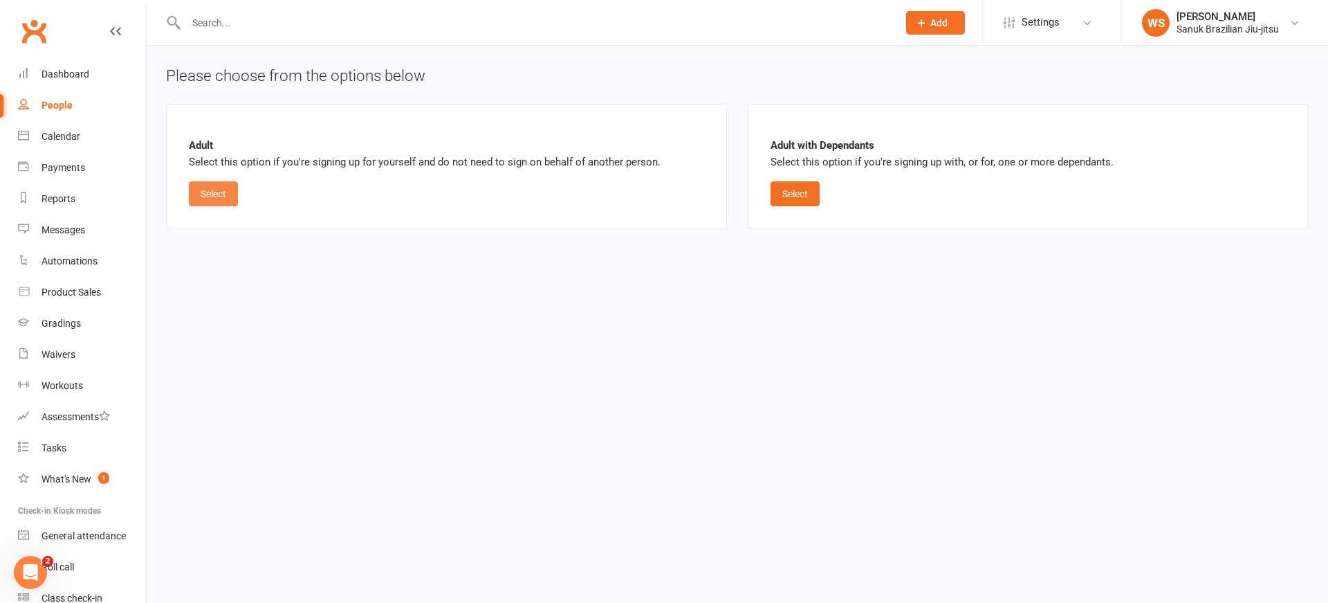
click at [219, 192] on button "Select" at bounding box center [213, 193] width 49 height 25
select select "bank_account"
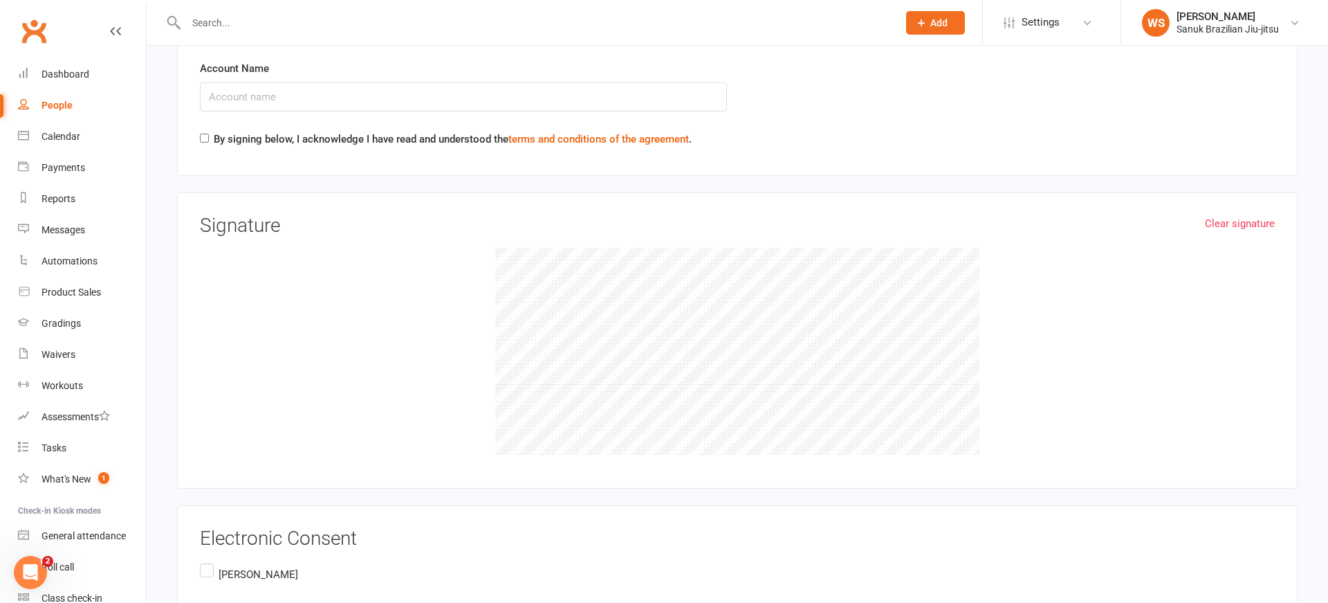
scroll to position [2339, 0]
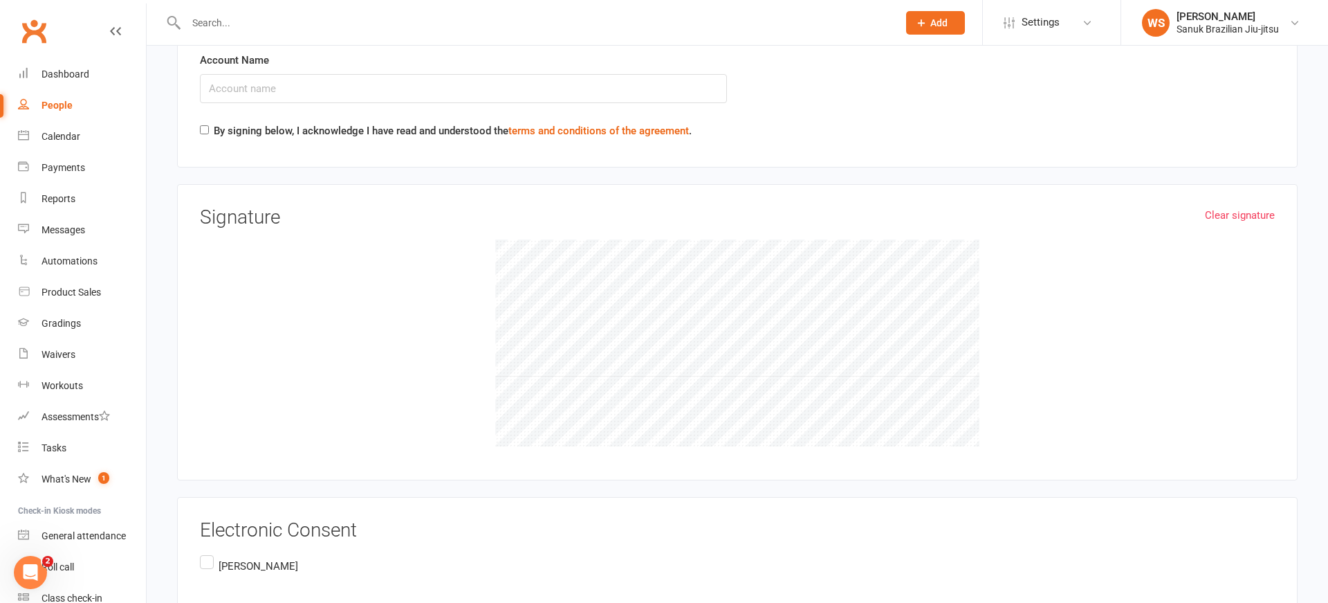
click at [67, 107] on div "People" at bounding box center [57, 105] width 31 height 11
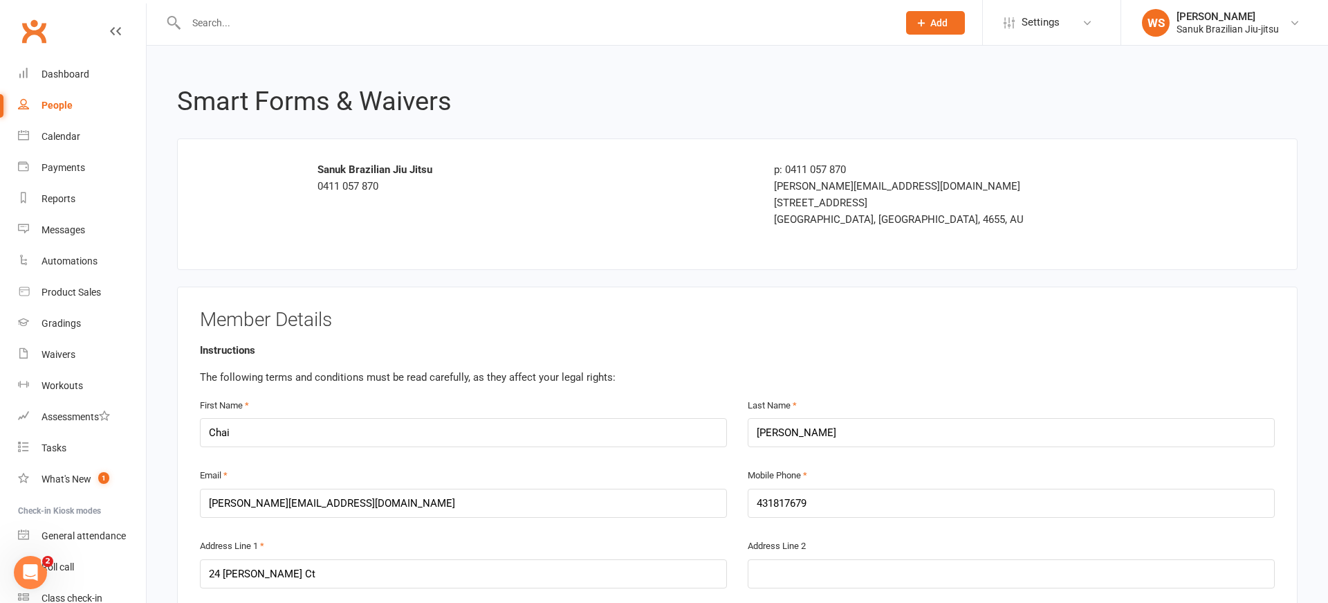
select select "100"
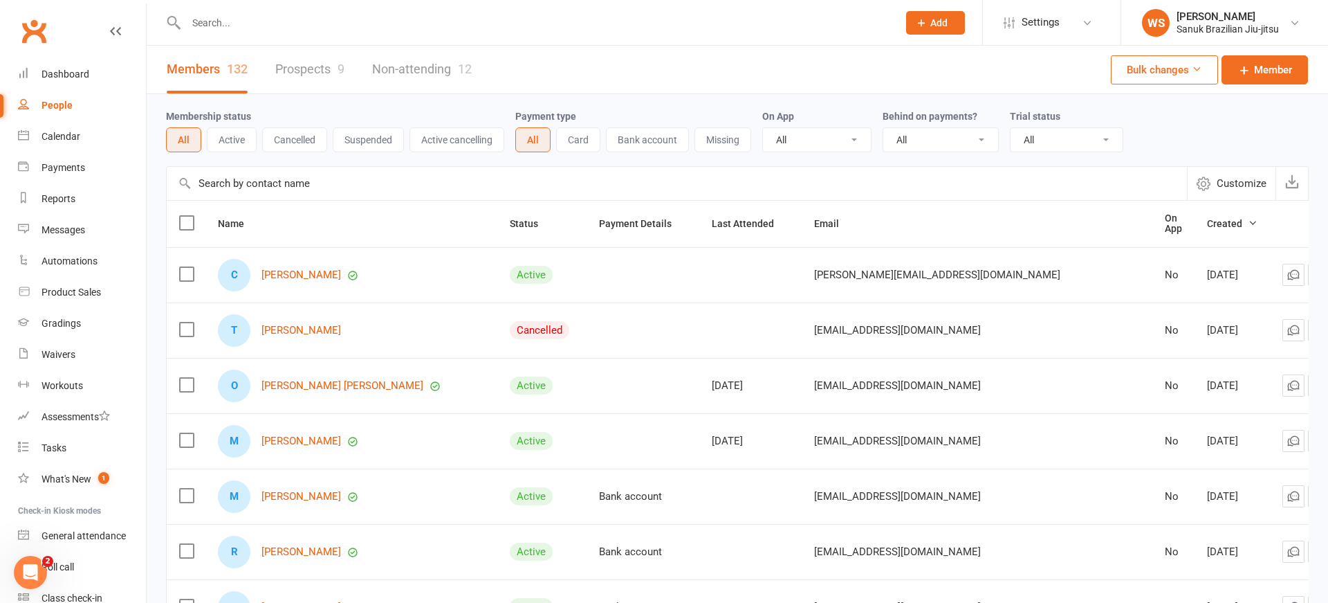
click at [296, 22] on input "text" at bounding box center [535, 22] width 706 height 19
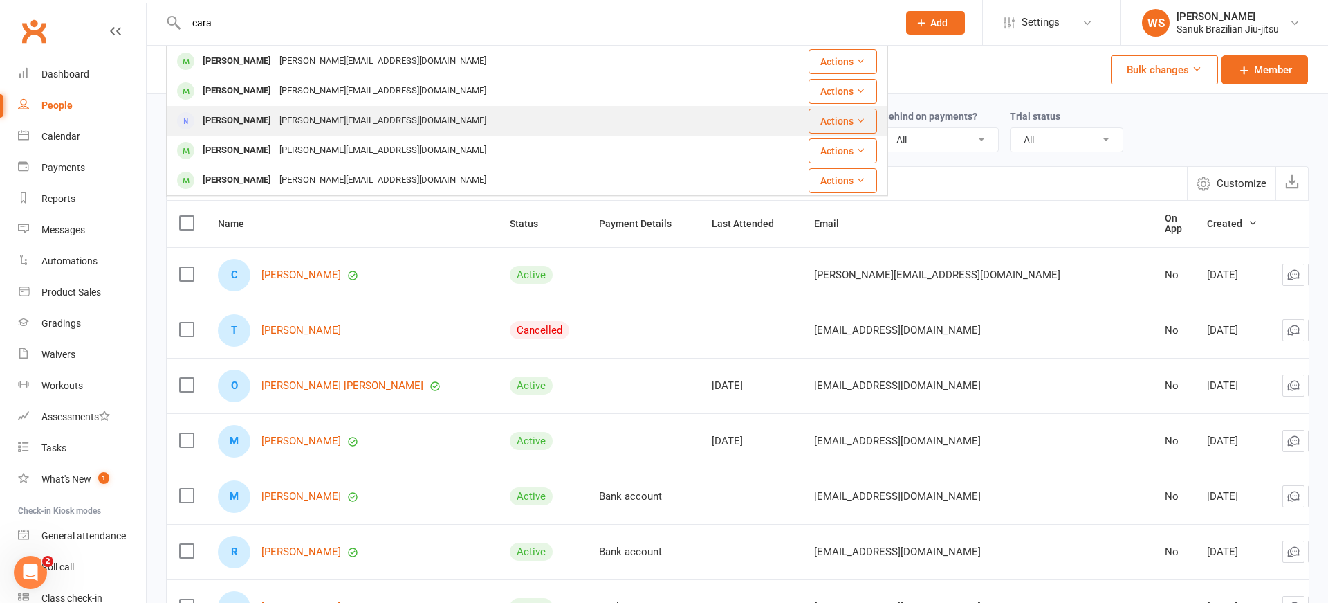
type input "cara"
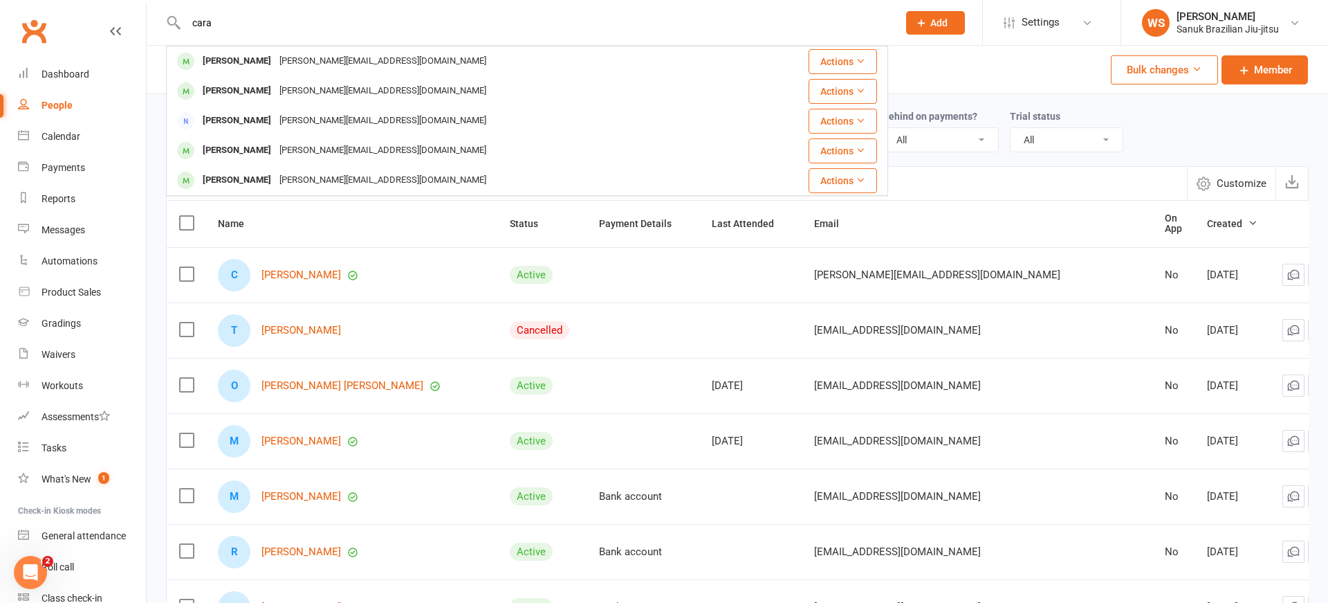
click at [286, 116] on div "[PERSON_NAME][EMAIL_ADDRESS][DOMAIN_NAME]" at bounding box center [382, 121] width 215 height 20
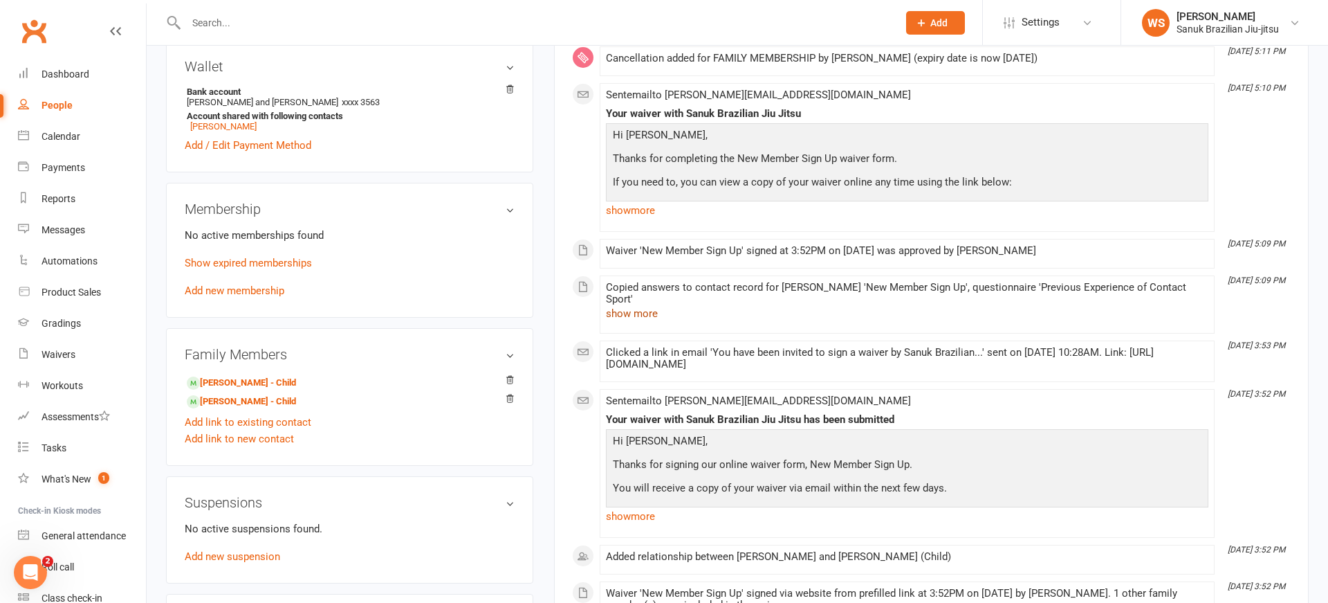
scroll to position [397, 0]
click at [236, 404] on link "[PERSON_NAME] - Child" at bounding box center [241, 399] width 109 height 15
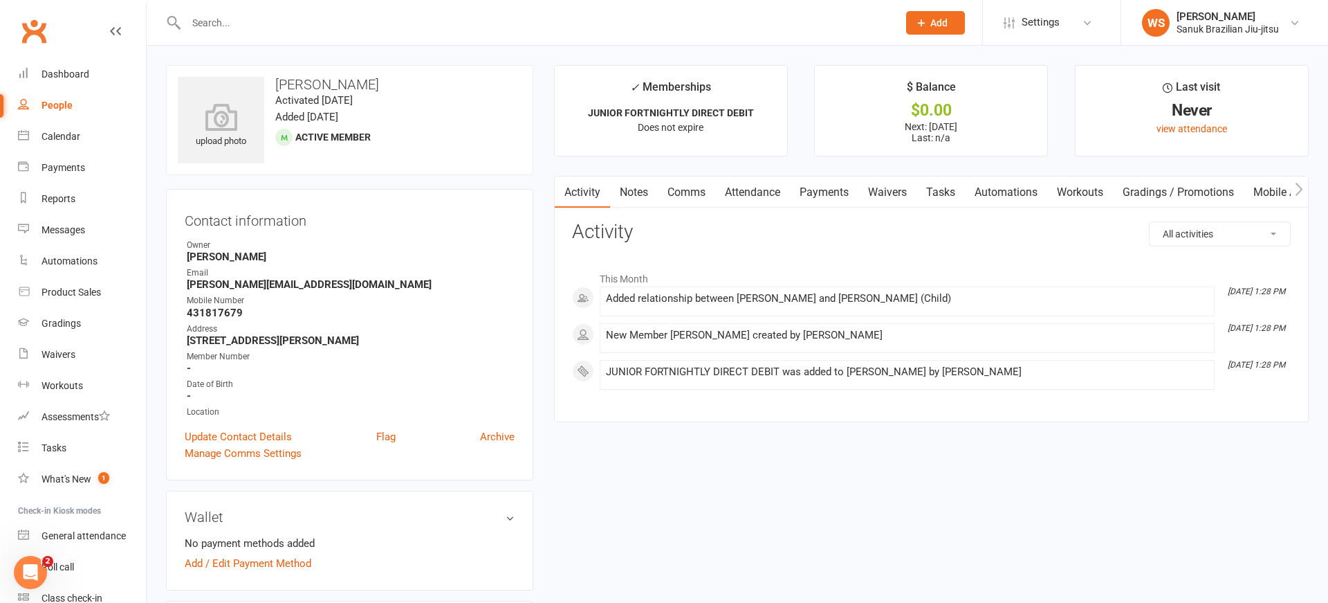
click at [825, 195] on link "Payments" at bounding box center [824, 192] width 68 height 32
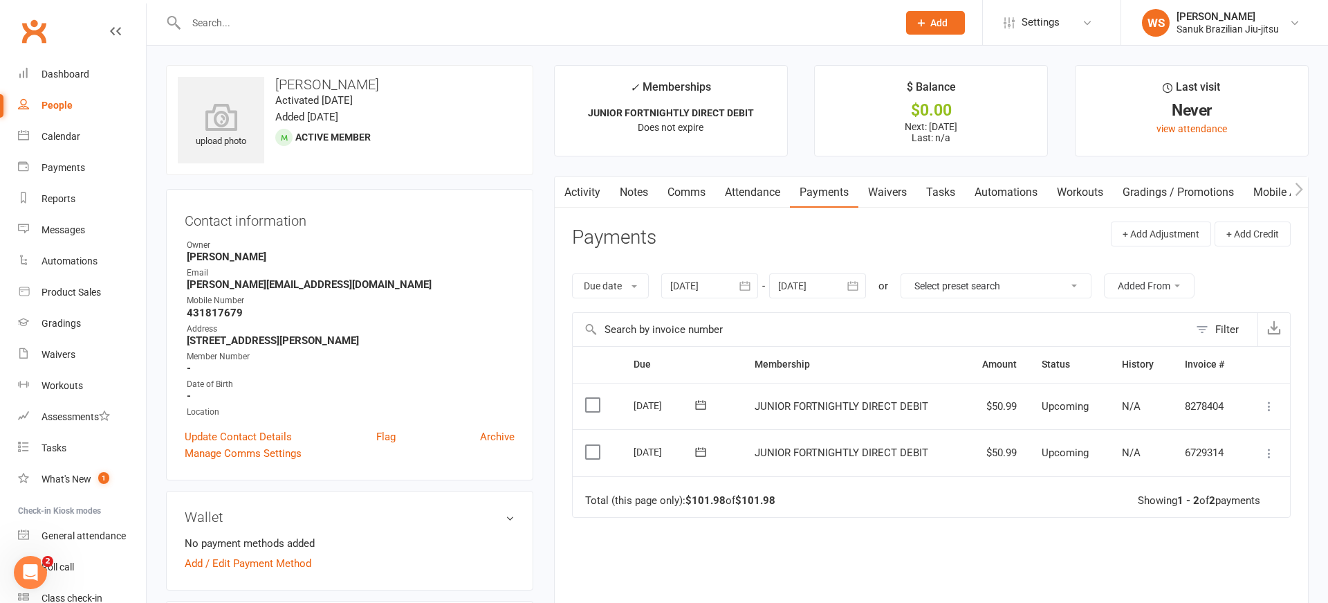
click at [65, 104] on div "People" at bounding box center [57, 105] width 31 height 11
select select "100"
